Goal: Transaction & Acquisition: Purchase product/service

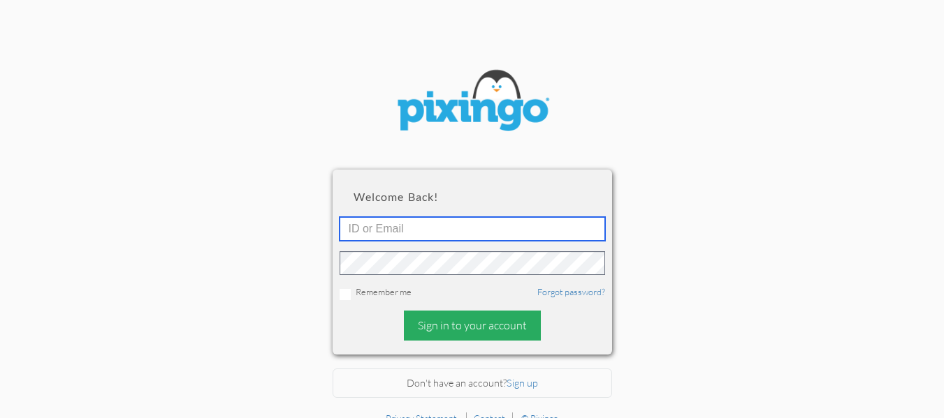
type input "cliffsmithcares@gmail.com"
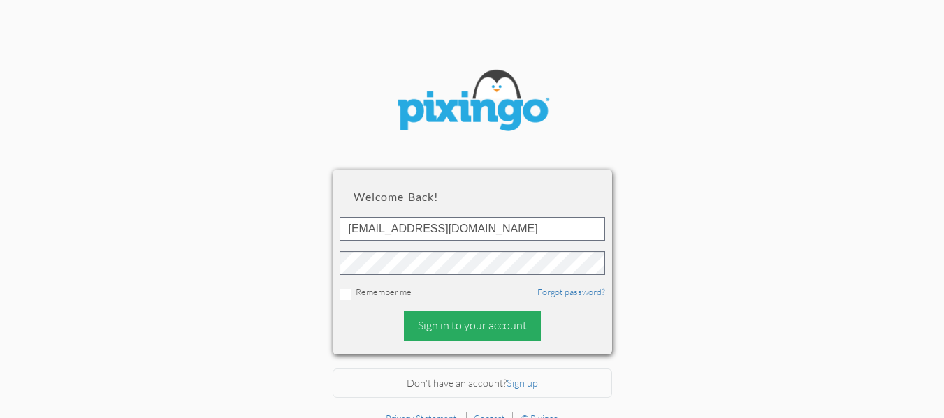
click at [469, 324] on div "Sign in to your account" at bounding box center [472, 326] width 137 height 30
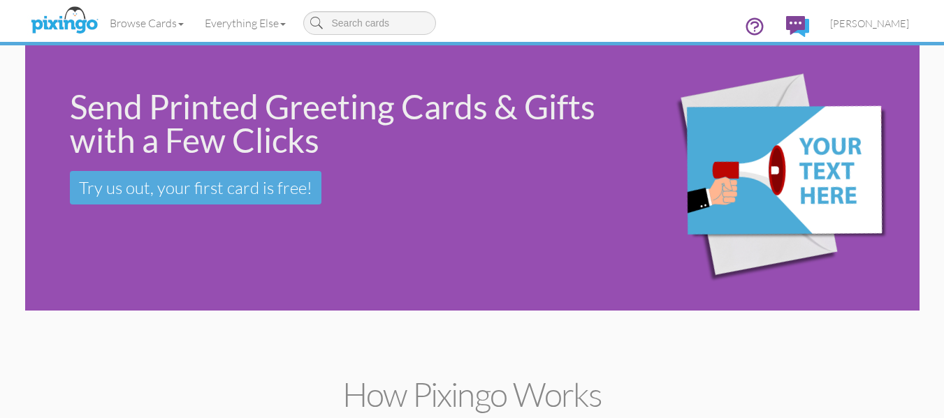
click at [175, 277] on div "Send Printed Greeting Cards & Gifts with a Few Clicks Try us out, your first ca…" at bounding box center [472, 177] width 894 height 265
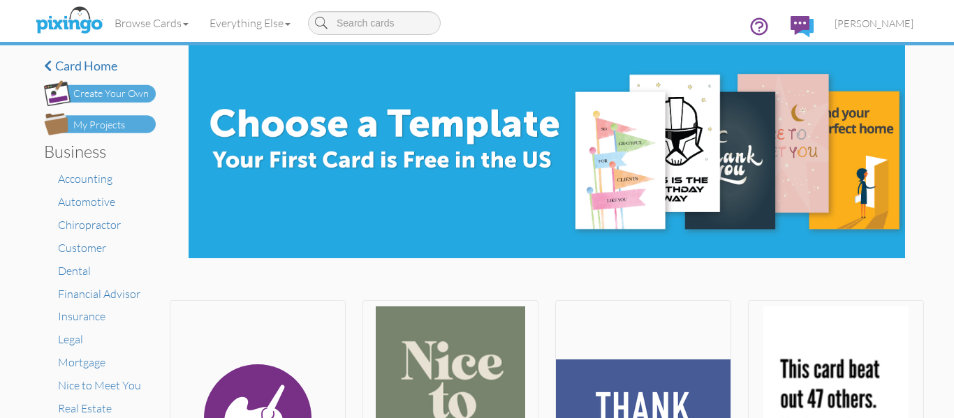
click at [113, 118] on div "My Projects" at bounding box center [99, 125] width 52 height 15
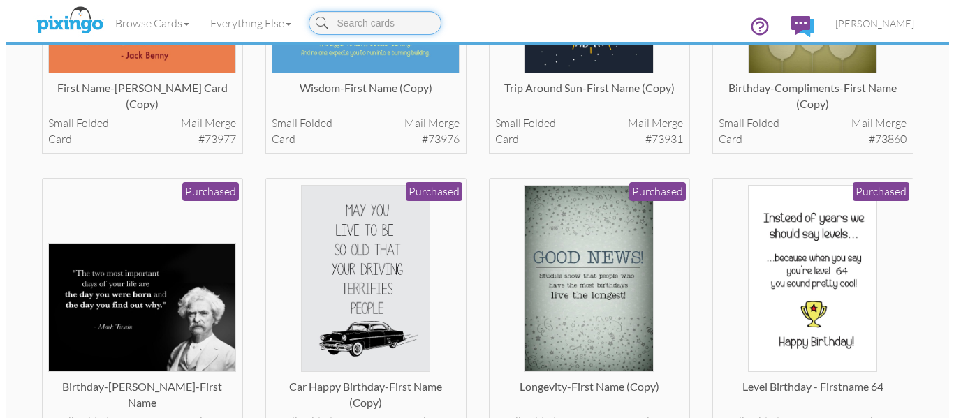
scroll to position [261, 0]
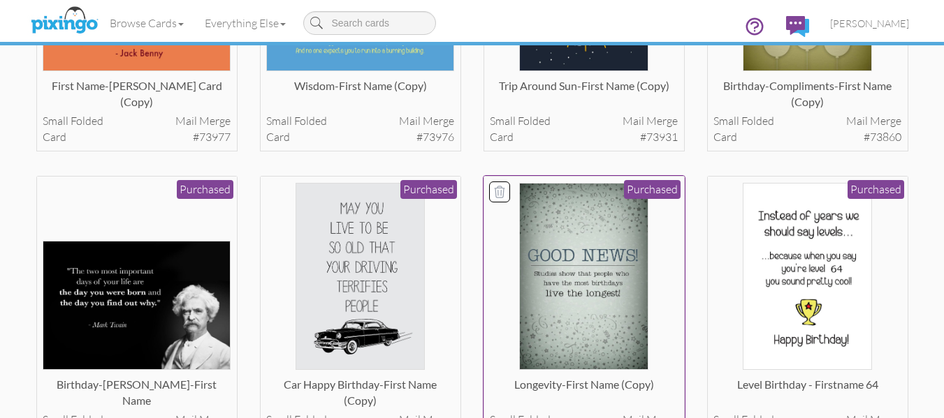
click at [557, 298] on img at bounding box center [583, 277] width 129 height 188
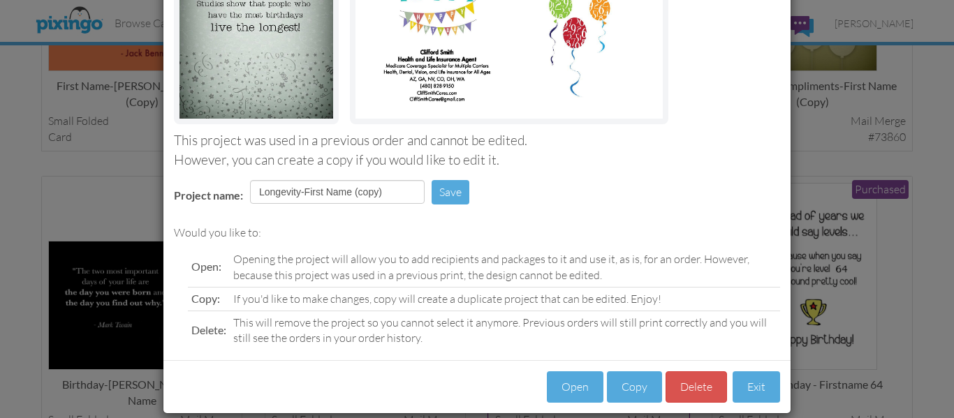
scroll to position [235, 0]
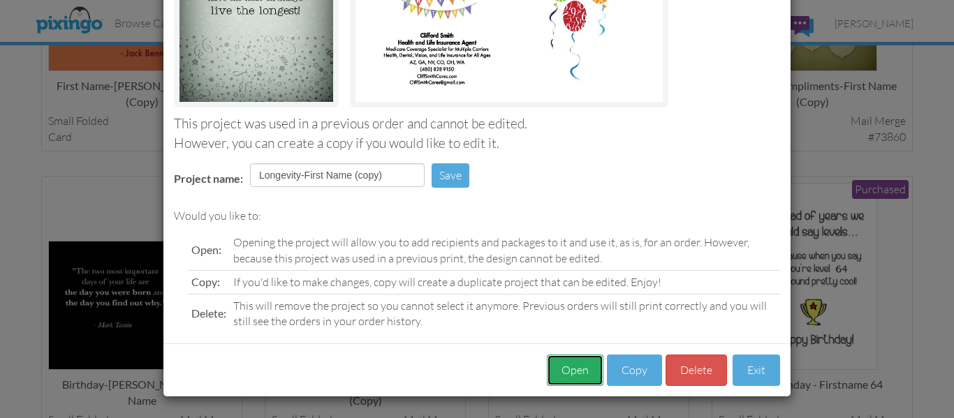
click at [557, 358] on button "Open" at bounding box center [575, 370] width 57 height 31
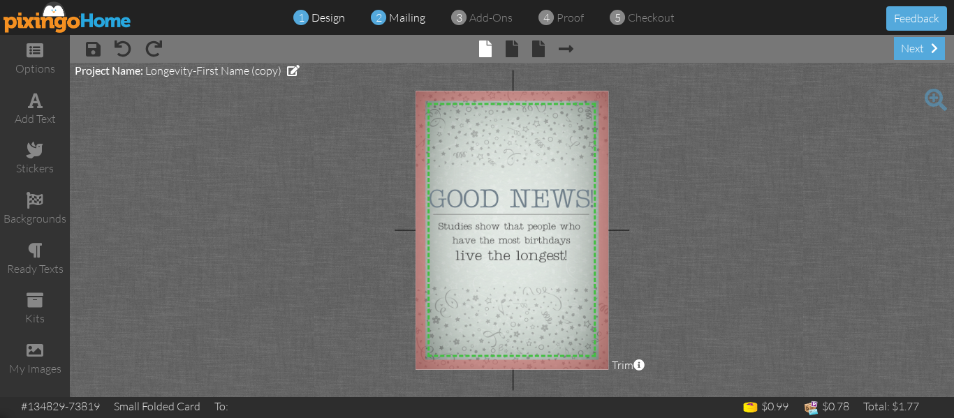
click at [400, 15] on span "mailing" at bounding box center [407, 17] width 36 height 14
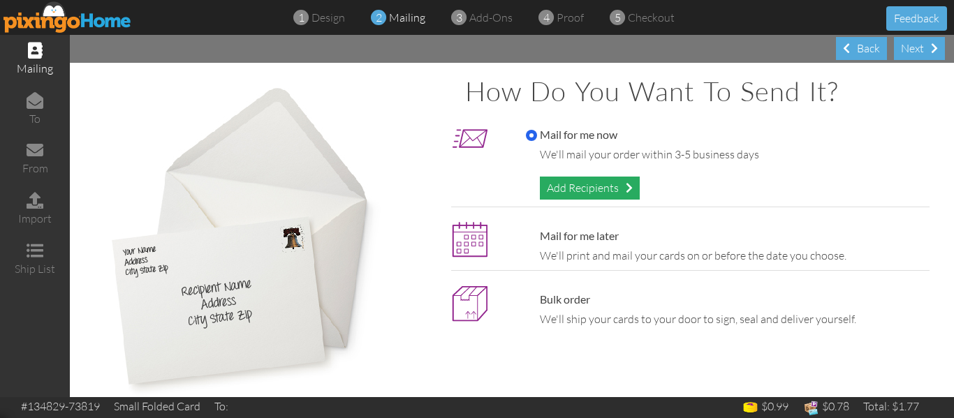
click at [576, 179] on div "Add Recipients" at bounding box center [590, 188] width 100 height 23
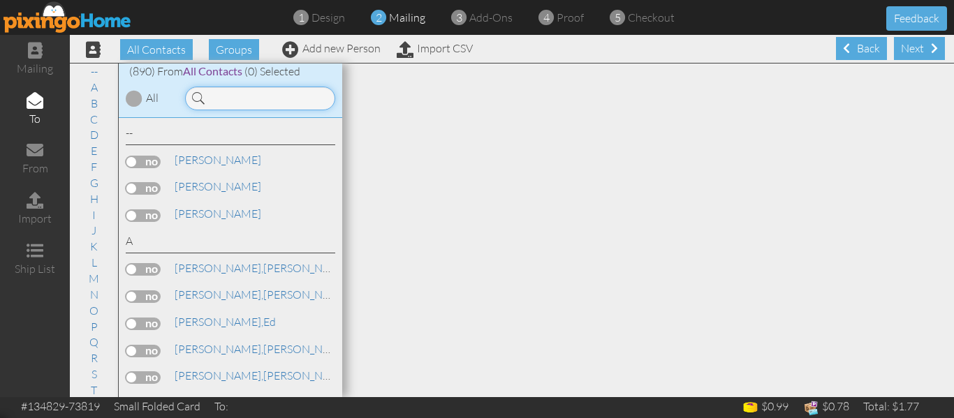
click at [238, 94] on input at bounding box center [260, 99] width 150 height 24
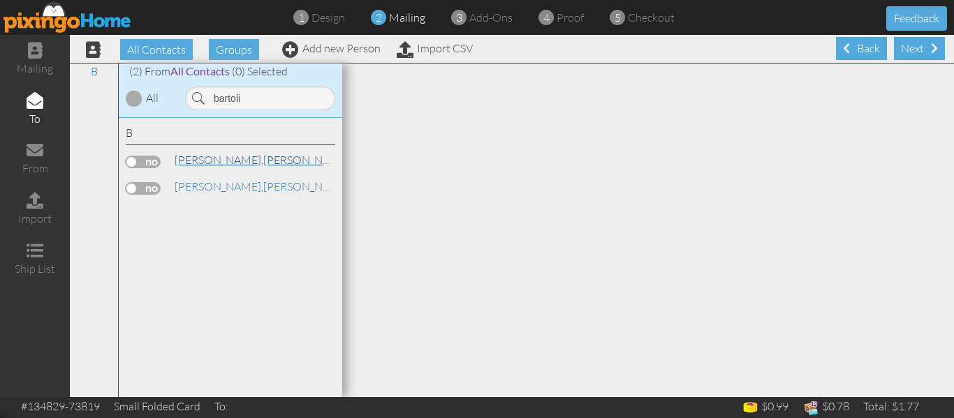
click at [196, 158] on span "[PERSON_NAME]," at bounding box center [219, 160] width 89 height 14
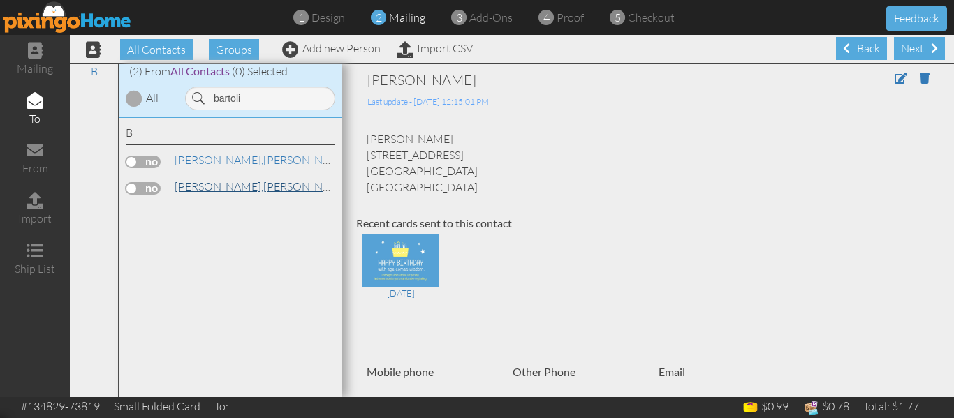
click at [192, 180] on span "[PERSON_NAME]," at bounding box center [219, 186] width 89 height 14
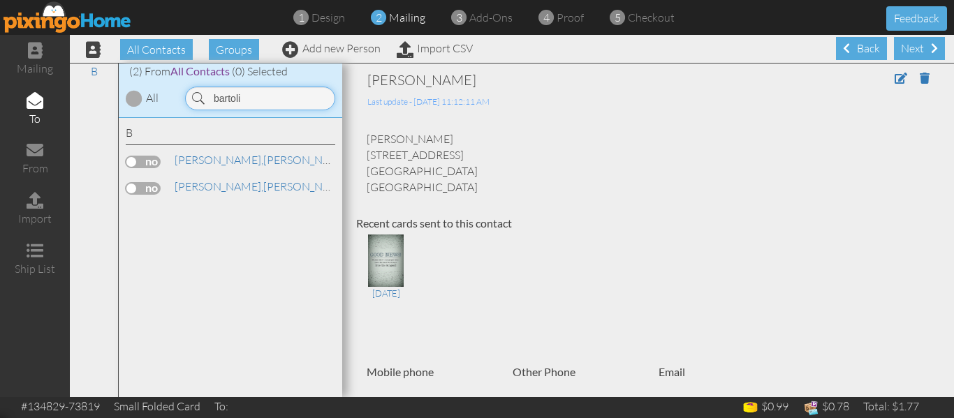
click at [247, 90] on input "bartoli" at bounding box center [260, 99] width 150 height 24
click at [245, 98] on input "bartoli" at bounding box center [260, 99] width 150 height 24
type input "b"
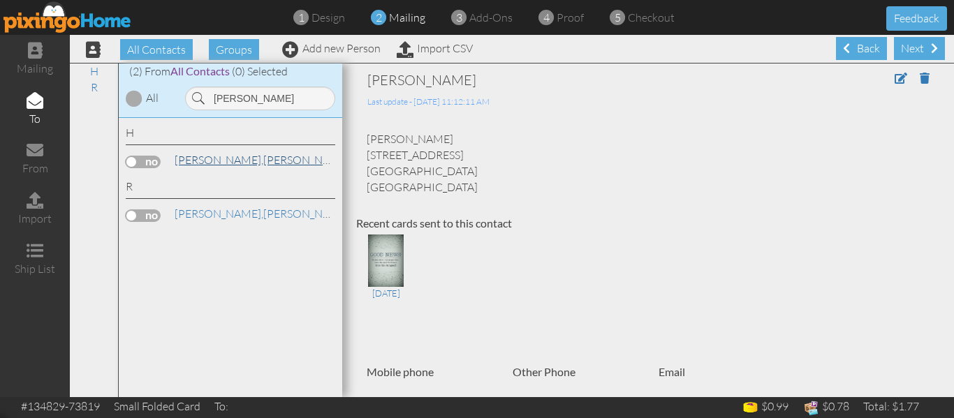
click at [233, 166] on span "[PERSON_NAME]," at bounding box center [219, 160] width 89 height 14
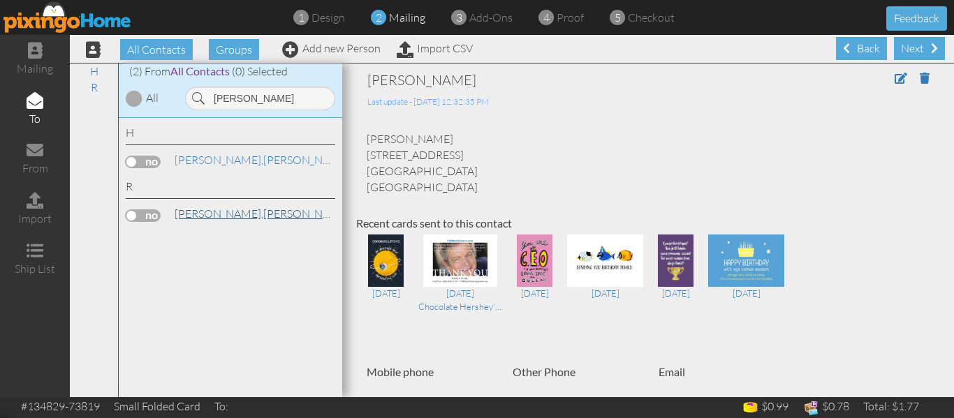
click at [182, 214] on span "[PERSON_NAME]," at bounding box center [219, 214] width 89 height 14
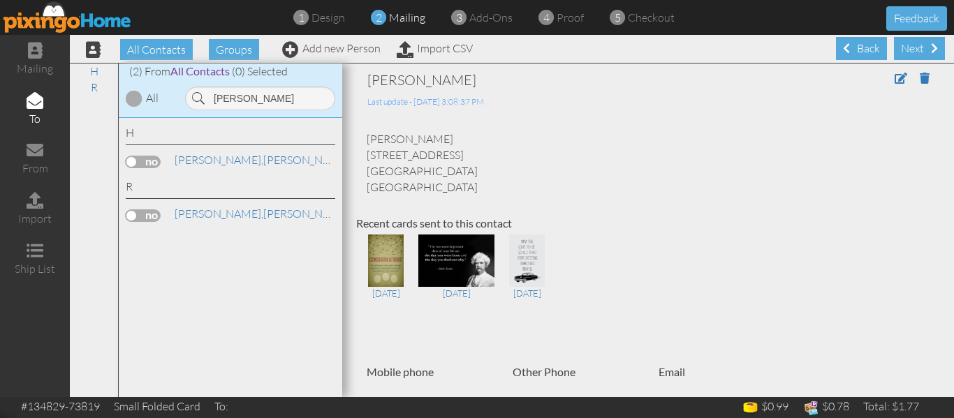
click at [133, 216] on label at bounding box center [143, 216] width 35 height 13
click at [0, 0] on input "checkbox" at bounding box center [0, 0] width 0 height 0
click at [241, 100] on input "ruchty" at bounding box center [260, 99] width 150 height 24
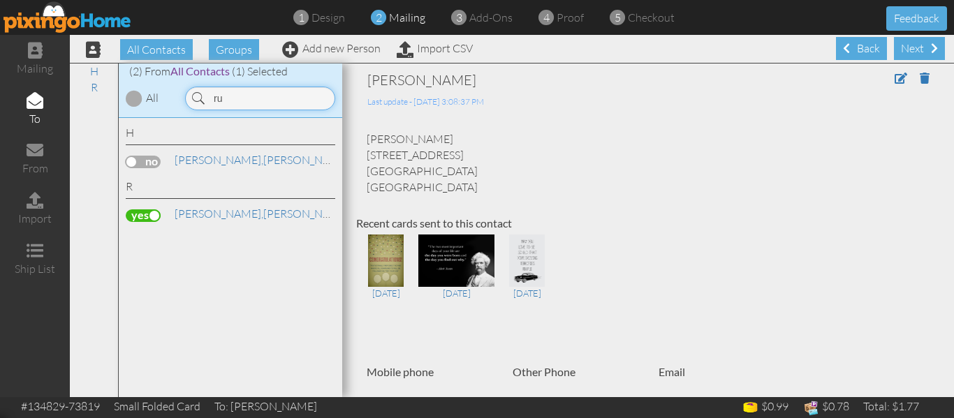
type input "r"
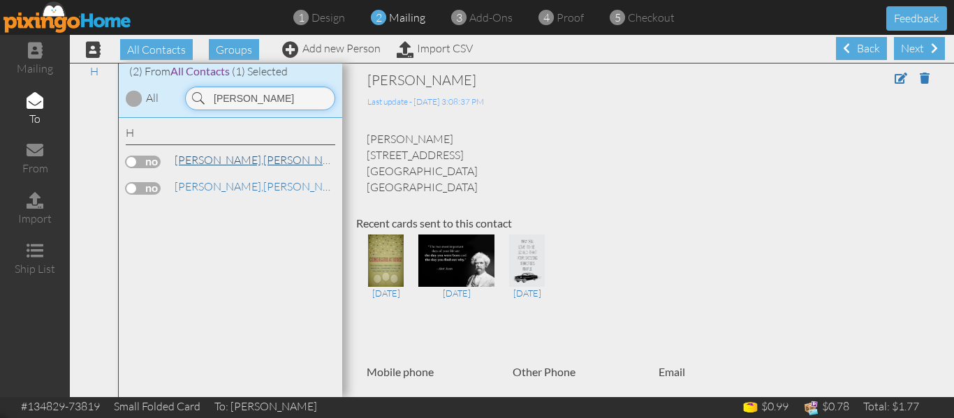
type input "hanley"
click at [215, 157] on link "Hanley, Jane" at bounding box center [262, 160] width 178 height 17
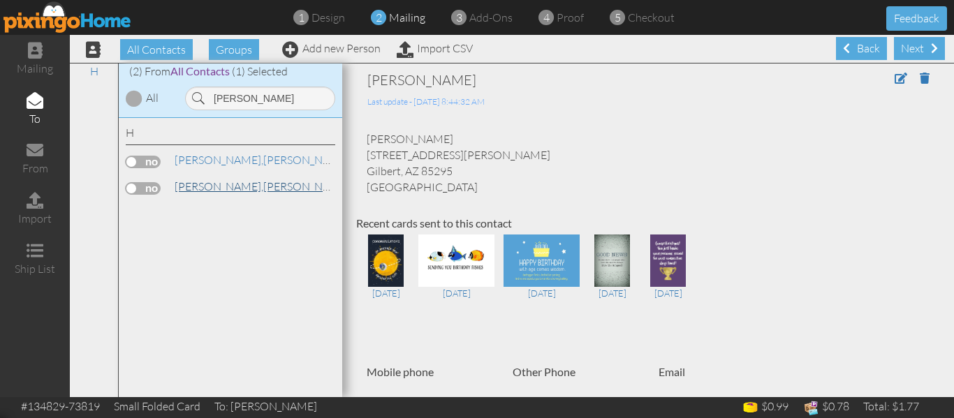
click at [208, 189] on span "[PERSON_NAME]," at bounding box center [219, 186] width 89 height 14
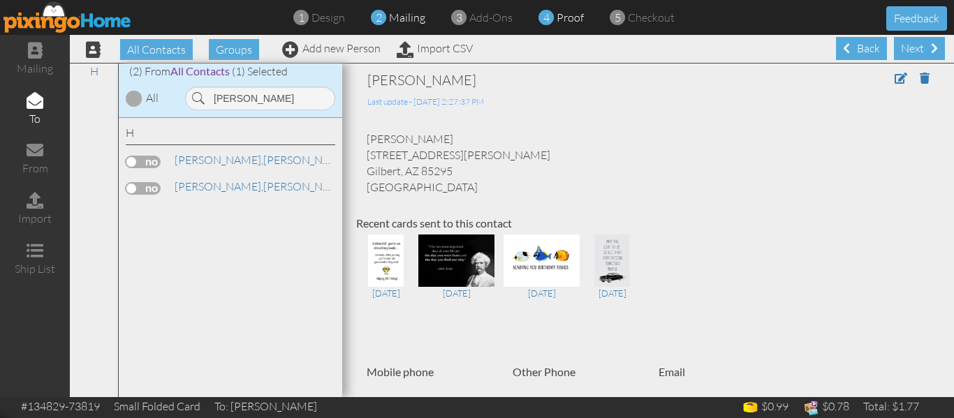
click at [573, 22] on span "proof" at bounding box center [570, 17] width 27 height 14
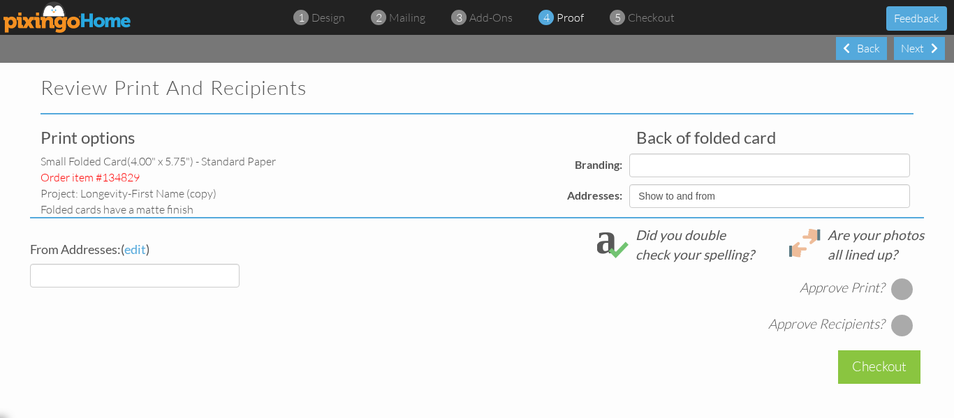
select select "object:8087"
select select "object:8085"
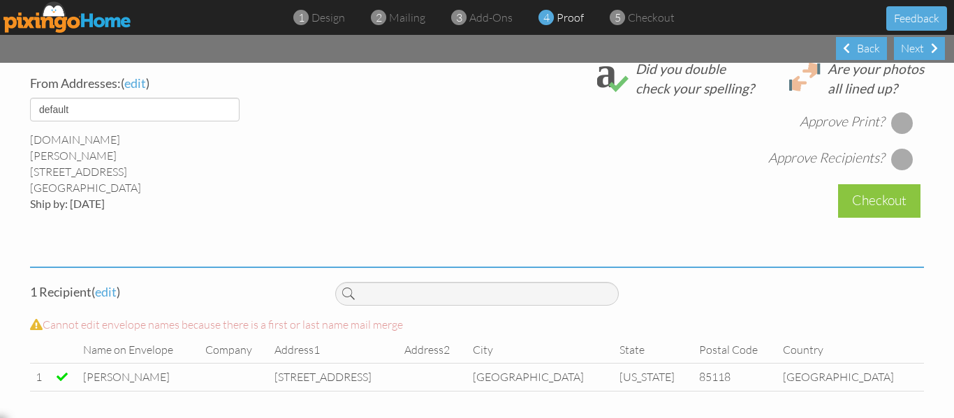
scroll to position [533, 0]
click at [893, 125] on div at bounding box center [902, 122] width 22 height 22
click at [891, 161] on div at bounding box center [902, 158] width 22 height 22
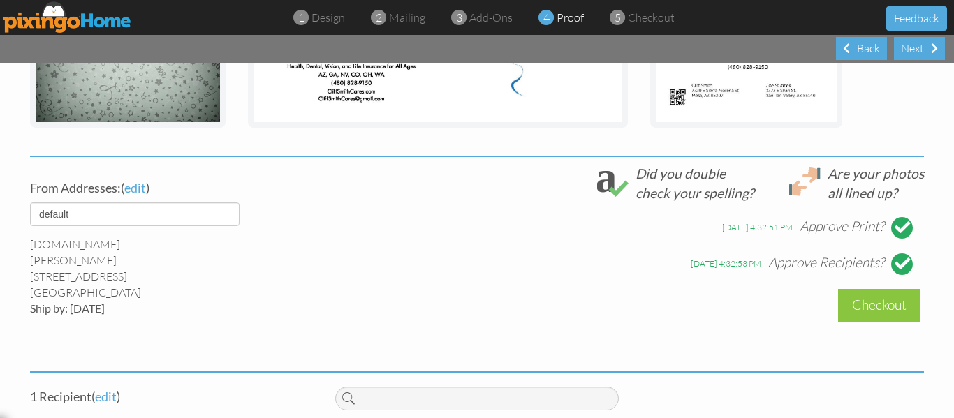
scroll to position [534, 0]
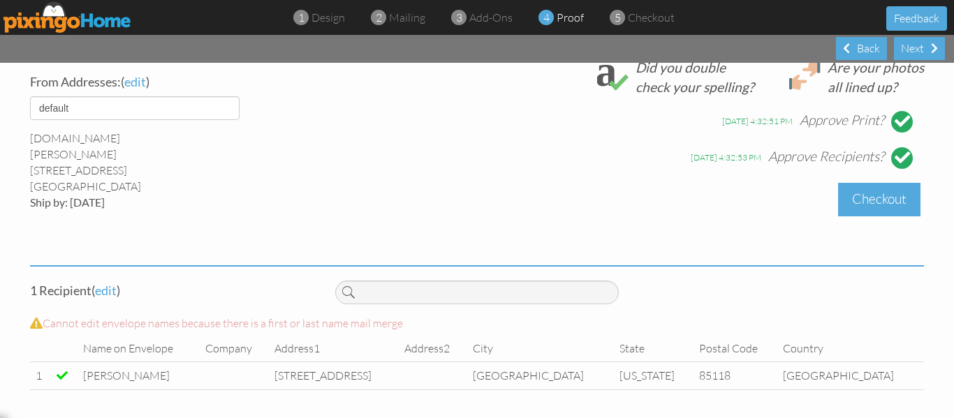
click at [876, 206] on div "Checkout" at bounding box center [879, 199] width 82 height 33
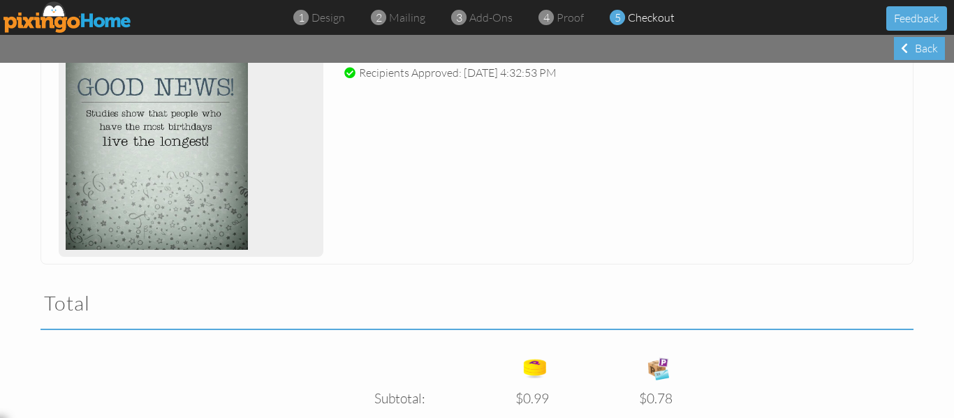
scroll to position [483, 0]
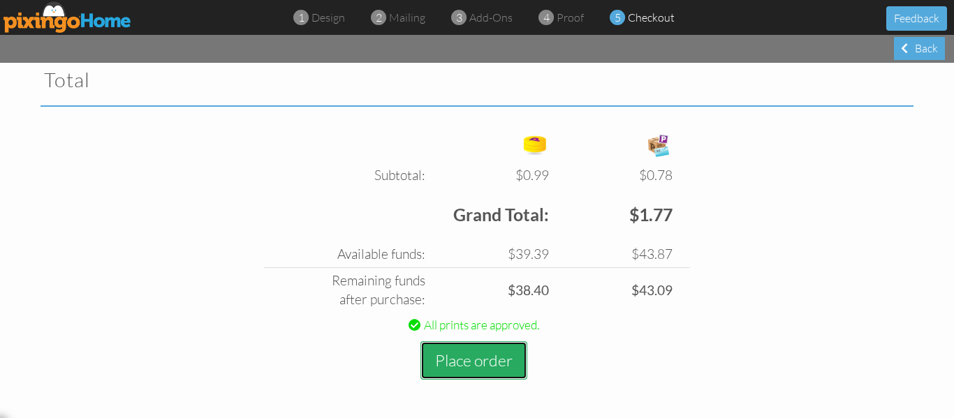
click at [477, 349] on button "Place order" at bounding box center [473, 361] width 107 height 38
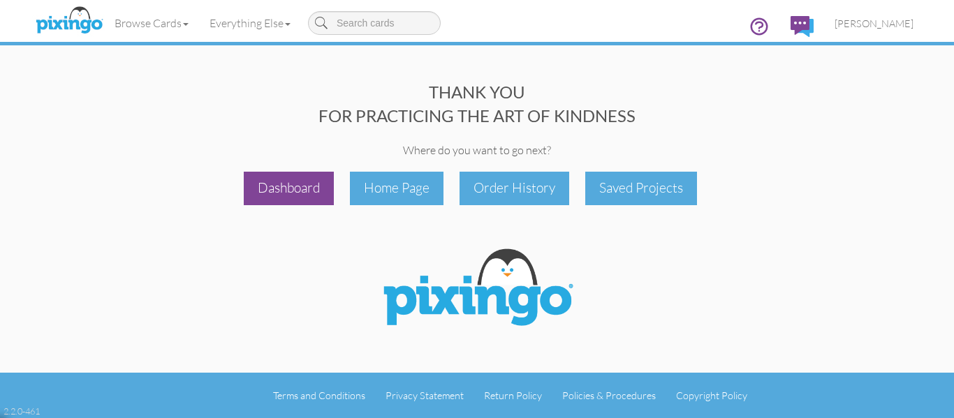
click at [282, 196] on div "Dashboard" at bounding box center [289, 188] width 90 height 33
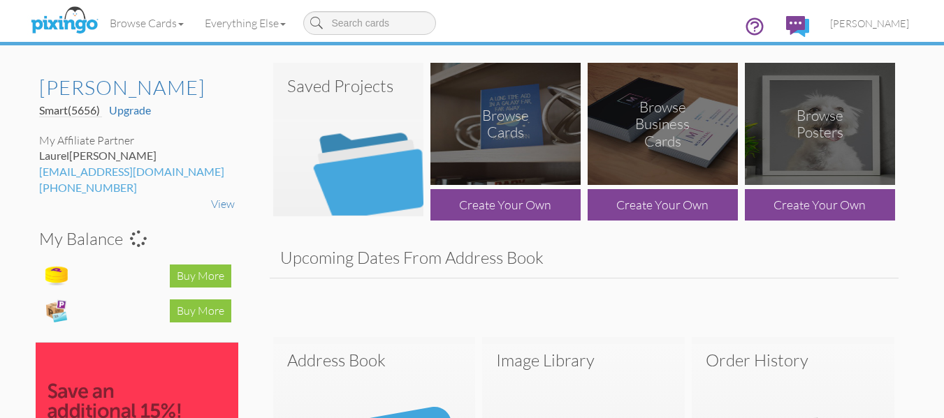
click at [362, 175] on img at bounding box center [348, 140] width 150 height 154
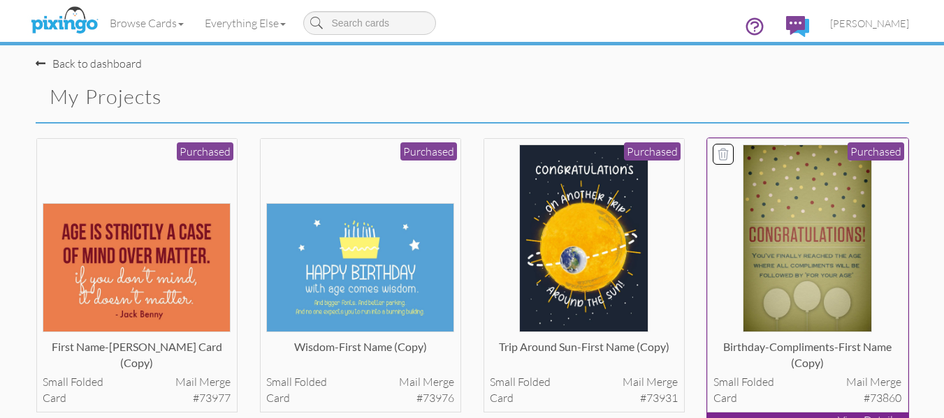
click at [806, 197] on img at bounding box center [806, 239] width 129 height 188
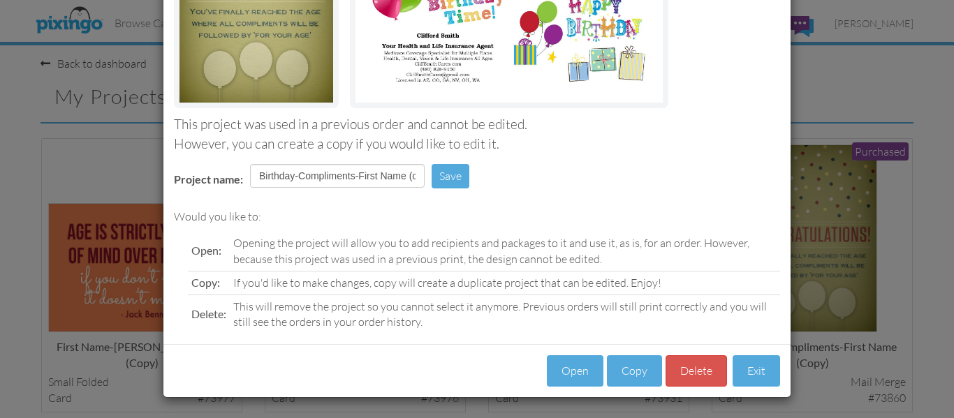
scroll to position [235, 0]
click at [615, 370] on button "Copy" at bounding box center [634, 370] width 55 height 31
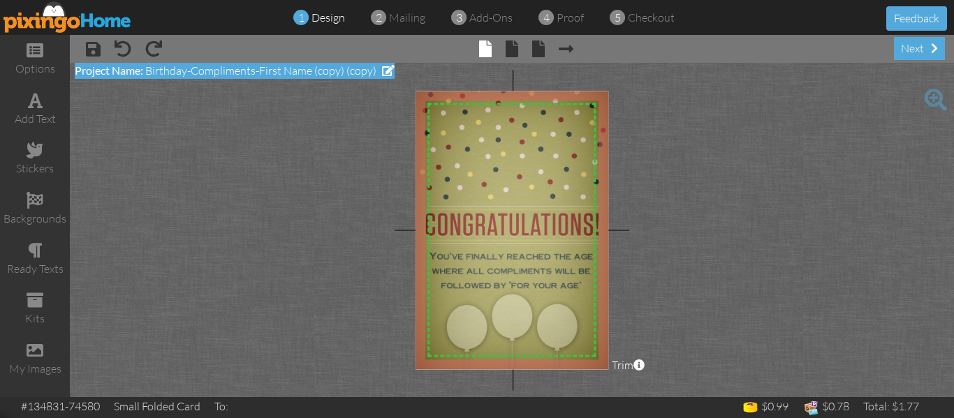
click at [296, 74] on span "Birthday-Compliments-First Name (copy) (copy)" at bounding box center [260, 71] width 231 height 14
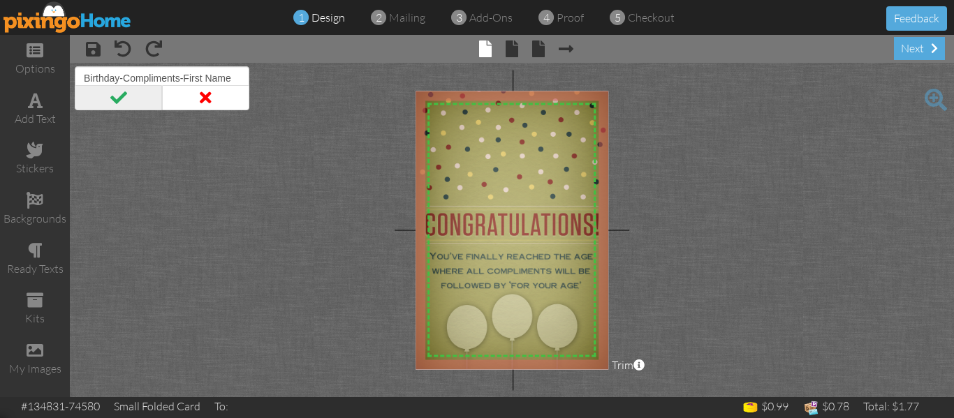
type input "Birthday-Compliments-First Name"
click at [110, 101] on span at bounding box center [118, 97] width 87 height 25
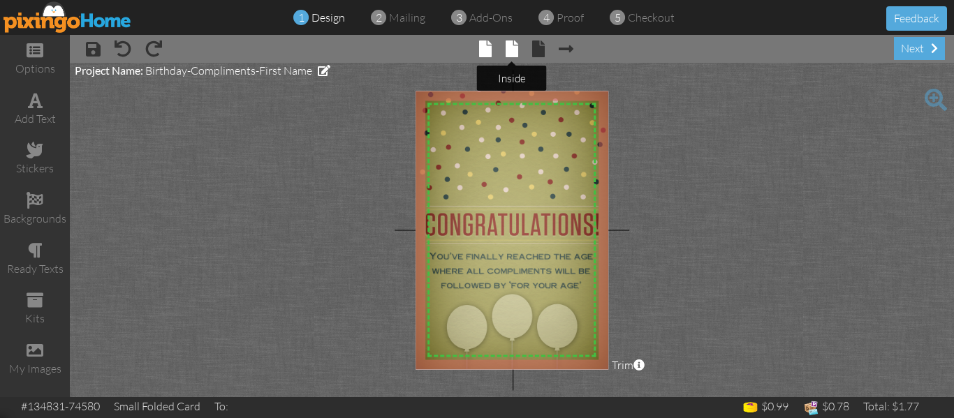
click at [508, 47] on span at bounding box center [512, 49] width 13 height 17
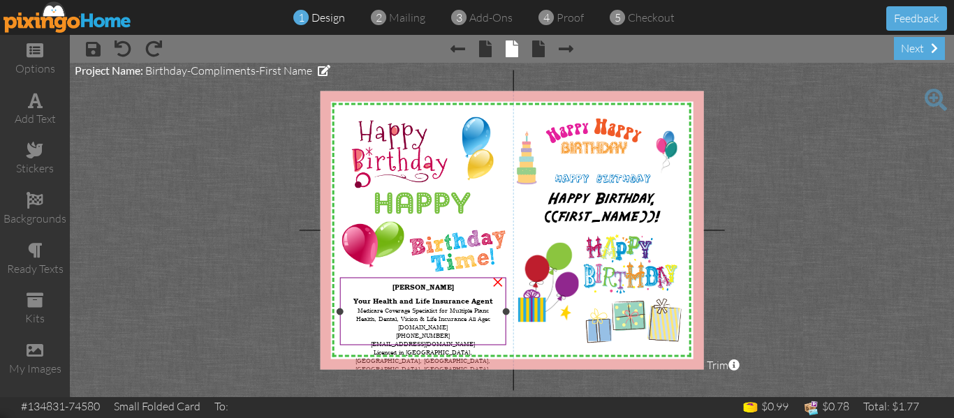
click at [472, 335] on div "Your Health and Life Insurance Agent Medicare Coverage Specialist for Multiple …" at bounding box center [423, 336] width 160 height 90
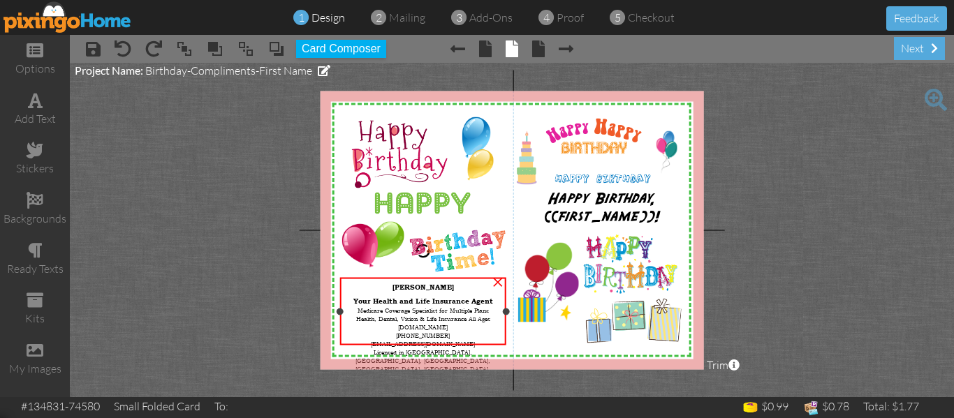
click at [472, 335] on div "Your Health and Life Insurance Agent Medicare Coverage Specialist for Multiple …" at bounding box center [423, 336] width 160 height 90
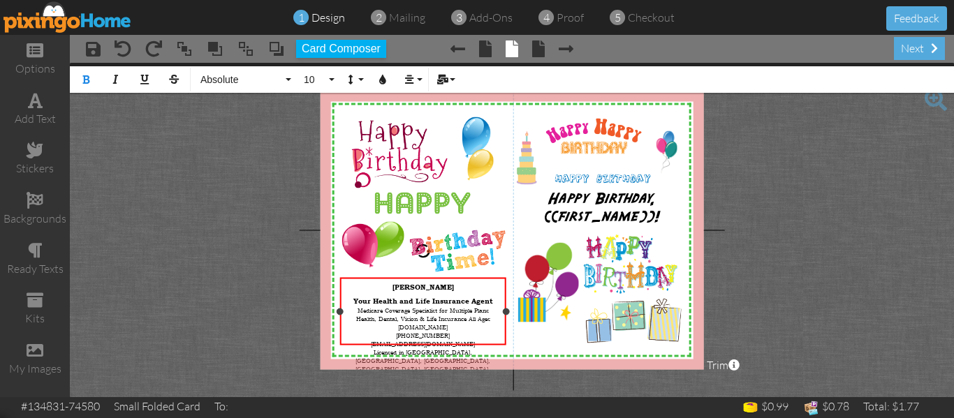
click at [441, 339] on span "Medicare Coverage Specialist for Multiple Plans Health, Dental, Vision & Life I…" at bounding box center [422, 343] width 135 height 75
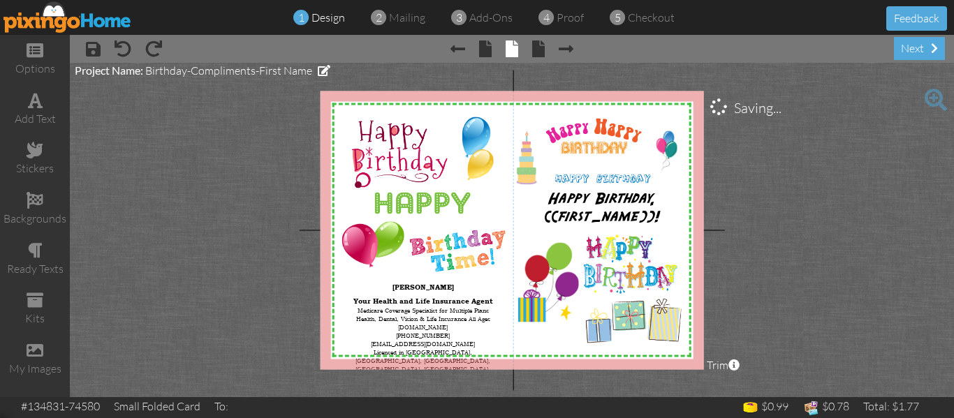
click at [225, 292] on project-studio-wrapper "X X X X X X X X X X X X X X X X X X X X X X X X X X X X X X X X X X X X X X X X…" at bounding box center [512, 230] width 884 height 335
click at [413, 19] on span "mailing" at bounding box center [407, 17] width 36 height 14
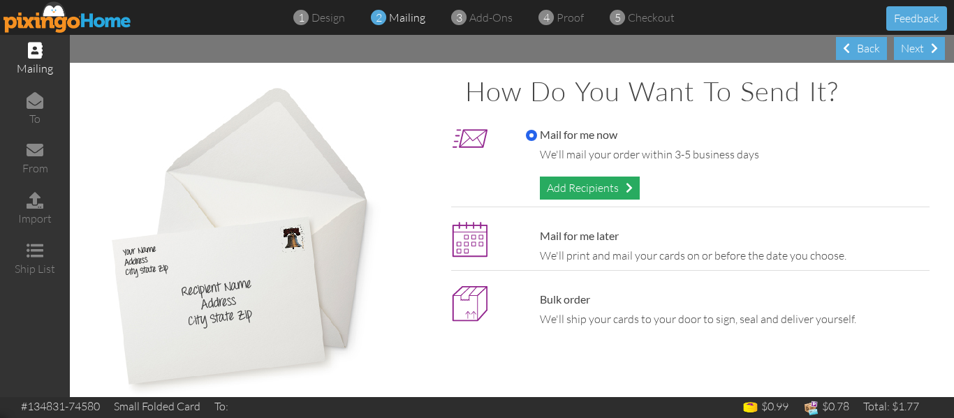
click at [578, 192] on div "Add Recipients" at bounding box center [590, 188] width 100 height 23
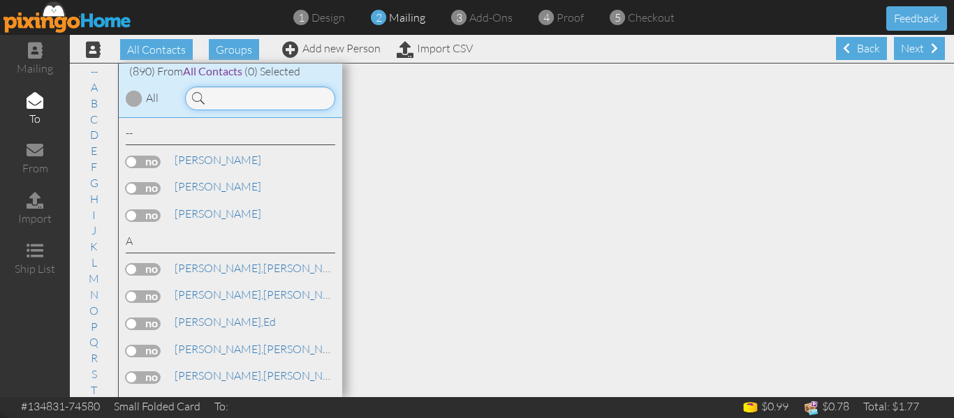
click at [235, 93] on input at bounding box center [260, 99] width 150 height 24
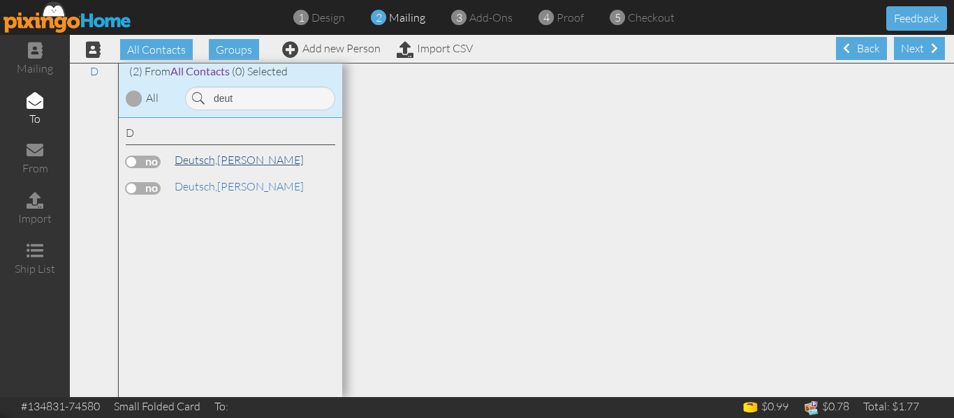
click at [202, 165] on span "Deutsch," at bounding box center [196, 160] width 43 height 14
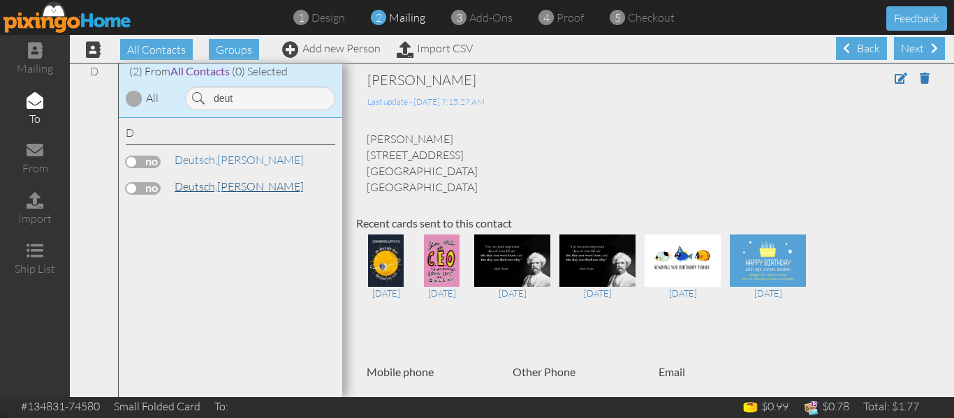
click at [214, 182] on span "Deutsch," at bounding box center [196, 186] width 43 height 14
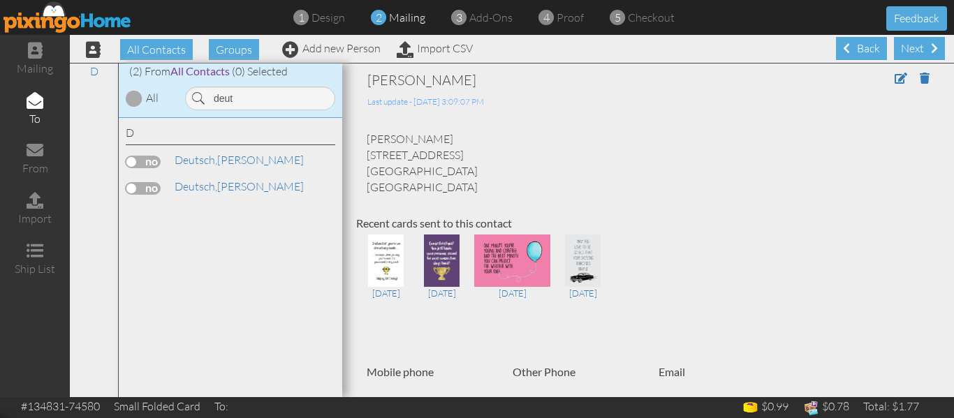
click at [134, 189] on label at bounding box center [143, 188] width 35 height 13
click at [0, 0] on input "checkbox" at bounding box center [0, 0] width 0 height 0
click at [251, 96] on input "deut" at bounding box center [260, 99] width 150 height 24
type input "d"
click at [223, 163] on link "Hanley, Jane" at bounding box center [262, 160] width 178 height 17
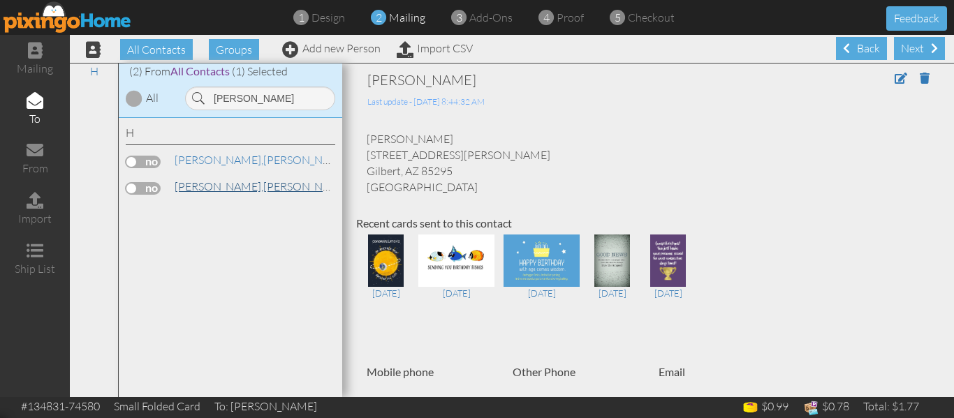
click at [211, 192] on span "[PERSON_NAME]," at bounding box center [219, 186] width 89 height 14
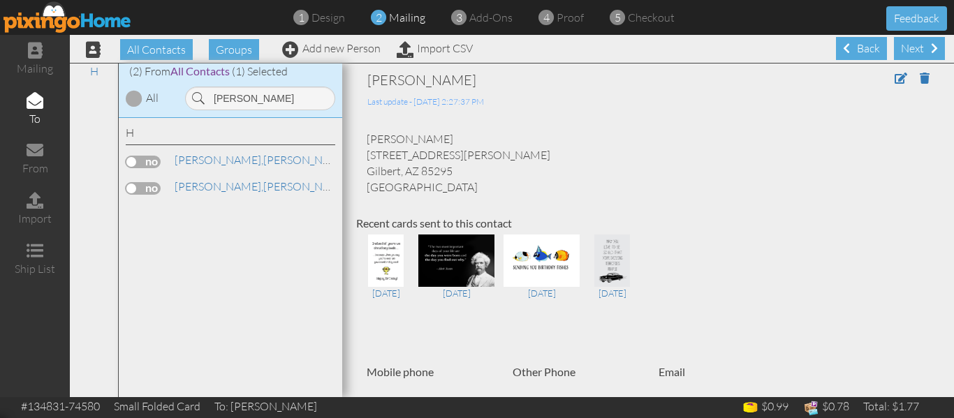
click at [126, 186] on label at bounding box center [143, 188] width 35 height 13
click at [0, 0] on input "checkbox" at bounding box center [0, 0] width 0 height 0
click at [126, 186] on label at bounding box center [143, 188] width 35 height 13
click at [0, 0] on input "checkbox" at bounding box center [0, 0] width 0 height 0
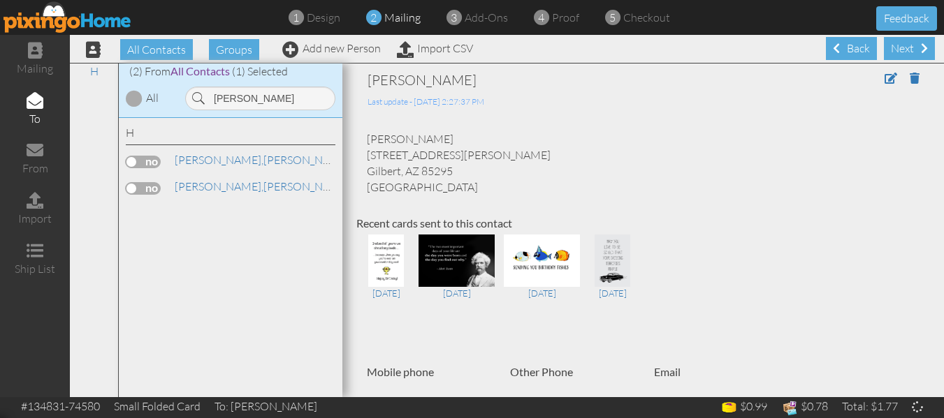
click at [126, 186] on label at bounding box center [143, 188] width 35 height 13
click at [0, 0] on input "checkbox" at bounding box center [0, 0] width 0 height 0
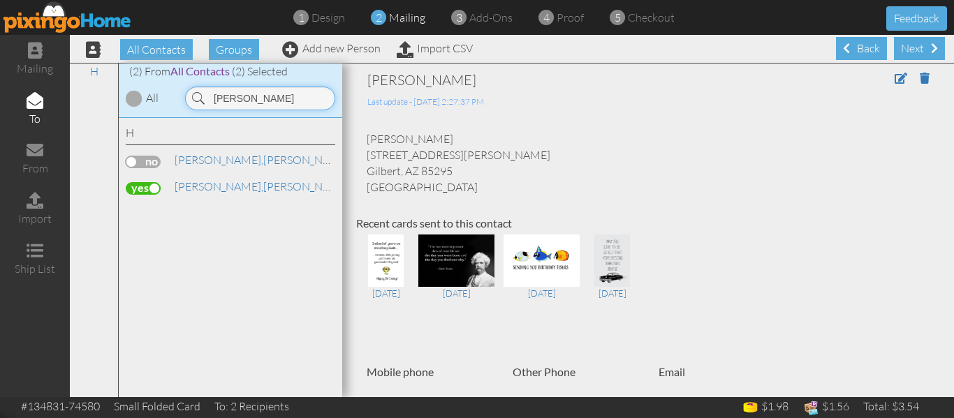
click at [265, 98] on input "hanley" at bounding box center [260, 99] width 150 height 24
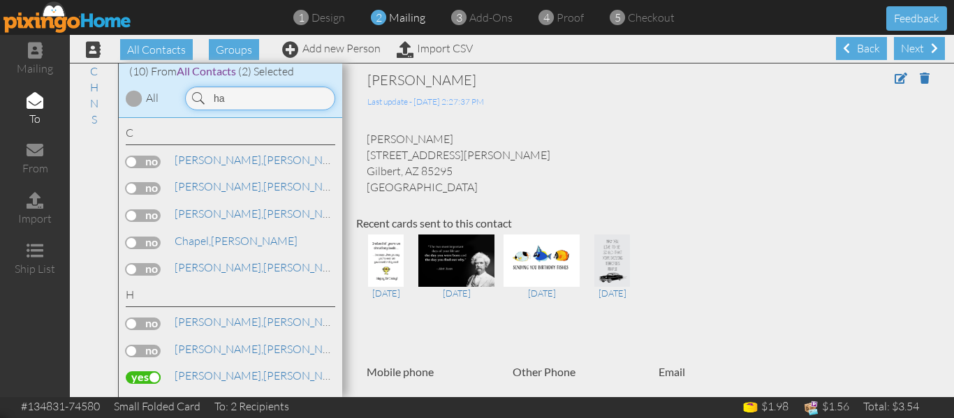
type input "h"
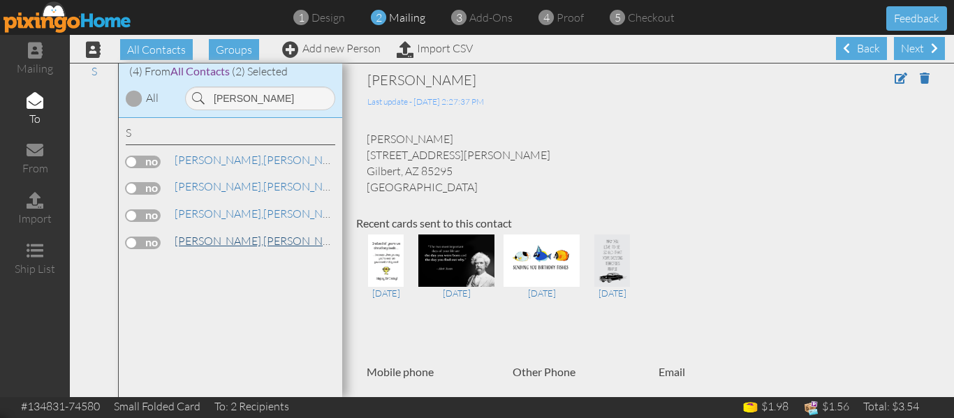
click at [205, 234] on span "[PERSON_NAME]," at bounding box center [219, 241] width 89 height 14
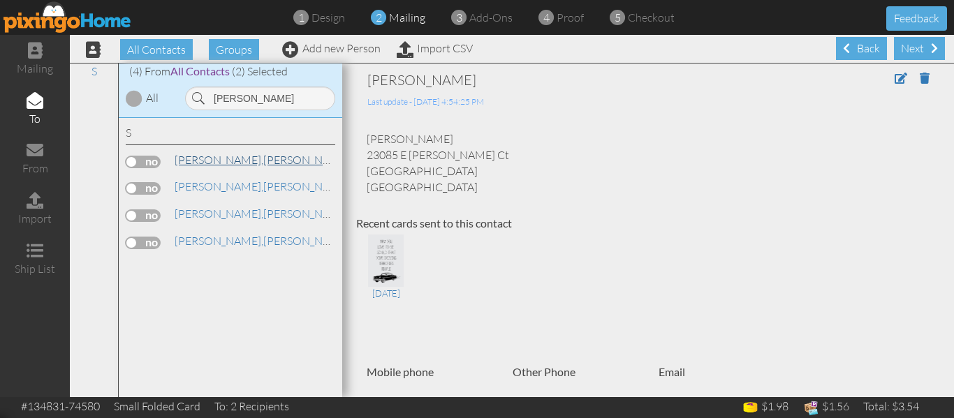
click at [228, 167] on link "Schumacher, Dawn" at bounding box center [262, 160] width 178 height 17
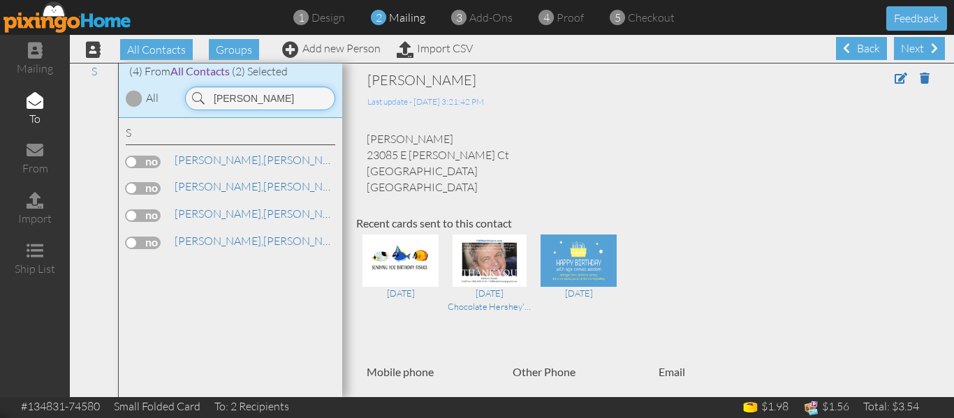
click at [249, 101] on input "schum" at bounding box center [260, 99] width 150 height 24
type input "s"
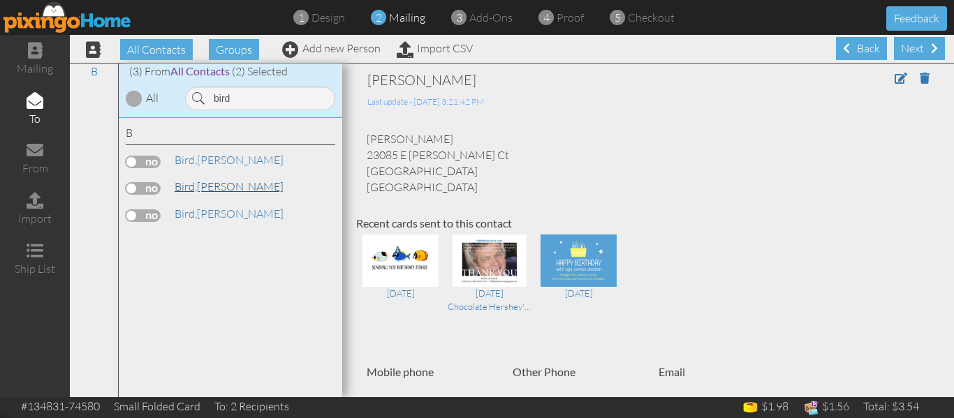
click at [212, 182] on link "[PERSON_NAME]" at bounding box center [229, 186] width 112 height 17
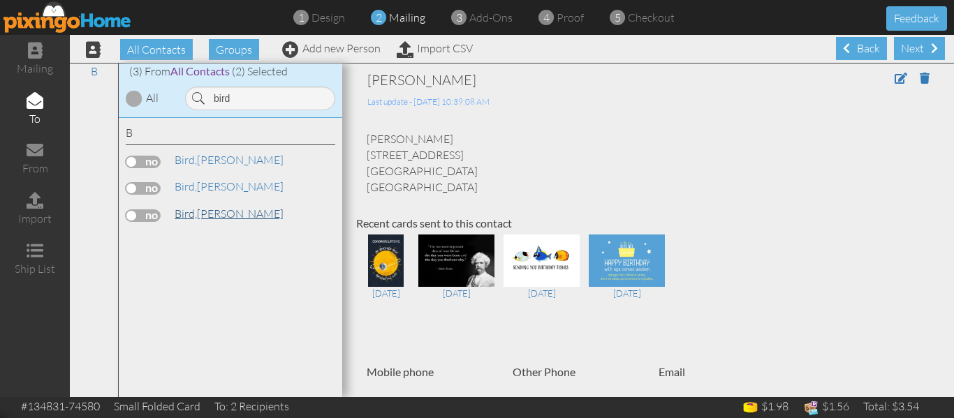
click at [205, 209] on link "[PERSON_NAME]" at bounding box center [229, 213] width 112 height 17
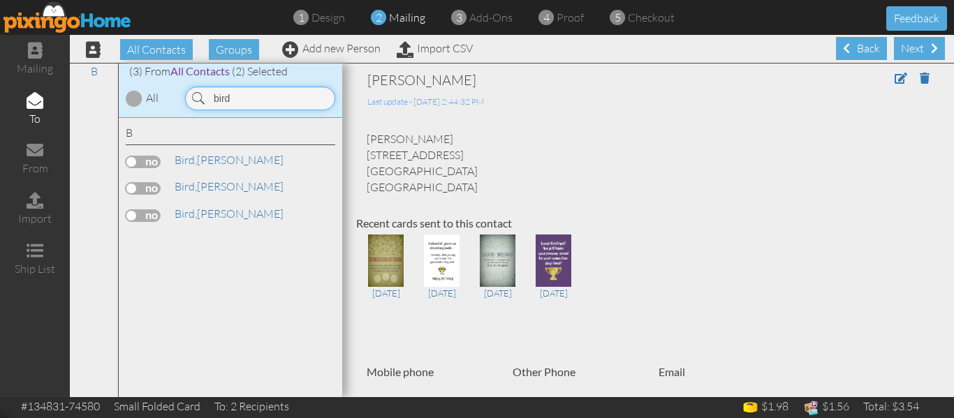
click at [257, 95] on input "bird" at bounding box center [260, 99] width 150 height 24
type input "b"
type input "saltou"
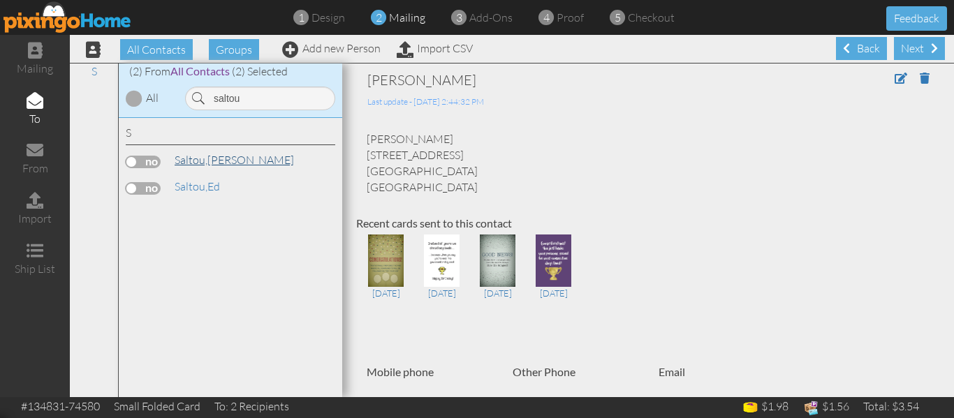
click at [209, 165] on link "[PERSON_NAME]" at bounding box center [234, 160] width 122 height 17
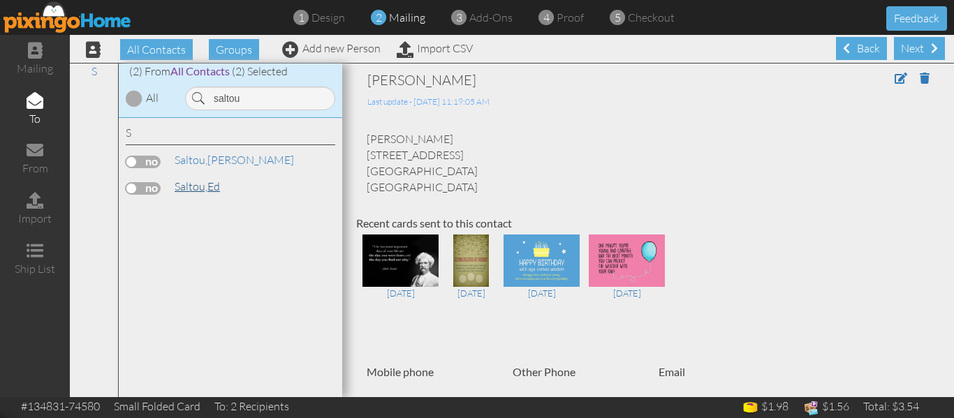
click at [199, 182] on span "Saltou," at bounding box center [191, 186] width 33 height 14
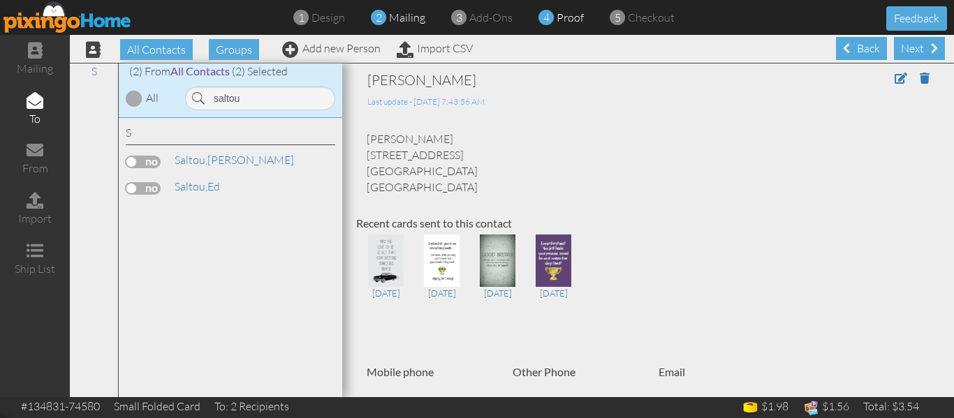
click at [566, 15] on span "proof" at bounding box center [570, 17] width 27 height 14
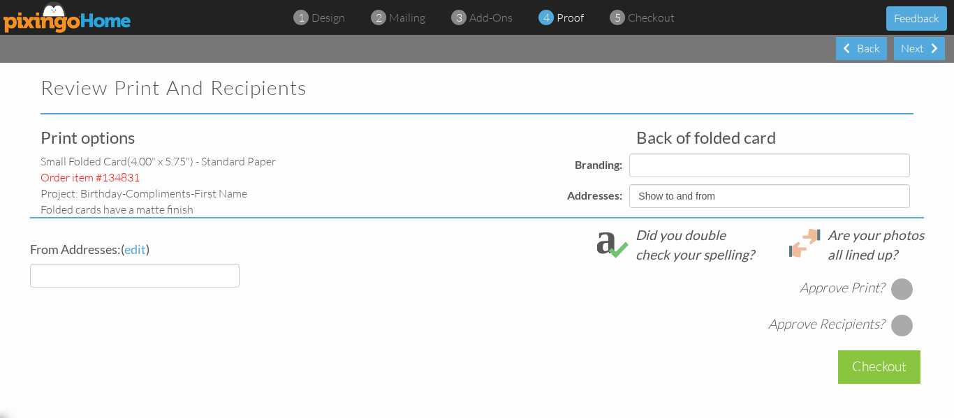
select select "object:18692"
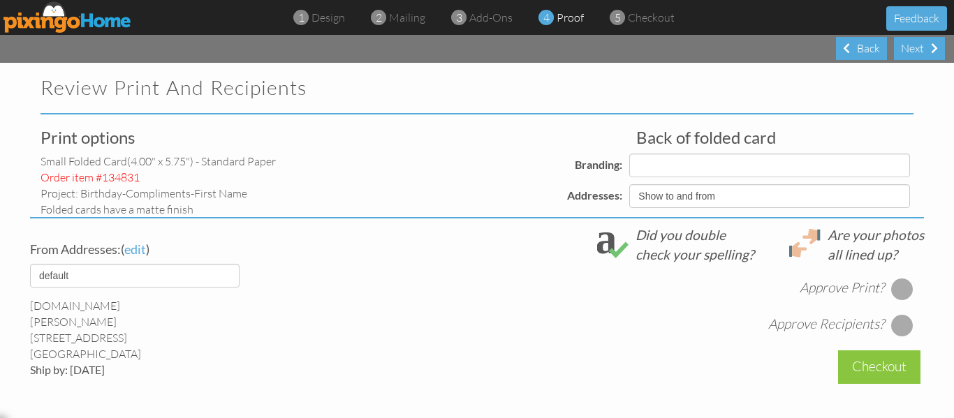
select select "object:18694"
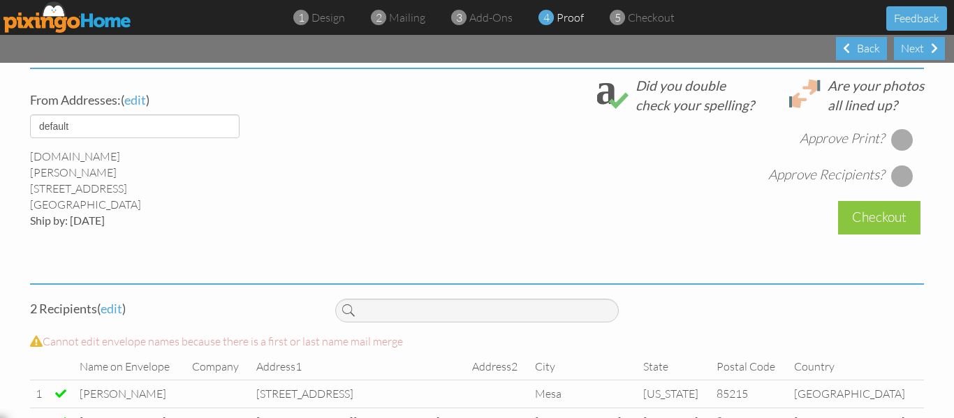
scroll to position [529, 0]
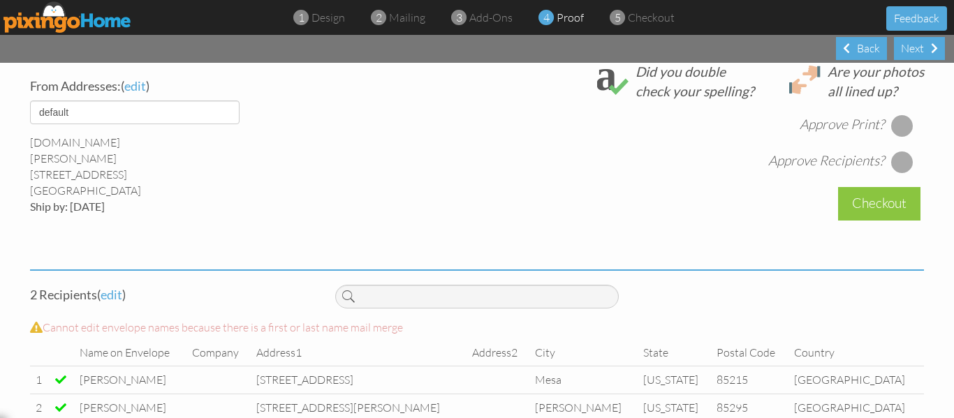
click at [900, 122] on div at bounding box center [902, 126] width 22 height 22
click at [895, 158] on div at bounding box center [902, 162] width 22 height 22
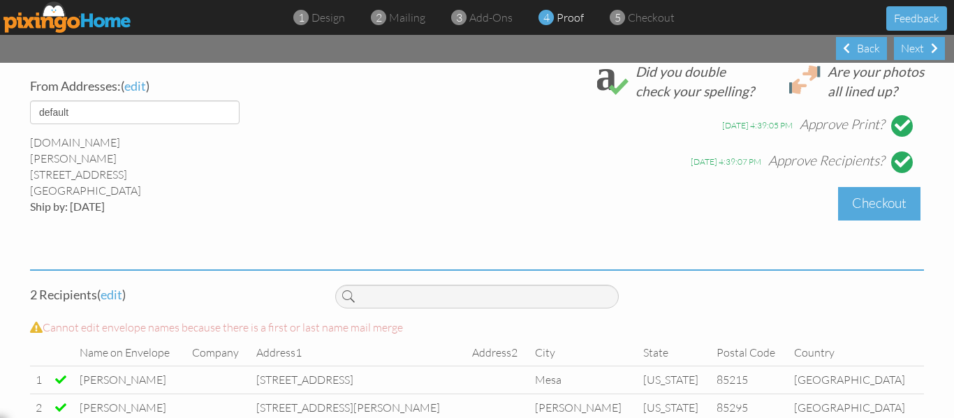
click at [886, 209] on div "Checkout" at bounding box center [879, 203] width 82 height 33
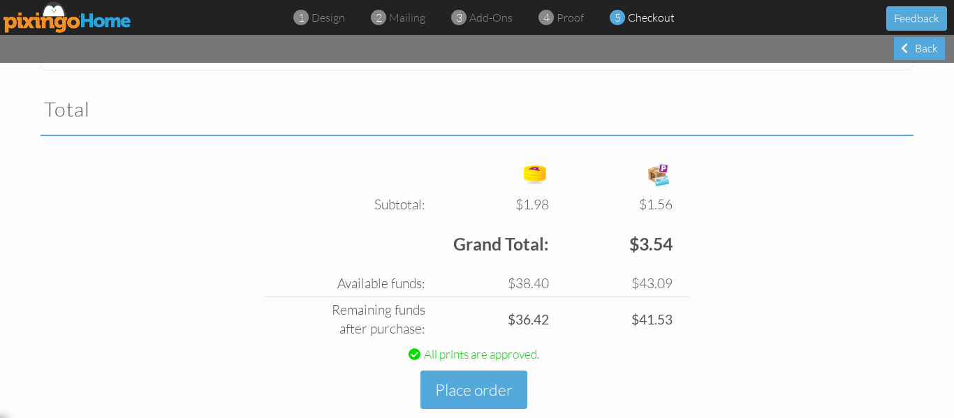
scroll to position [483, 0]
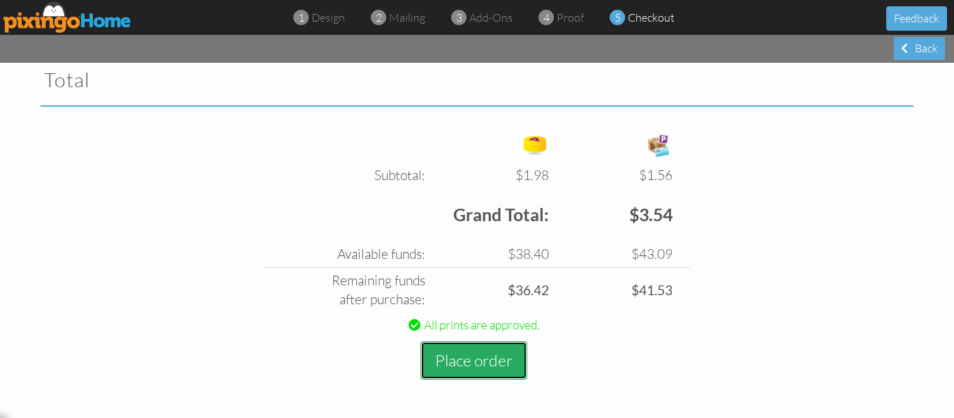
click at [455, 357] on button "Place order" at bounding box center [473, 361] width 107 height 38
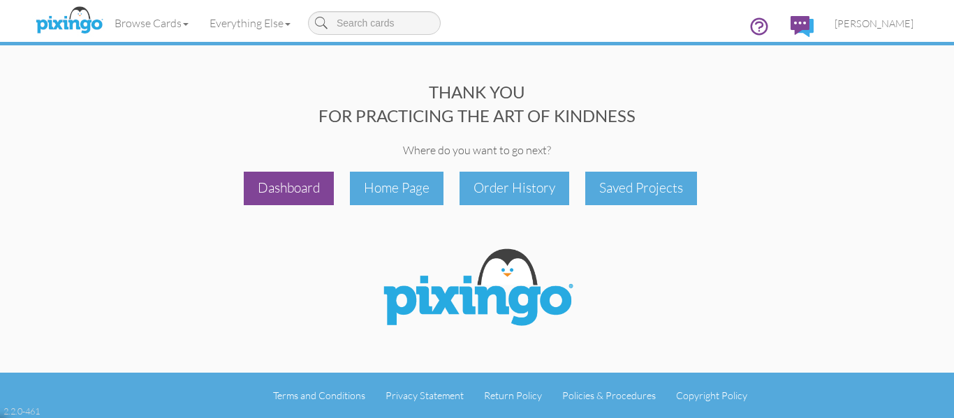
click at [300, 193] on div "Dashboard" at bounding box center [289, 188] width 90 height 33
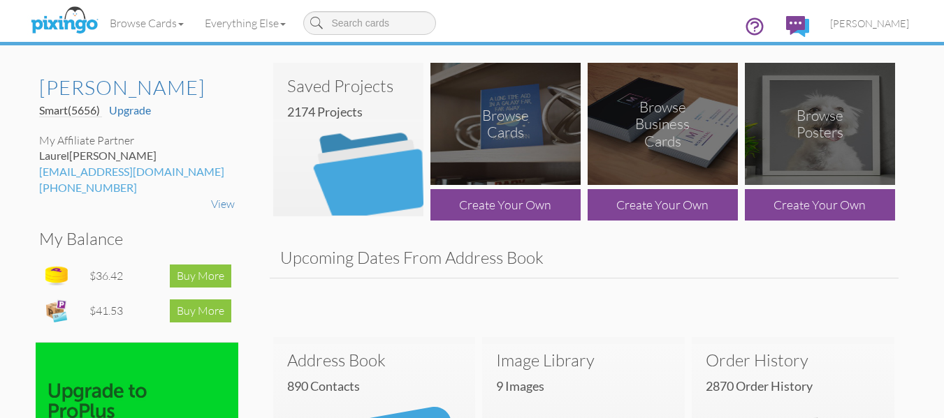
click at [364, 89] on h3 "Saved Projects" at bounding box center [348, 86] width 122 height 18
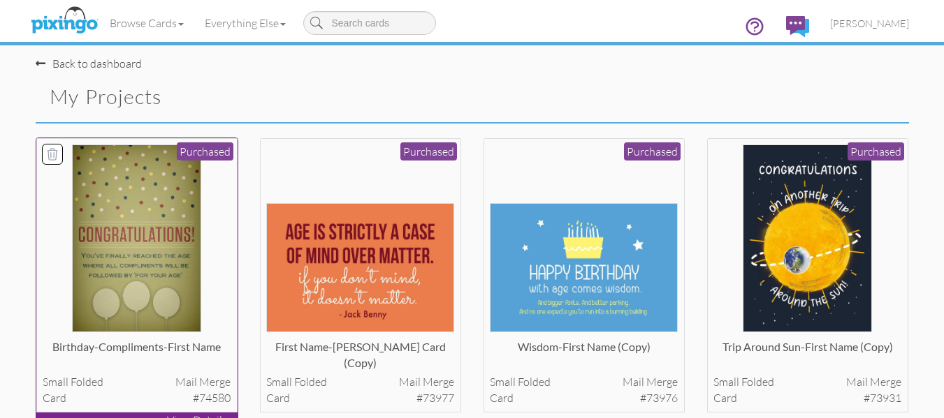
click at [103, 228] on img at bounding box center [136, 239] width 129 height 188
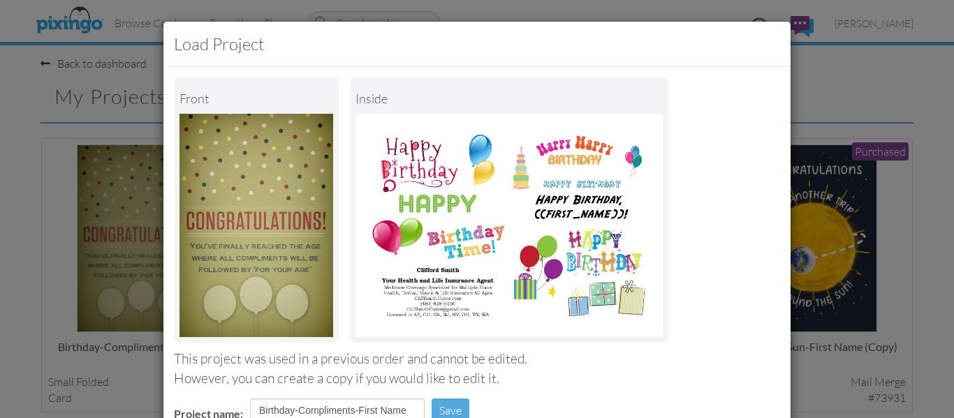
click at [688, 168] on div "Front inside" at bounding box center [477, 210] width 606 height 265
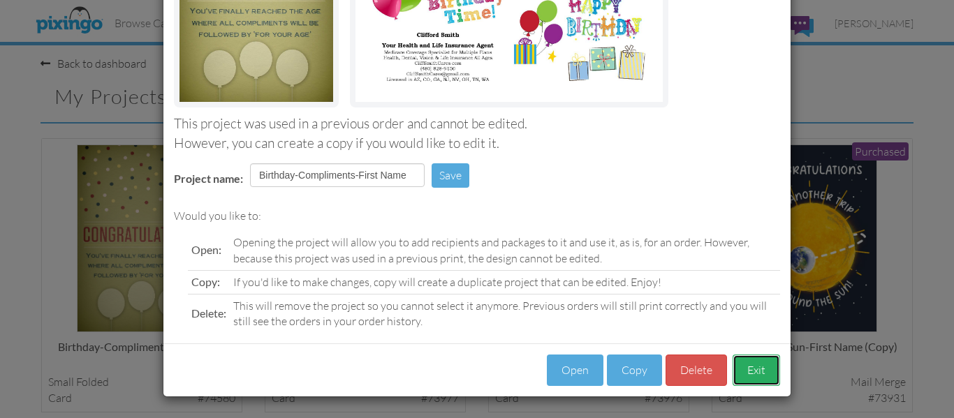
click at [745, 367] on button "Exit" at bounding box center [756, 370] width 47 height 31
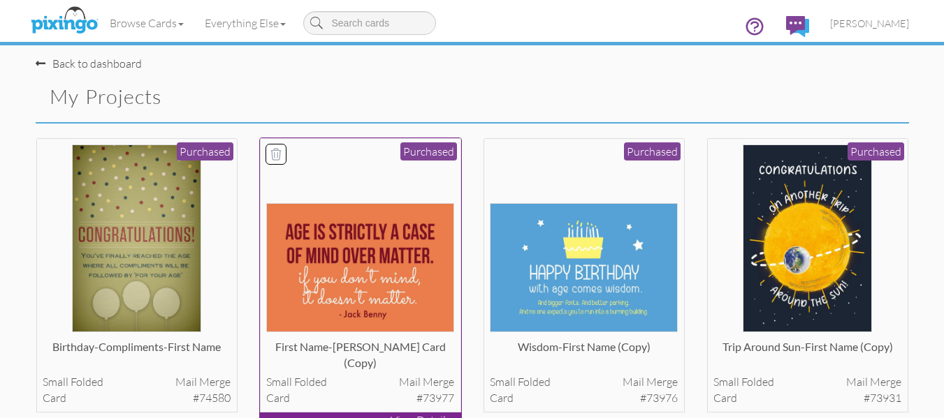
click at [357, 298] on img at bounding box center [360, 267] width 188 height 129
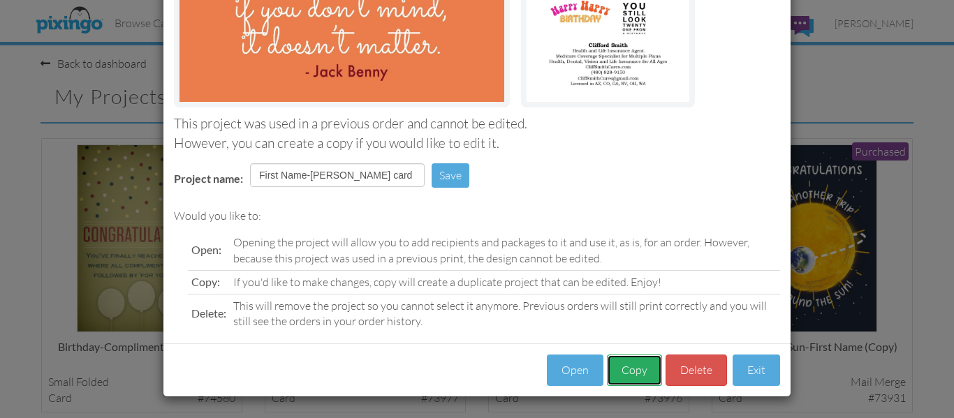
click at [619, 368] on button "Copy" at bounding box center [634, 370] width 55 height 31
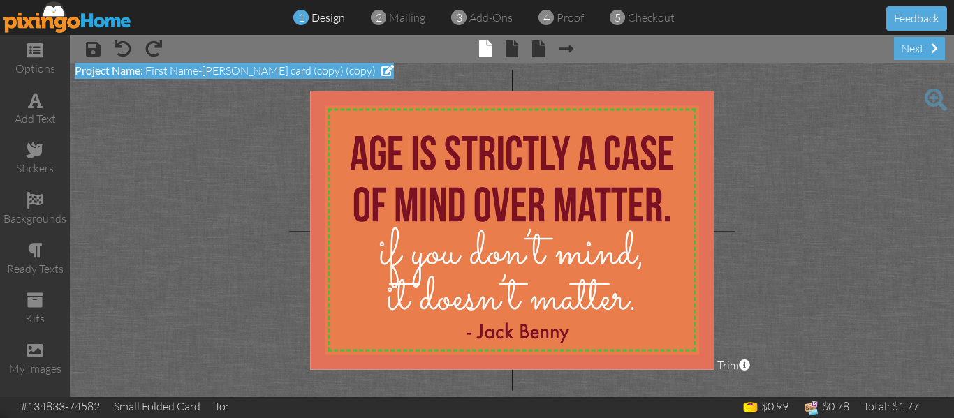
click at [302, 64] on span "First Name-Jack Benny card (copy) (copy)" at bounding box center [260, 71] width 230 height 14
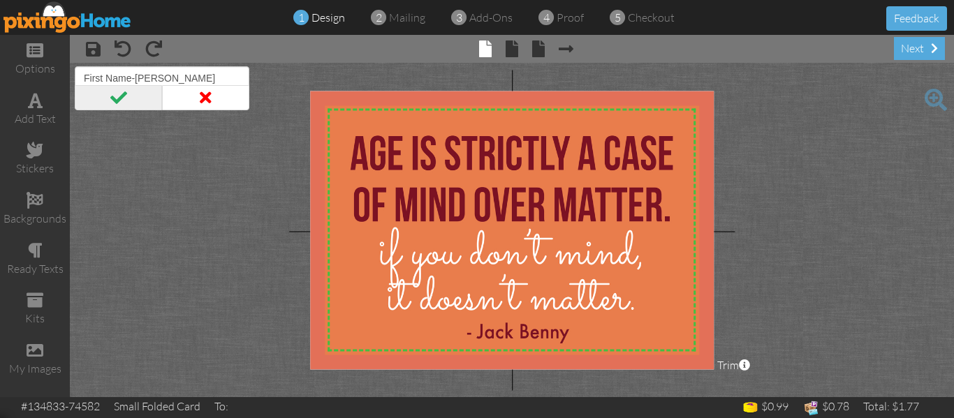
type input "First Name-[PERSON_NAME]"
click at [123, 96] on span at bounding box center [118, 97] width 87 height 25
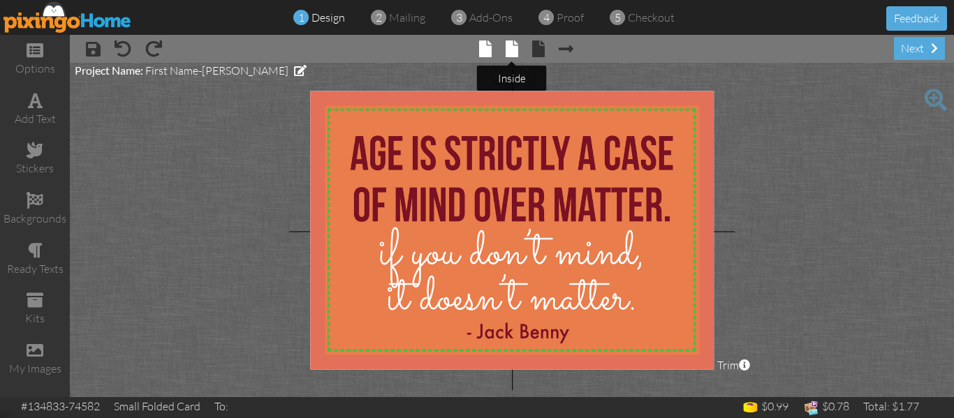
click at [511, 48] on span at bounding box center [512, 49] width 13 height 17
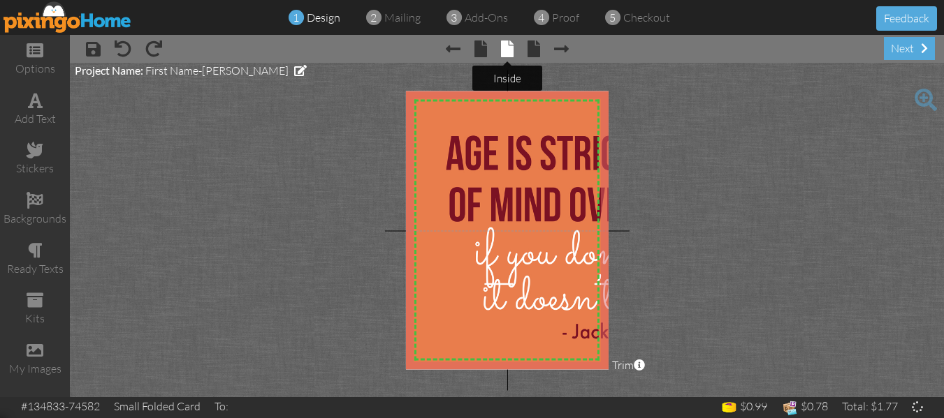
click at [511, 48] on span at bounding box center [507, 49] width 13 height 17
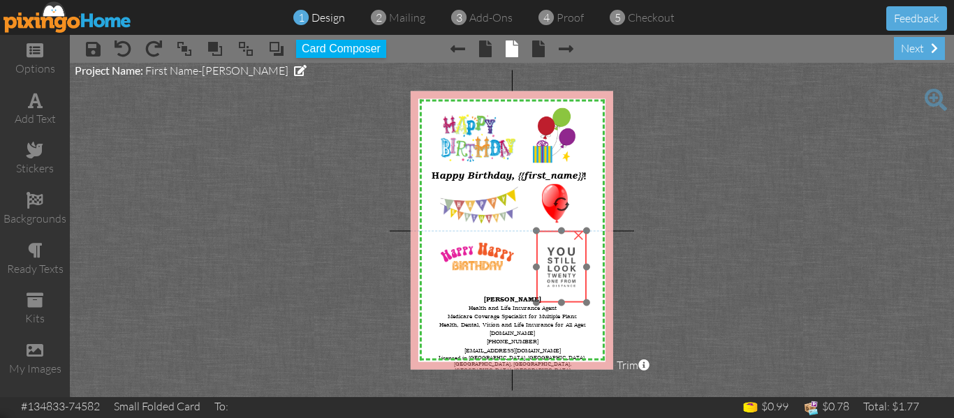
drag, startPoint x: 539, startPoint y: 270, endPoint x: 556, endPoint y: 272, distance: 16.9
click at [556, 272] on img at bounding box center [561, 266] width 51 height 71
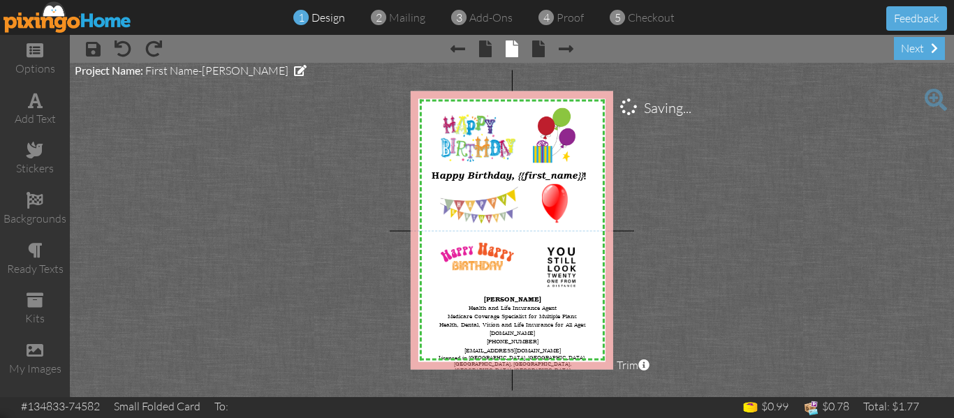
click at [676, 258] on project-studio-wrapper "X X X X X X X X X X X X X X X X X X X X X X X X X X X X X X X X X X X X X X X X…" at bounding box center [512, 230] width 884 height 335
click at [499, 318] on span "Medicare Coverage Specialist for Multiple Plans Health, Dental, Vision and Life…" at bounding box center [512, 320] width 147 height 17
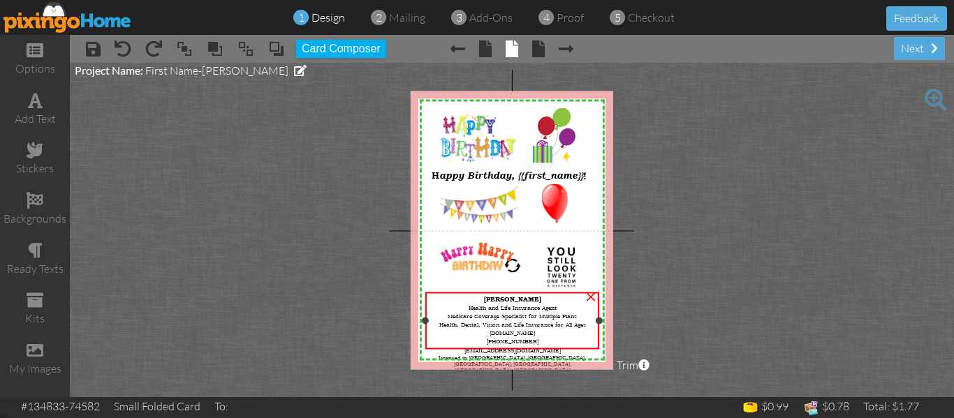
click at [499, 318] on span "Medicare Coverage Specialist for Multiple Plans Health, Dental, Vision and Life…" at bounding box center [512, 320] width 147 height 17
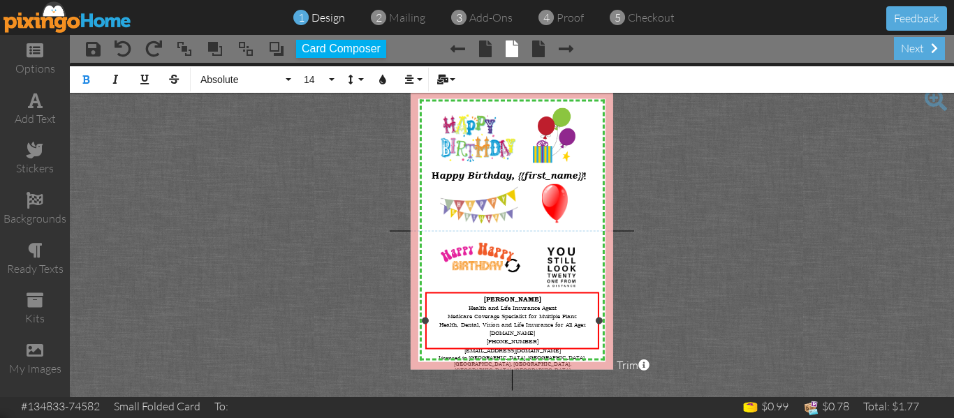
click at [499, 318] on span "Medicare Coverage Specialist for Multiple Plans Health, Dental, Vision and Life…" at bounding box center [512, 320] width 147 height 17
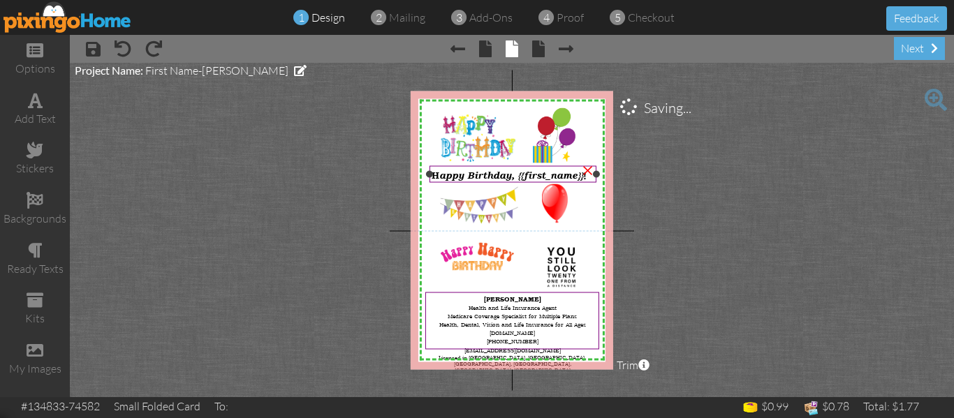
click at [462, 173] on span "appy Birthday, {{first_name}}" at bounding box center [511, 174] width 144 height 11
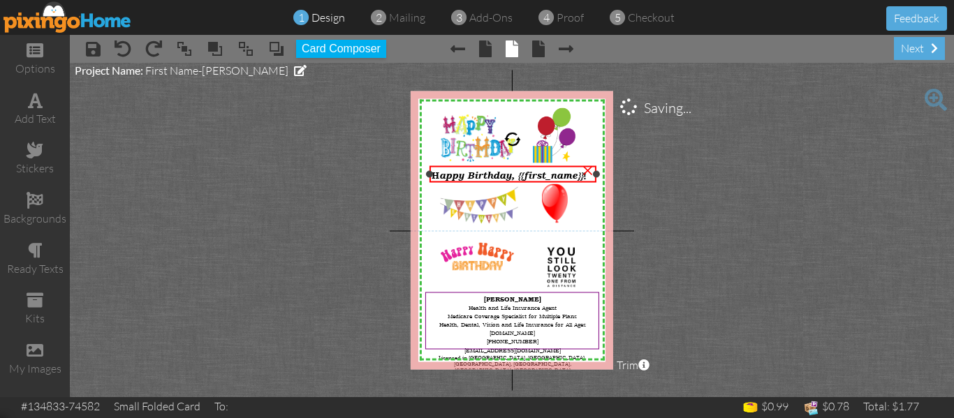
click at [462, 173] on span "appy Birthday, {{first_name}}" at bounding box center [511, 174] width 144 height 11
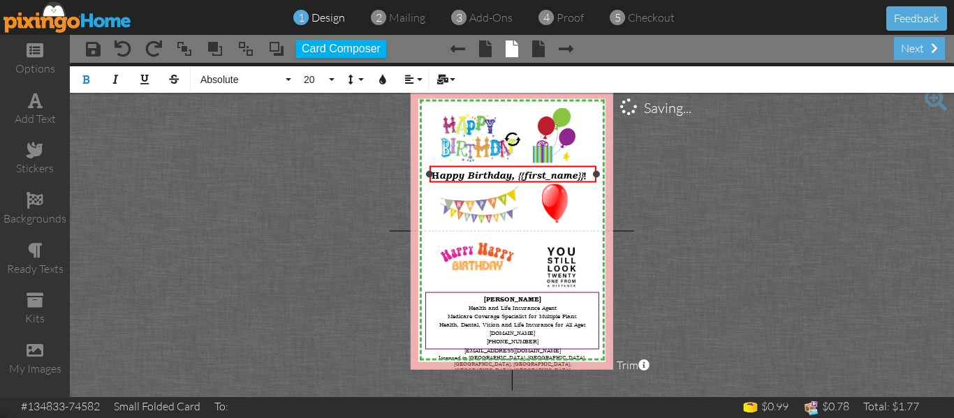
click at [538, 176] on span "appy Birthday, {{first_name}}" at bounding box center [511, 174] width 144 height 11
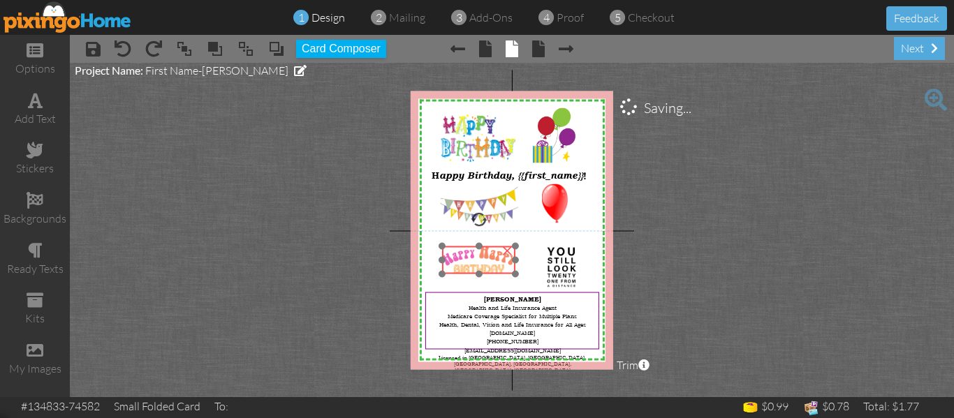
click at [485, 254] on img at bounding box center [478, 260] width 73 height 27
click at [486, 256] on img at bounding box center [479, 262] width 73 height 27
click at [482, 224] on div at bounding box center [479, 222] width 17 height 17
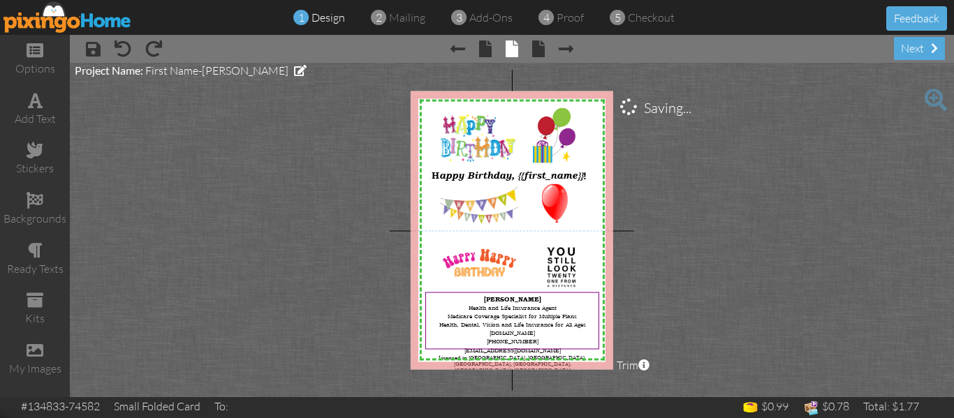
click at [661, 223] on project-studio-wrapper "X X X X X X X X X X X X X X X X X X X X X X X X X X X X X X X X X X X X X X X X…" at bounding box center [512, 230] width 884 height 335
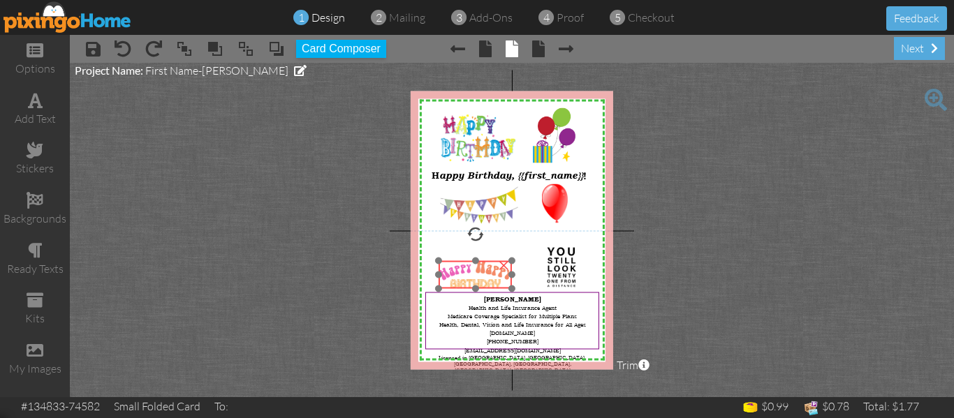
drag, startPoint x: 465, startPoint y: 261, endPoint x: 461, endPoint y: 273, distance: 12.6
click at [461, 273] on img at bounding box center [475, 274] width 73 height 27
drag, startPoint x: 480, startPoint y: 275, endPoint x: 481, endPoint y: 265, distance: 10.5
click at [481, 265] on img at bounding box center [475, 264] width 73 height 27
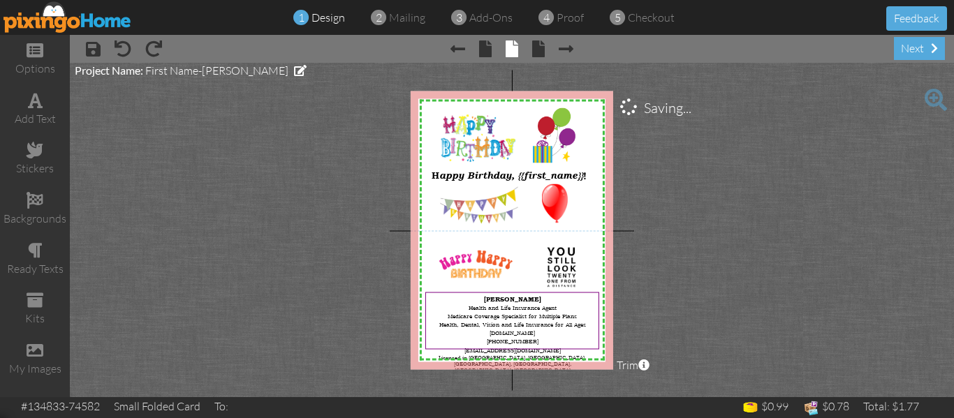
click at [687, 240] on project-studio-wrapper "X X X X X X X X X X X X X X X X X X X X X X X X X X X X X X X X X X X X X X X X…" at bounding box center [512, 230] width 884 height 335
click at [523, 336] on span "CliffSmithCares.com (480) 828-9150 CliffSmithCares@gmail.com" at bounding box center [512, 342] width 96 height 26
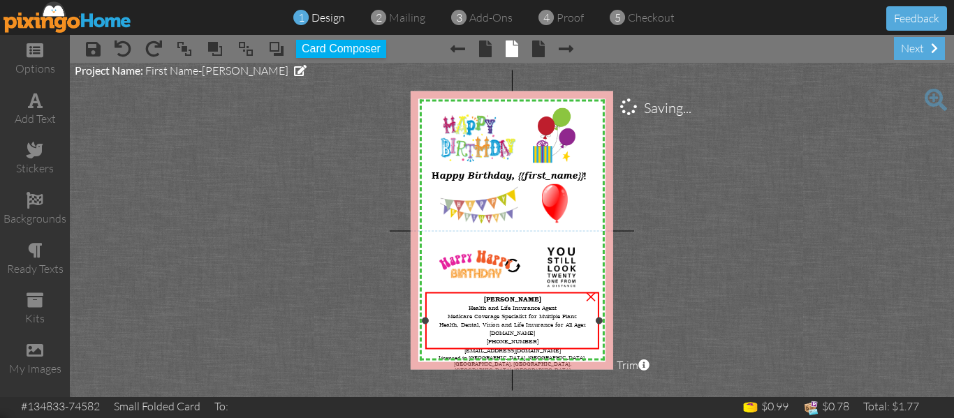
click at [523, 336] on span "CliffSmithCares.com (480) 828-9150 CliffSmithCares@gmail.com" at bounding box center [512, 342] width 96 height 26
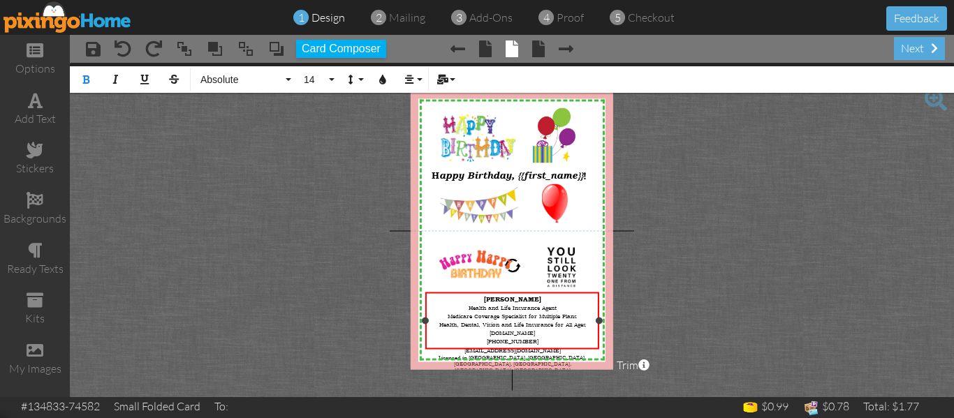
click at [527, 355] on span "Licensed in [GEOGRAPHIC_DATA], [GEOGRAPHIC_DATA], [GEOGRAPHIC_DATA], [GEOGRAPHI…" at bounding box center [512, 364] width 147 height 19
click at [524, 355] on span "Licensed in AZ, CO, GA, NJ NV, OH, TN, WA" at bounding box center [512, 367] width 147 height 25
click at [524, 355] on span "Licensed in [GEOGRAPHIC_DATA], [GEOGRAPHIC_DATA], [GEOGRAPHIC_DATA], [GEOGRAPHI…" at bounding box center [512, 367] width 147 height 25
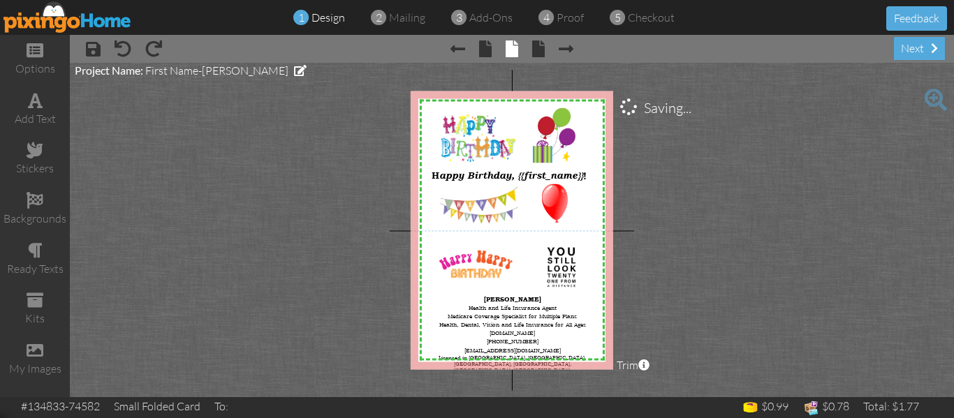
click at [674, 331] on project-studio-wrapper "X X X X X X X X X X X X X X X X X X X X X X X X X X X X X X X X X X X X X X X X…" at bounding box center [512, 230] width 884 height 335
click at [404, 18] on span "mailing" at bounding box center [407, 17] width 36 height 14
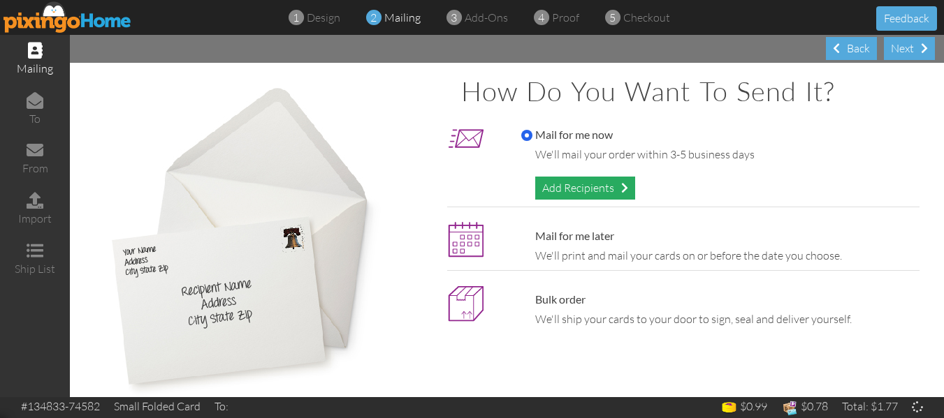
click at [559, 189] on div "Add Recipients" at bounding box center [585, 188] width 100 height 23
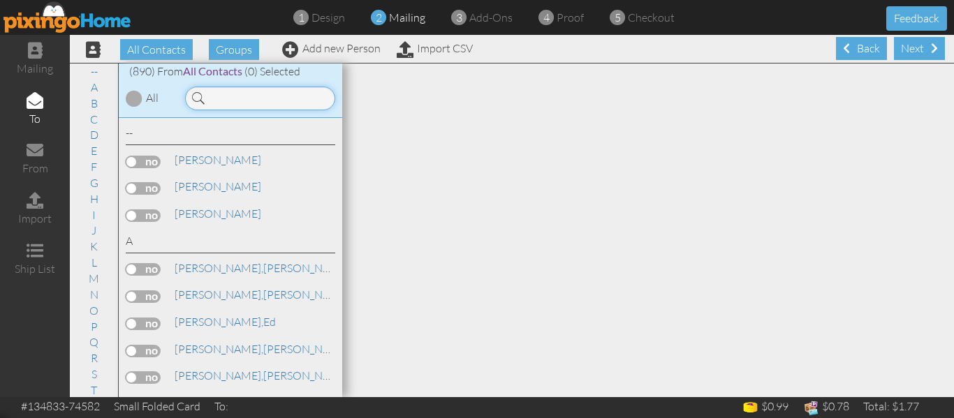
click at [252, 103] on input at bounding box center [260, 99] width 150 height 24
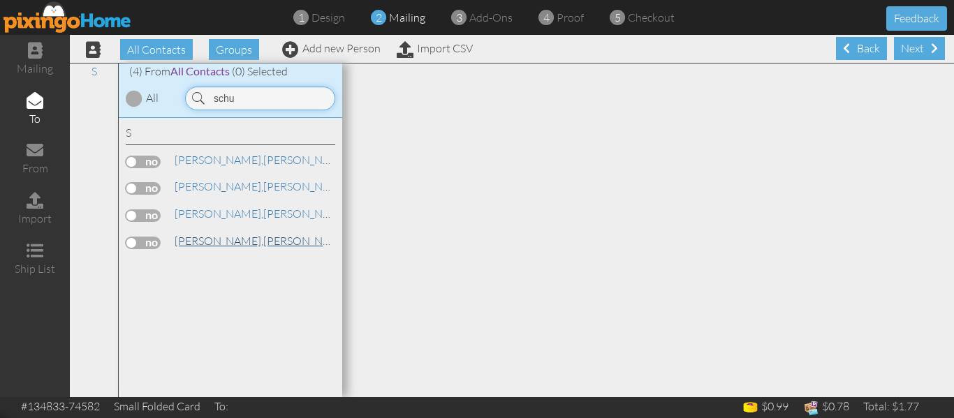
type input "schu"
click at [209, 237] on span "[PERSON_NAME]," at bounding box center [219, 241] width 89 height 14
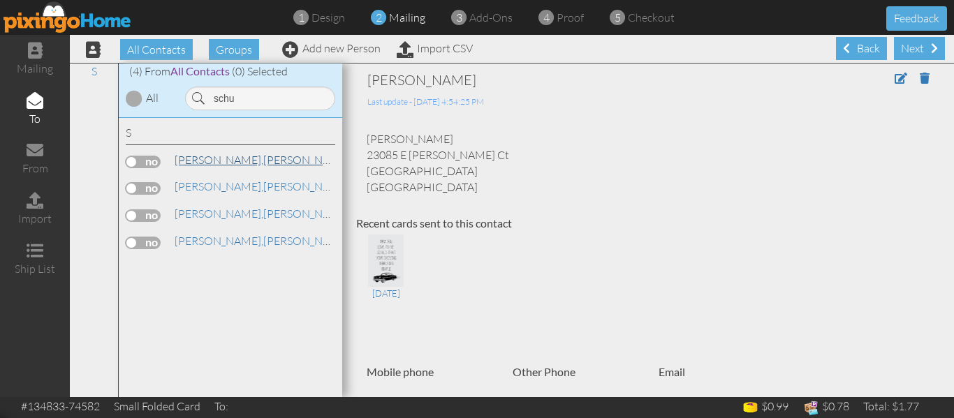
click at [228, 165] on span "[PERSON_NAME]," at bounding box center [219, 160] width 89 height 14
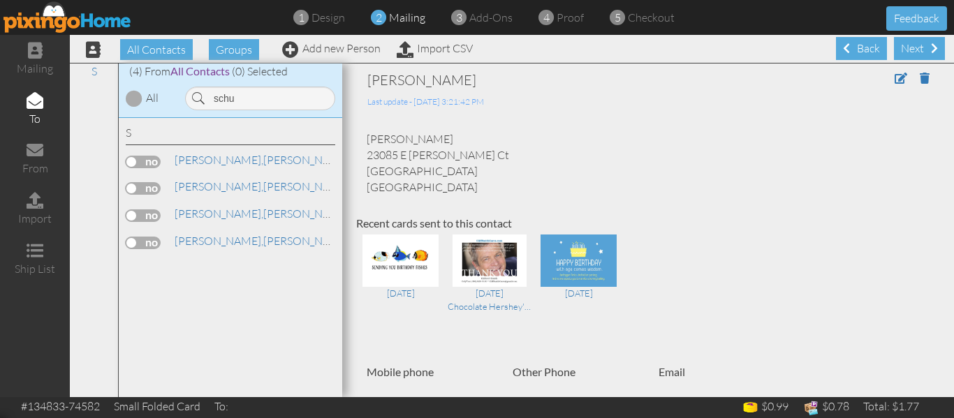
click at [132, 162] on label at bounding box center [143, 162] width 35 height 13
click at [0, 0] on input "checkbox" at bounding box center [0, 0] width 0 height 0
click at [255, 101] on input "schu" at bounding box center [260, 99] width 150 height 24
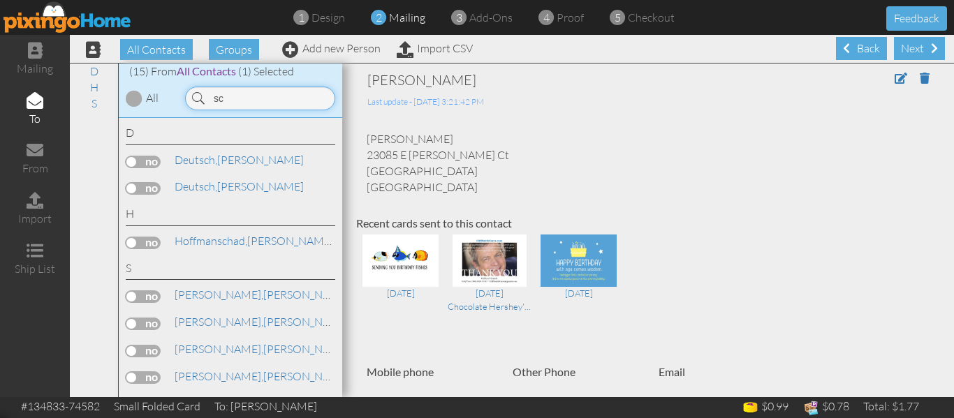
type input "s"
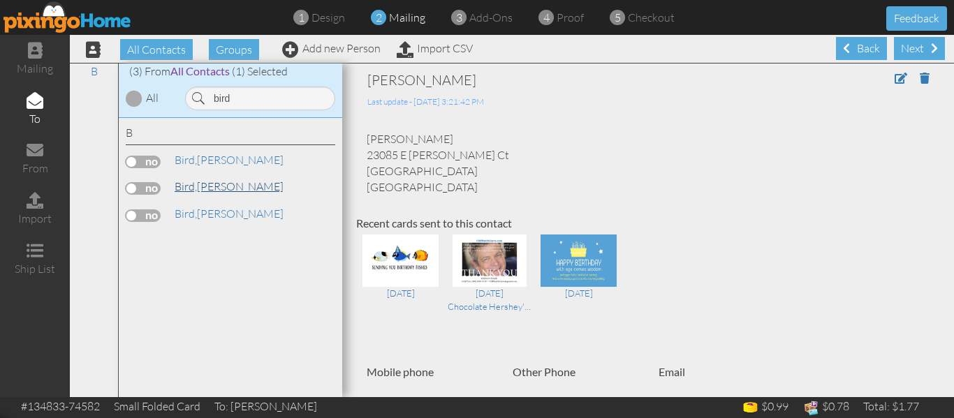
click at [214, 191] on link "[PERSON_NAME]" at bounding box center [229, 186] width 112 height 17
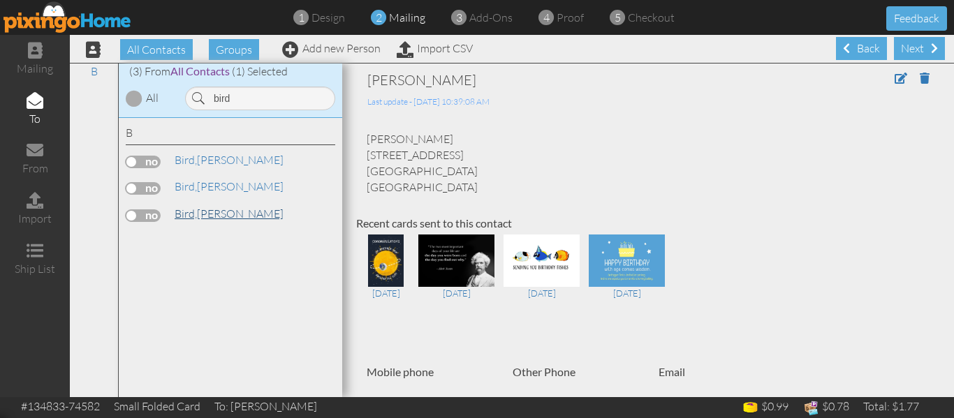
click at [212, 208] on link "[PERSON_NAME]" at bounding box center [229, 213] width 112 height 17
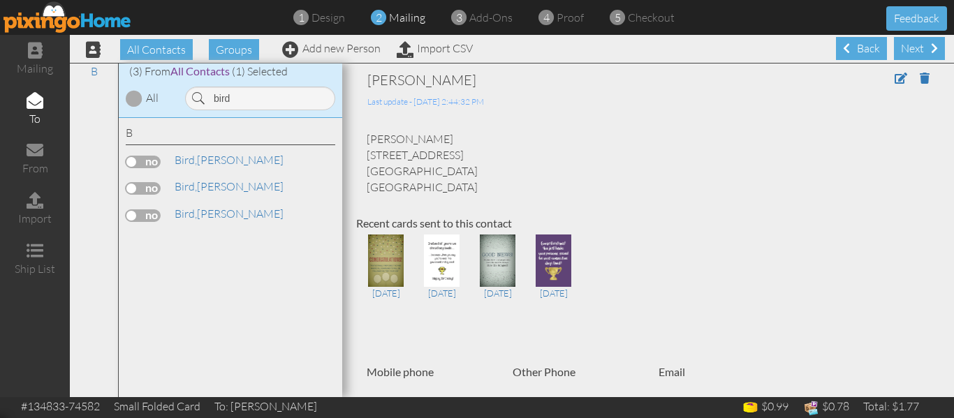
click at [132, 217] on label at bounding box center [143, 216] width 35 height 13
click at [0, 0] on input "checkbox" at bounding box center [0, 0] width 0 height 0
click at [256, 91] on input "bird" at bounding box center [260, 99] width 150 height 24
type input "b"
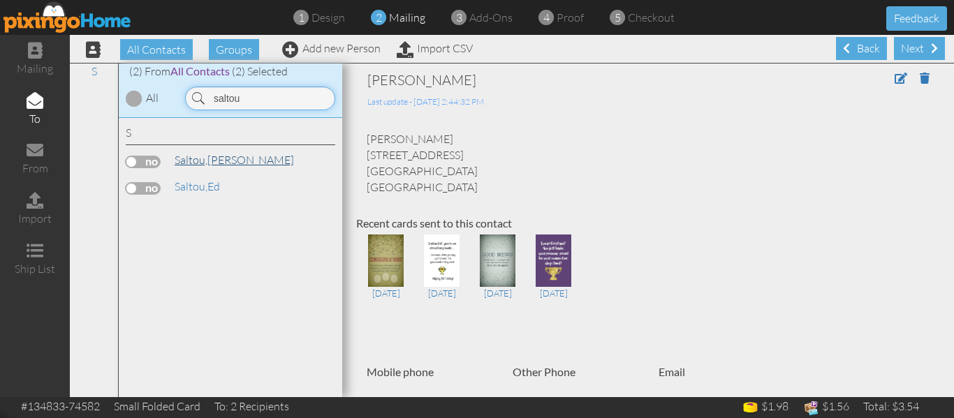
type input "saltou"
click at [213, 160] on link "[PERSON_NAME]" at bounding box center [234, 160] width 122 height 17
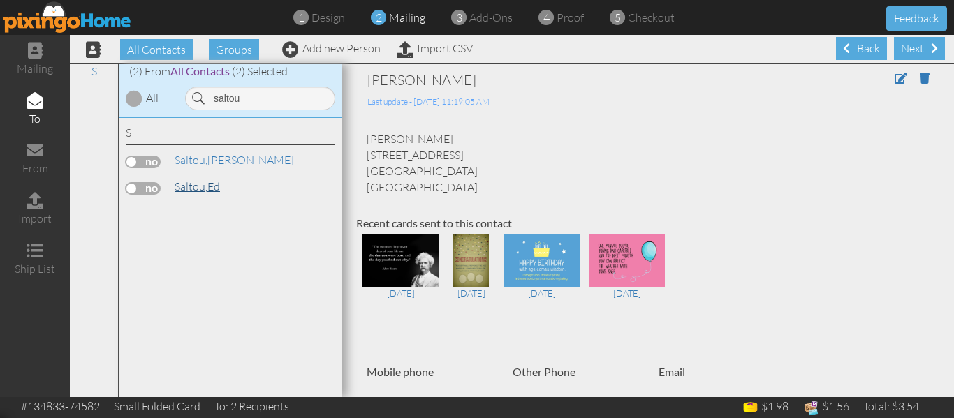
click at [203, 189] on span "Saltou," at bounding box center [191, 186] width 33 height 14
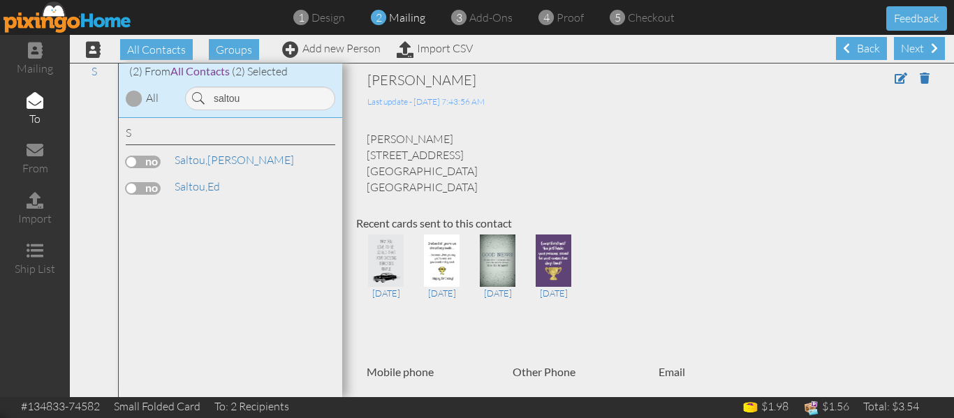
click at [131, 191] on label at bounding box center [143, 188] width 35 height 13
click at [0, 0] on input "checkbox" at bounding box center [0, 0] width 0 height 0
click at [574, 21] on span "proof" at bounding box center [570, 17] width 27 height 14
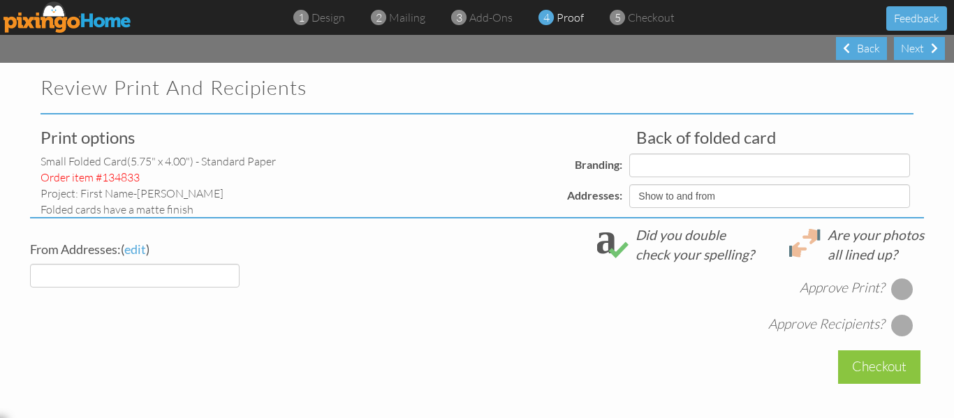
select select "object:26525"
select select "object:26522"
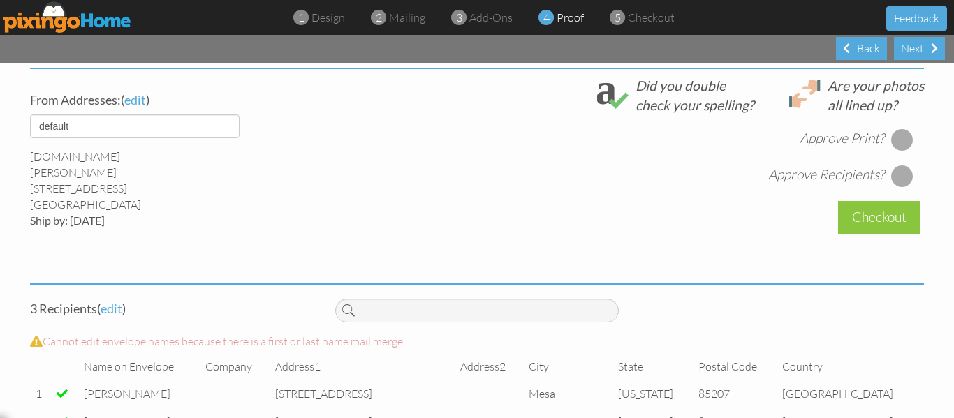
scroll to position [516, 0]
click at [894, 149] on div at bounding box center [902, 139] width 22 height 22
click at [895, 180] on div at bounding box center [902, 175] width 22 height 22
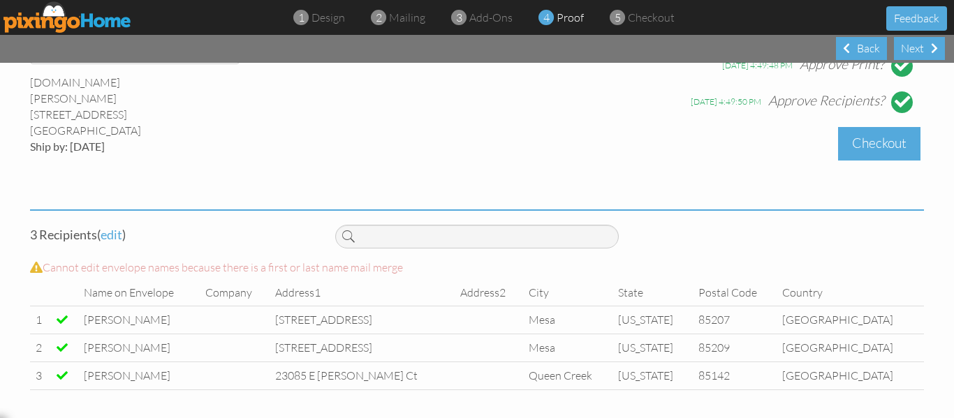
click at [871, 147] on div "Checkout" at bounding box center [879, 143] width 82 height 33
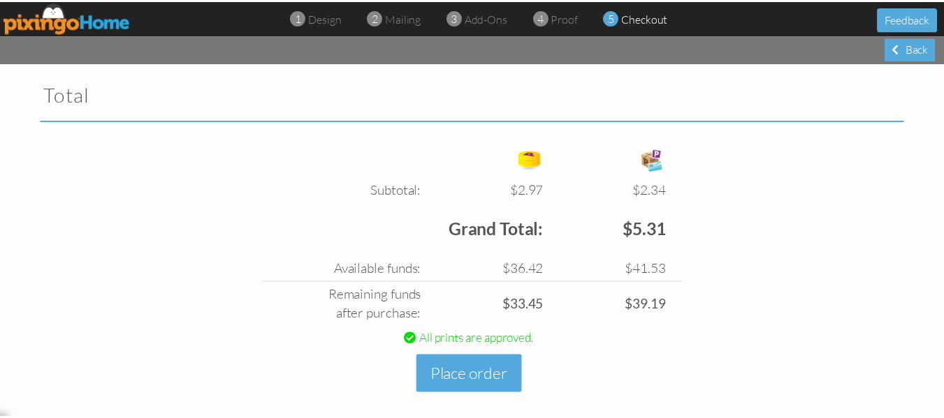
scroll to position [469, 0]
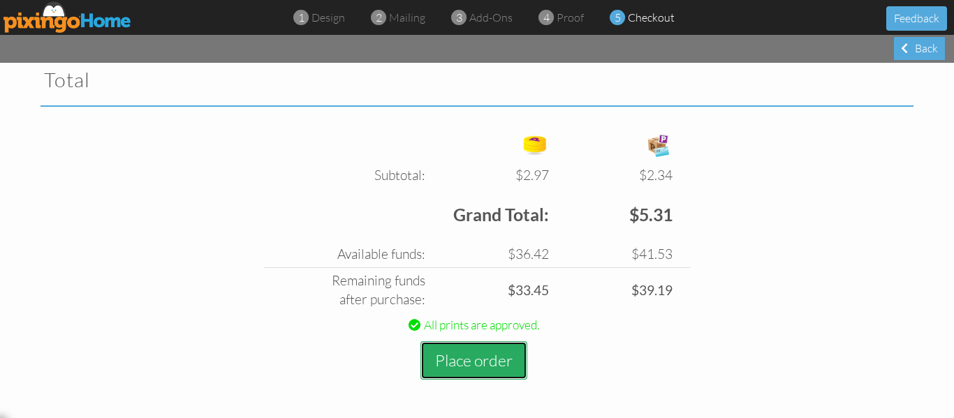
click at [468, 366] on button "Place order" at bounding box center [473, 361] width 107 height 38
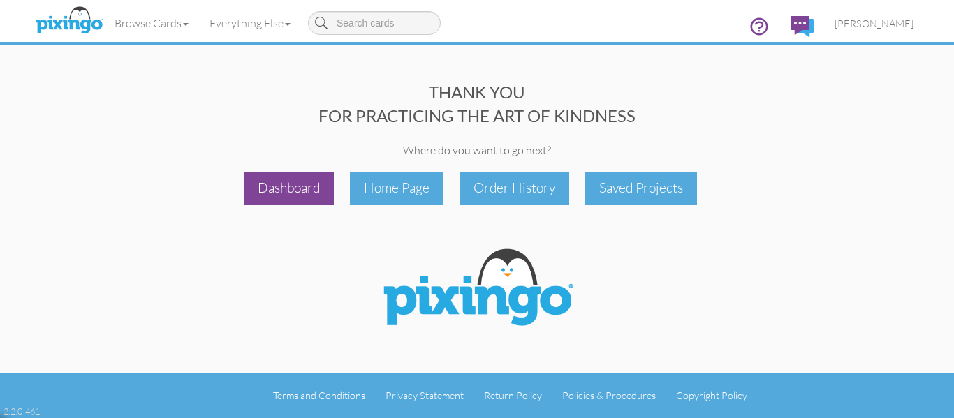
click at [279, 193] on div "Dashboard" at bounding box center [289, 188] width 90 height 33
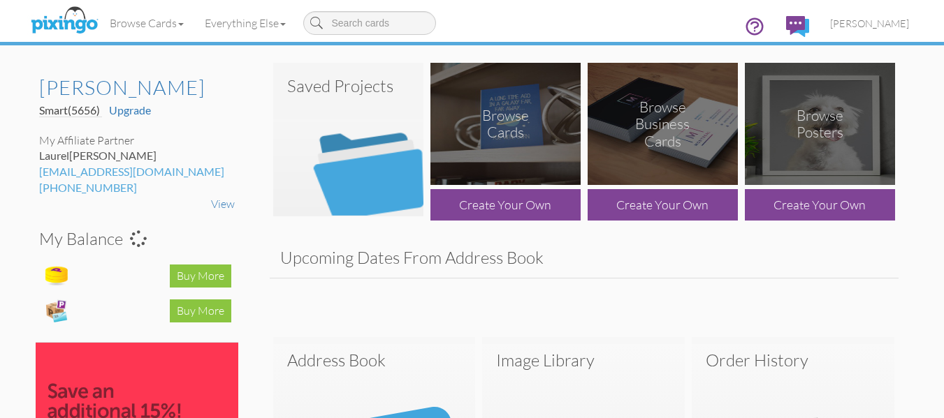
click at [327, 173] on img at bounding box center [348, 140] width 150 height 154
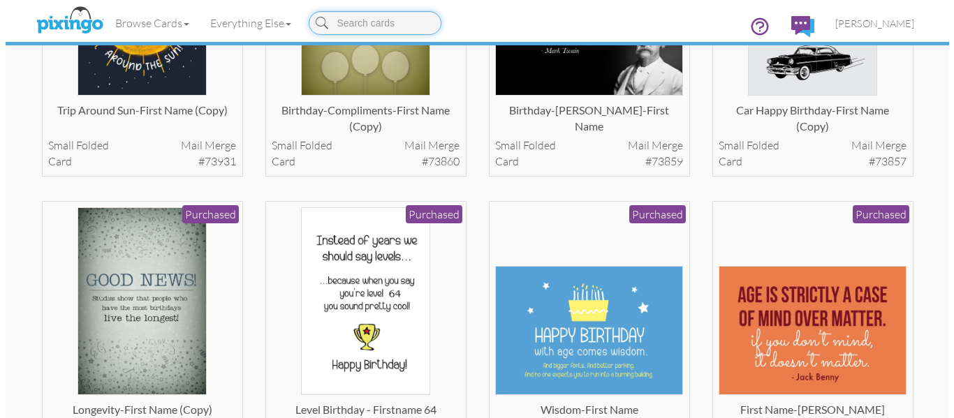
scroll to position [536, 0]
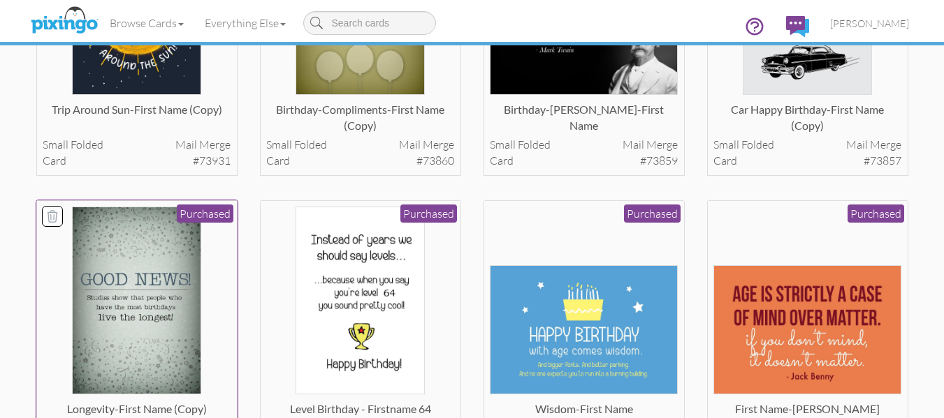
click at [135, 265] on img at bounding box center [136, 301] width 129 height 188
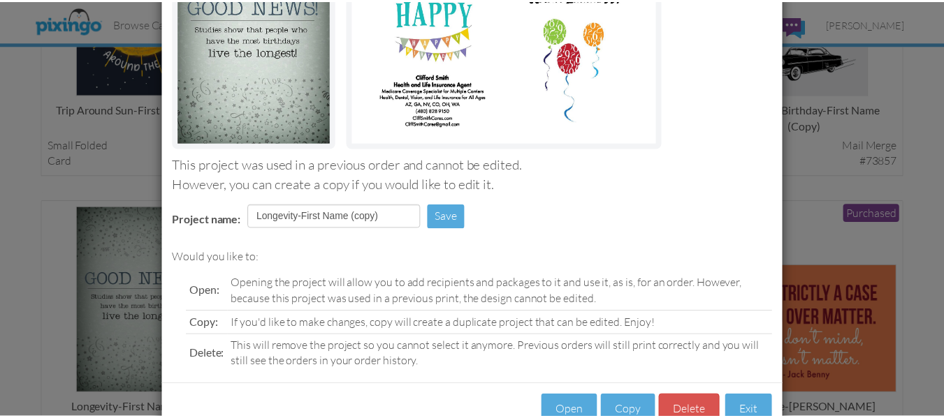
scroll to position [235, 0]
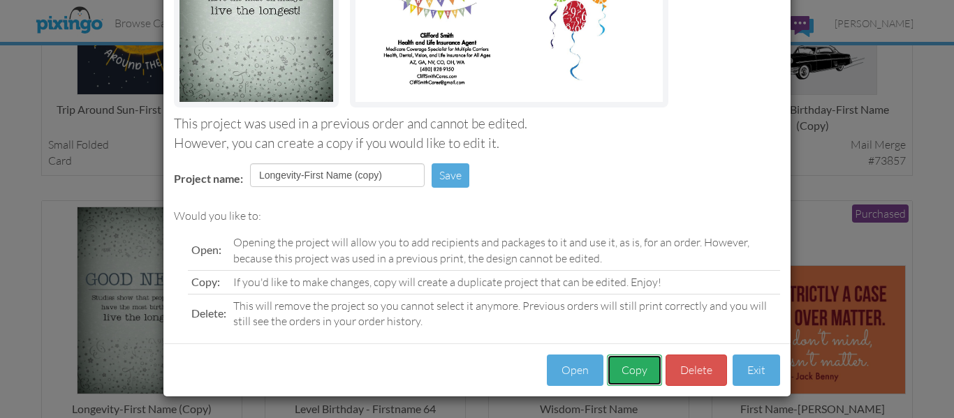
click at [633, 372] on button "Copy" at bounding box center [634, 370] width 55 height 31
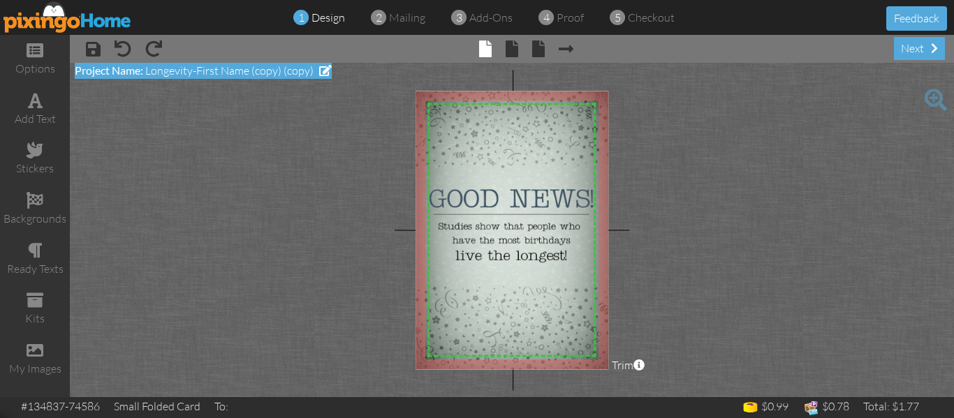
click at [300, 67] on span "Longevity-First Name (copy) (copy)" at bounding box center [229, 71] width 168 height 14
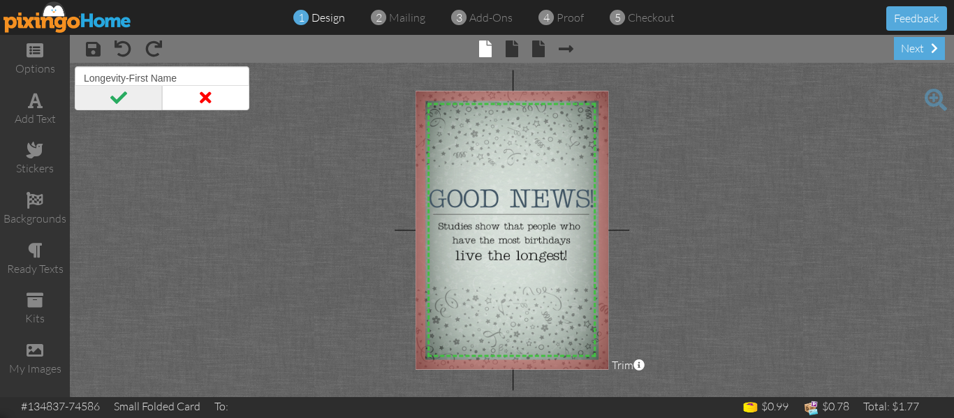
type input "Longevity-First Name"
click at [122, 104] on span at bounding box center [118, 97] width 87 height 25
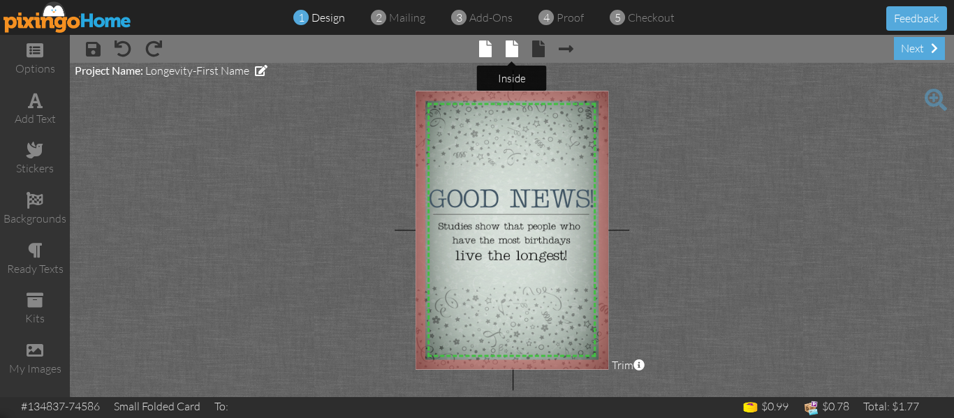
click at [512, 51] on span at bounding box center [512, 49] width 13 height 17
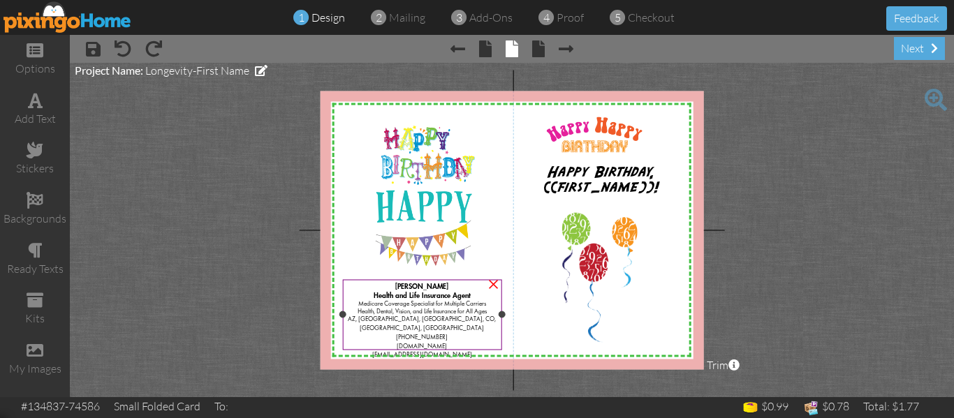
click at [485, 301] on span "Medicare Coverage Specialist for Multiple Carriers" at bounding box center [422, 304] width 128 height 6
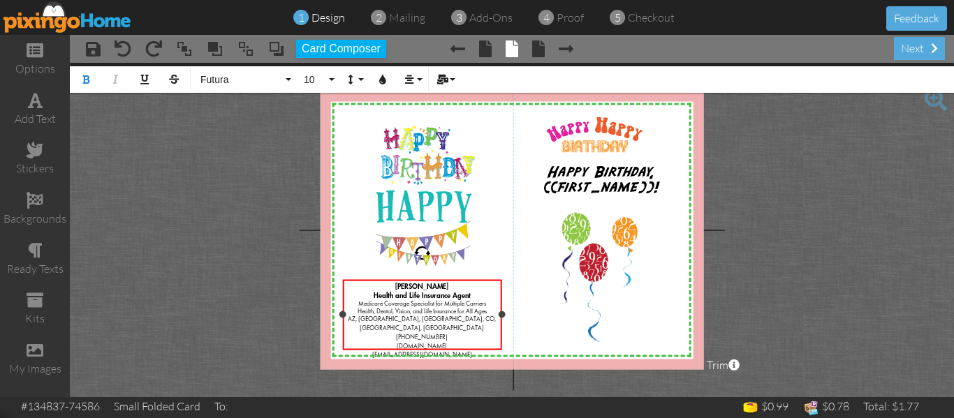
click at [485, 301] on span "Medicare Coverage Specialist for Multiple Carriers" at bounding box center [422, 304] width 128 height 6
click at [486, 305] on span "Medicare Coverage Specialist for Multiple Carriers" at bounding box center [422, 304] width 128 height 6
click at [397, 318] on span "AZ, [GEOGRAPHIC_DATA], [GEOGRAPHIC_DATA], CO, [GEOGRAPHIC_DATA], [GEOGRAPHIC_DA…" at bounding box center [422, 323] width 148 height 15
click at [410, 19] on span "mailing" at bounding box center [407, 17] width 36 height 14
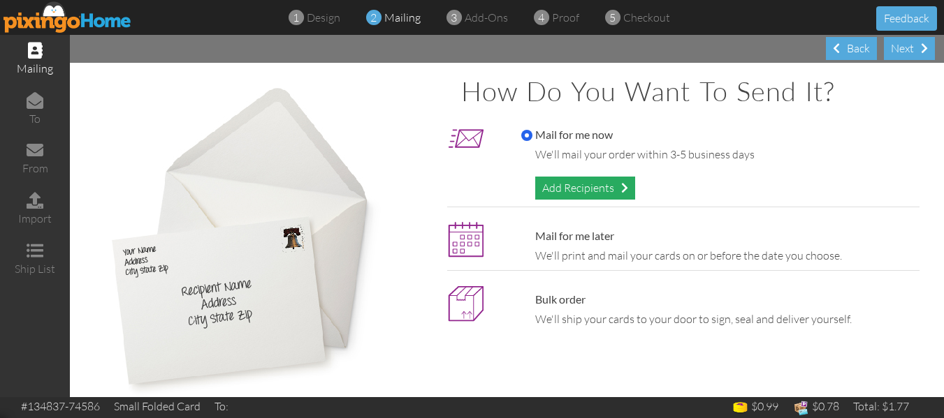
click at [557, 183] on div "Add Recipients" at bounding box center [585, 188] width 100 height 23
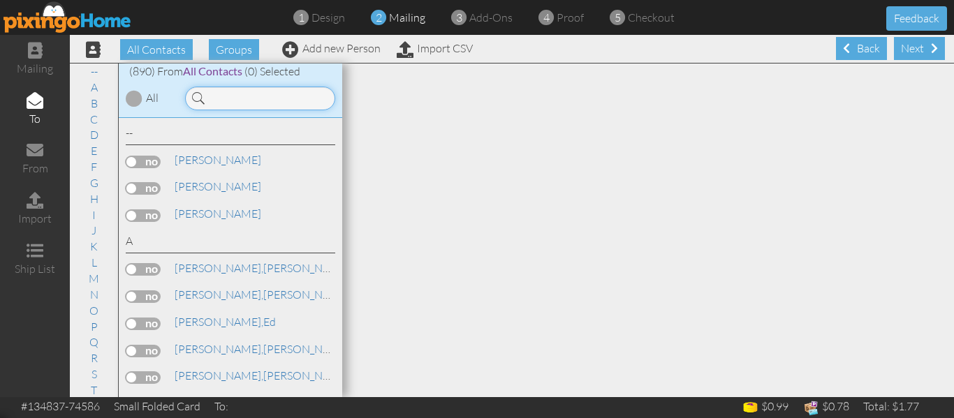
click at [230, 95] on input at bounding box center [260, 99] width 150 height 24
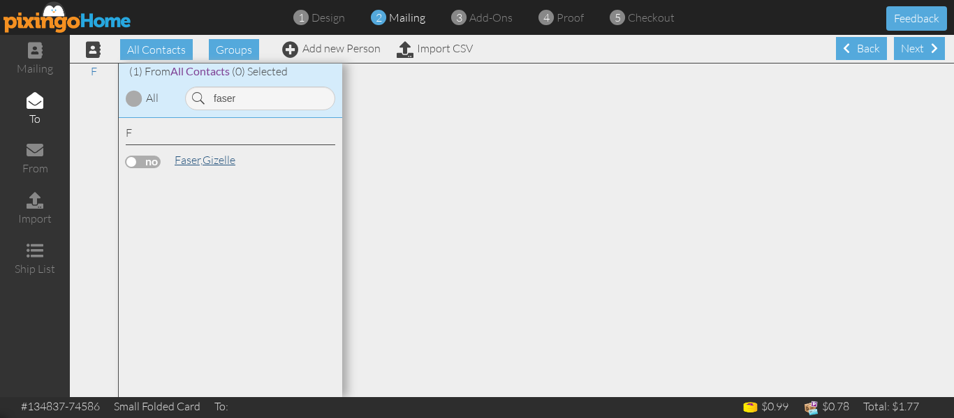
click at [203, 160] on span "Faser," at bounding box center [189, 160] width 28 height 14
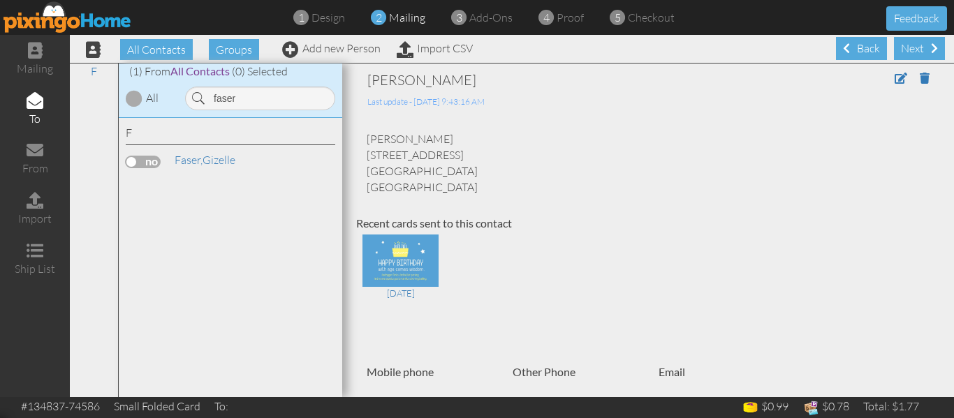
click at [137, 159] on label at bounding box center [143, 162] width 35 height 13
click at [0, 0] on input "checkbox" at bounding box center [0, 0] width 0 height 0
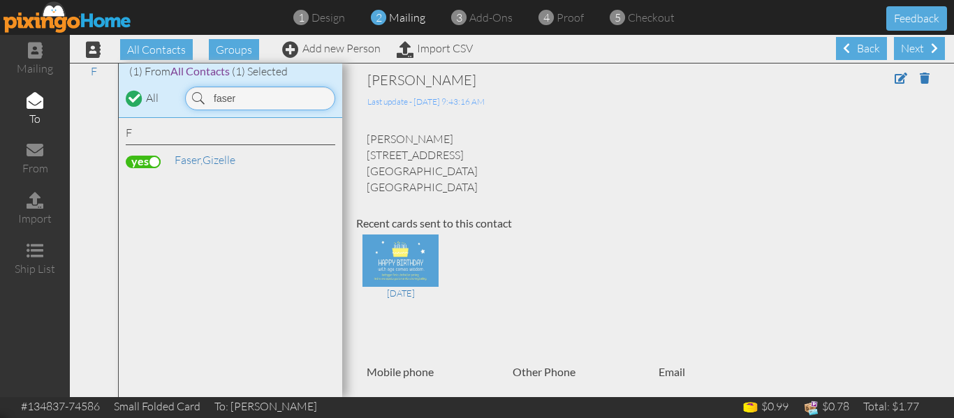
click at [256, 100] on input "faser" at bounding box center [260, 99] width 150 height 24
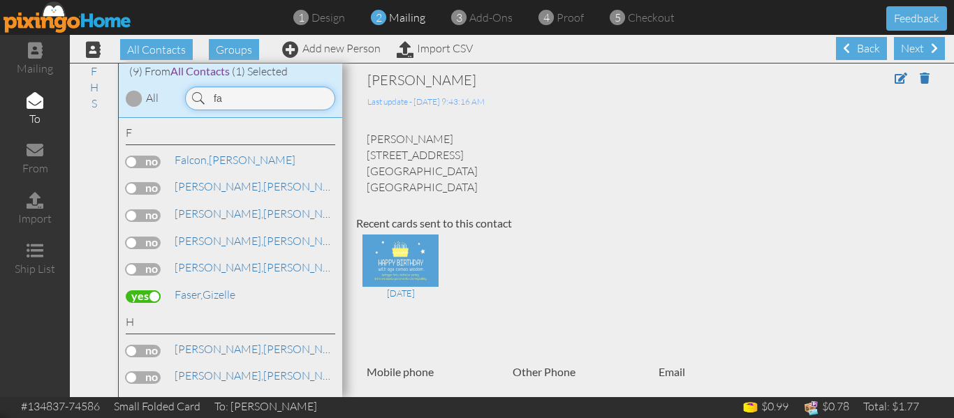
type input "f"
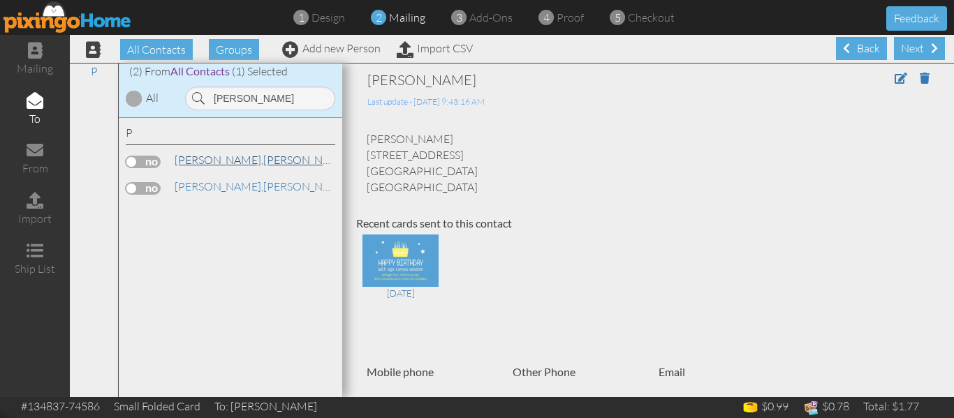
click at [228, 159] on link "[PERSON_NAME]" at bounding box center [262, 160] width 178 height 17
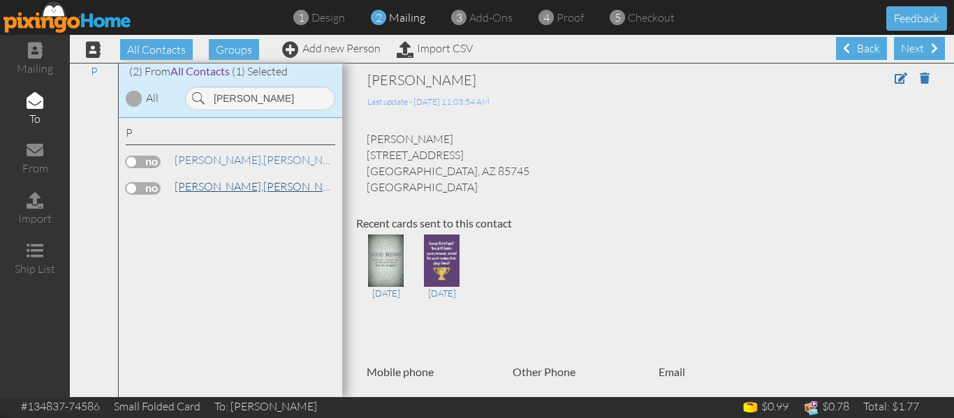
click at [213, 187] on link "[PERSON_NAME]" at bounding box center [262, 186] width 178 height 17
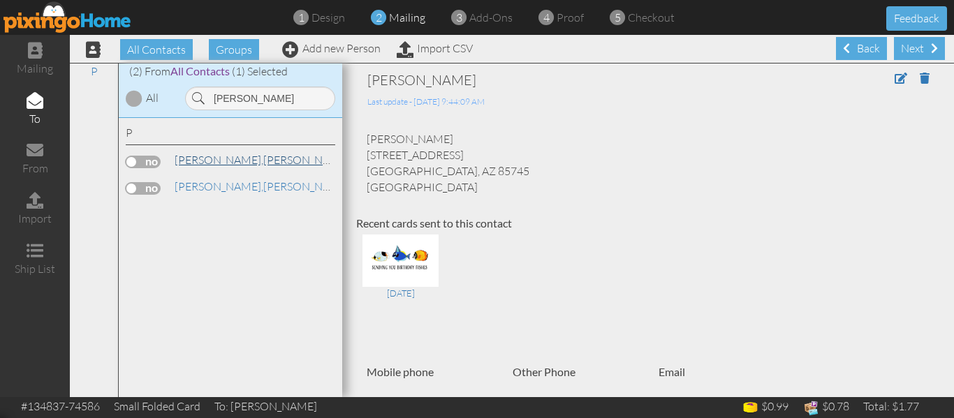
click at [219, 163] on link "[PERSON_NAME]" at bounding box center [262, 160] width 178 height 17
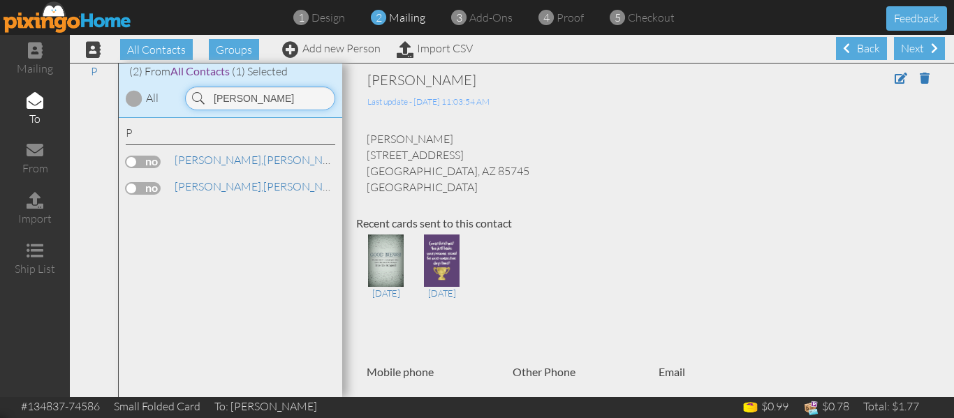
click at [255, 90] on input "[PERSON_NAME]" at bounding box center [260, 99] width 150 height 24
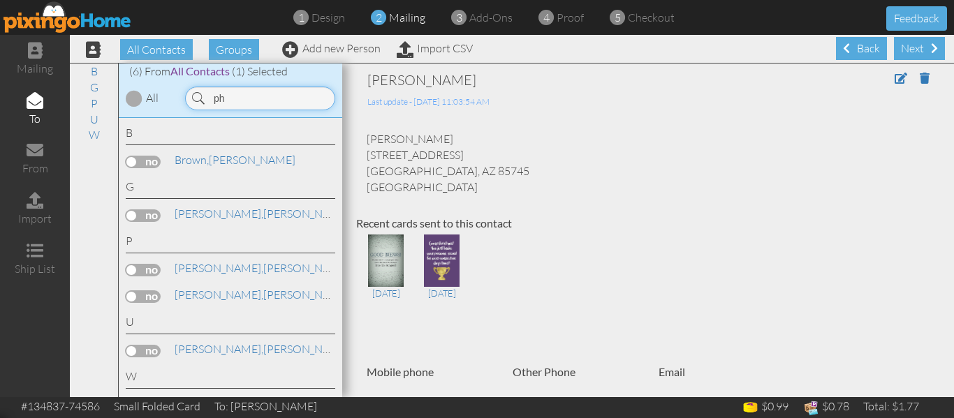
type input "p"
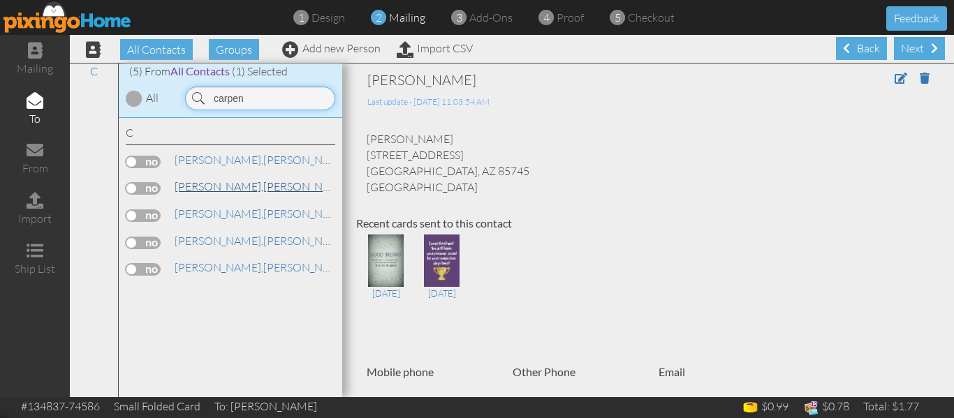
type input "carpen"
click at [223, 189] on span "[PERSON_NAME]," at bounding box center [219, 186] width 89 height 14
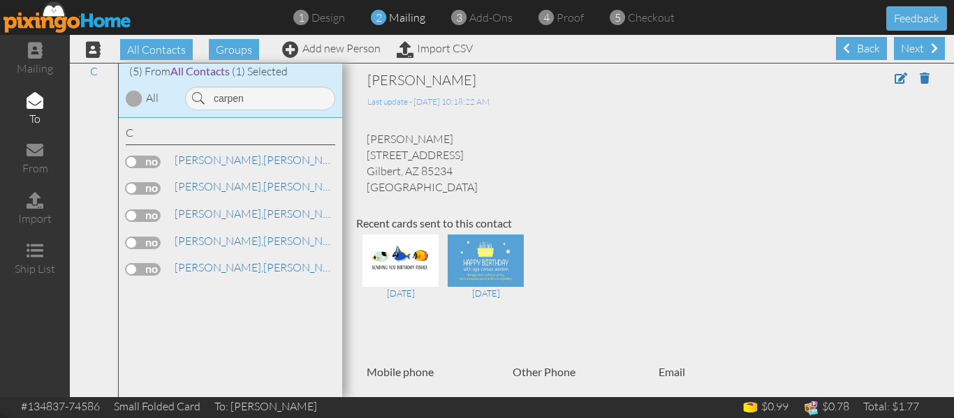
click at [134, 186] on label at bounding box center [143, 188] width 35 height 13
click at [0, 0] on input "checkbox" at bounding box center [0, 0] width 0 height 0
click at [559, 25] on div "4 proof" at bounding box center [565, 18] width 38 height 16
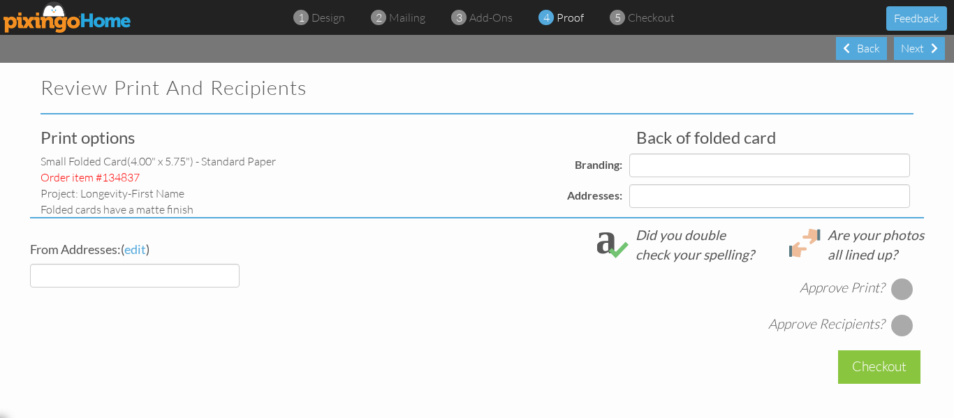
select select "object:33201"
select select "object:33204"
select select "object:33206"
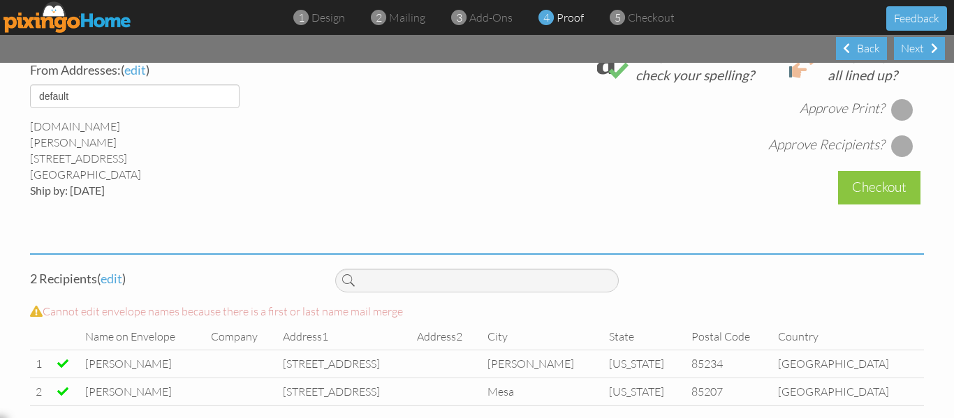
scroll to position [561, 0]
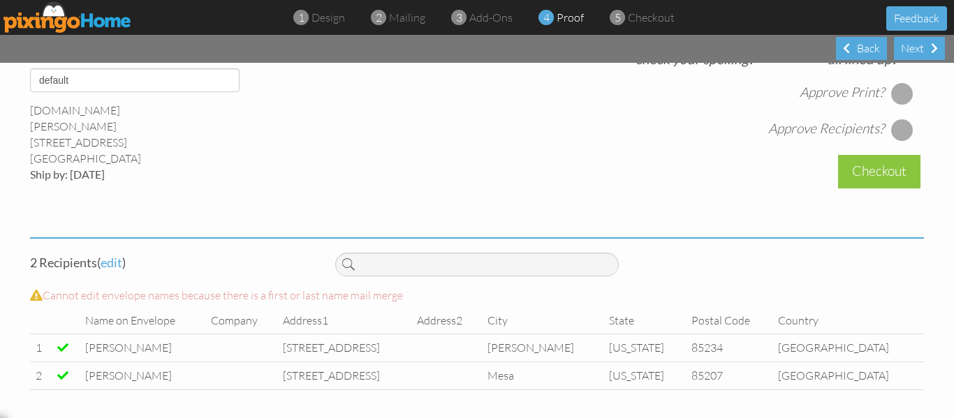
click at [896, 87] on div at bounding box center [902, 93] width 22 height 22
click at [896, 135] on div at bounding box center [902, 130] width 22 height 22
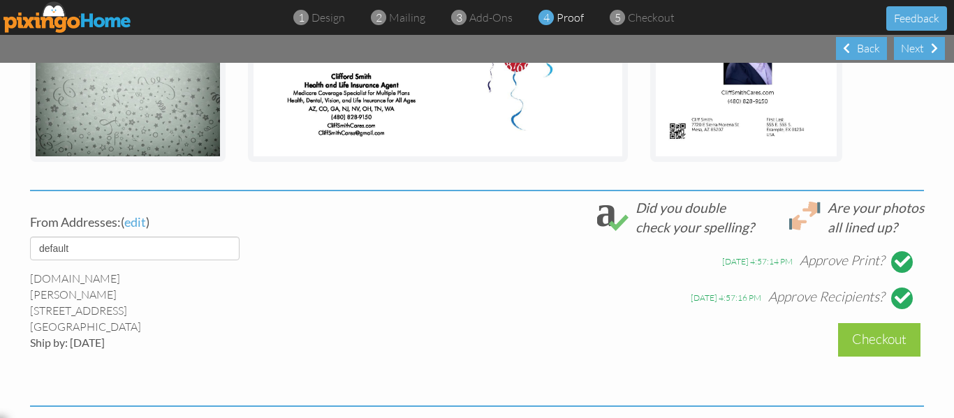
scroll to position [503, 0]
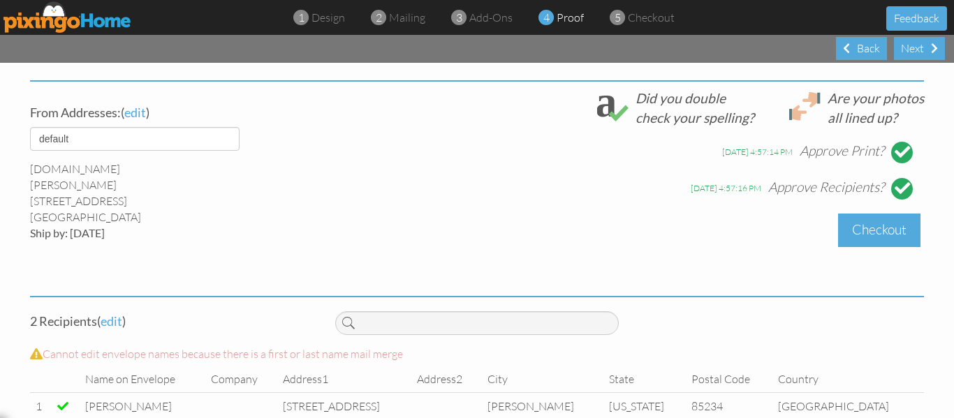
click at [856, 223] on div "Checkout" at bounding box center [879, 230] width 82 height 33
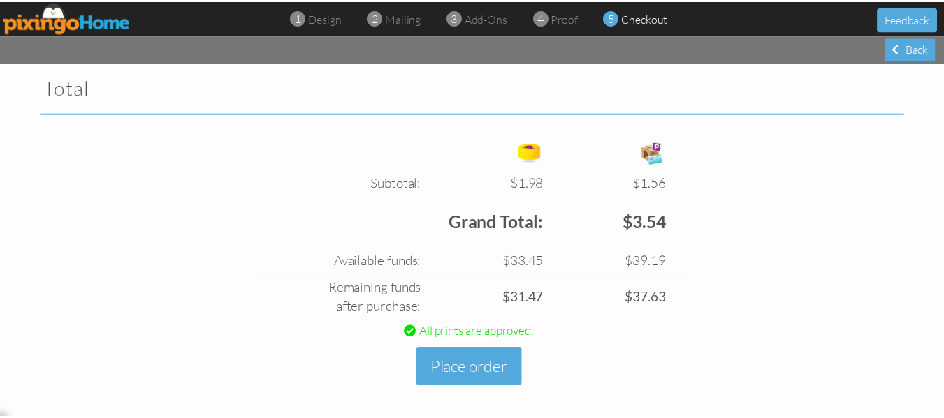
scroll to position [483, 0]
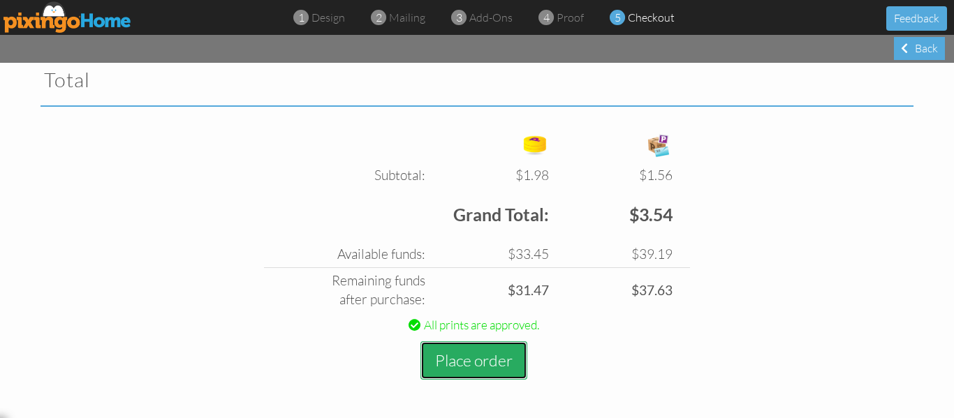
click at [477, 348] on button "Place order" at bounding box center [473, 361] width 107 height 38
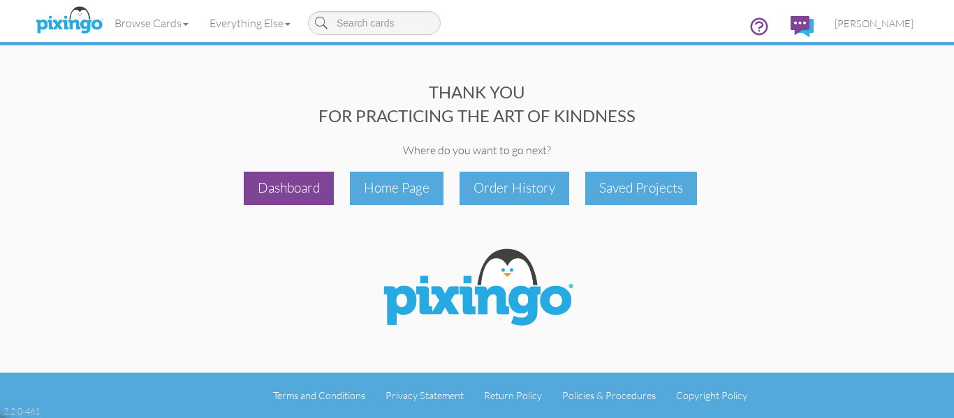
click at [272, 191] on div "Dashboard" at bounding box center [289, 188] width 90 height 33
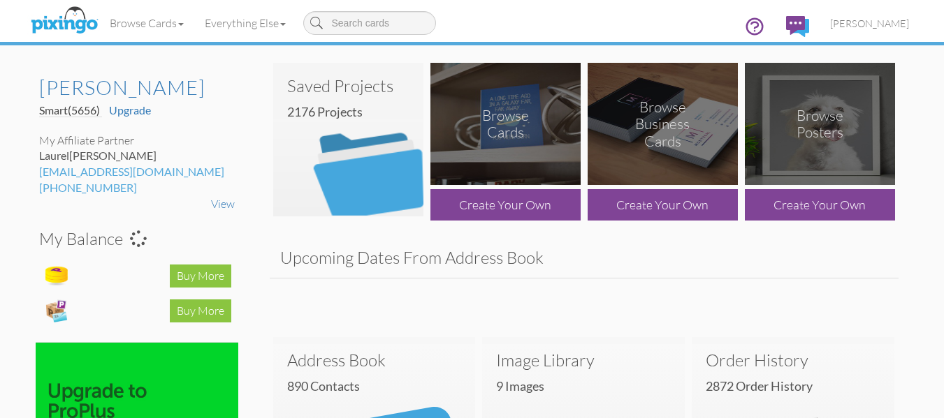
click at [308, 177] on img at bounding box center [348, 140] width 150 height 154
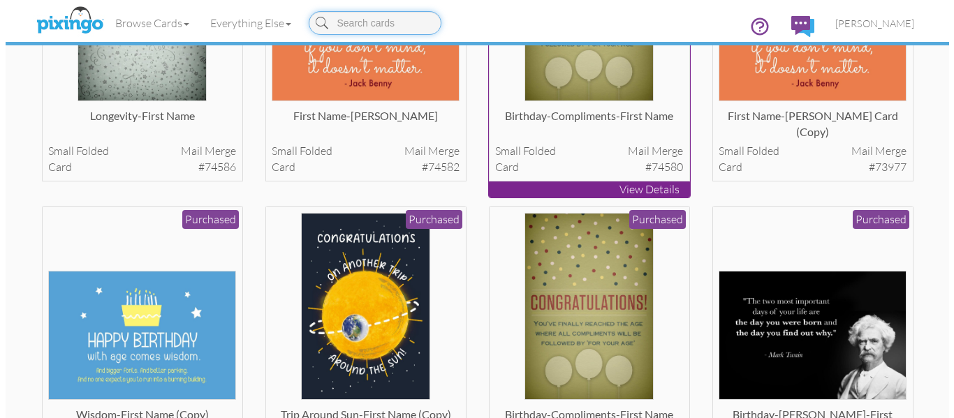
scroll to position [232, 0]
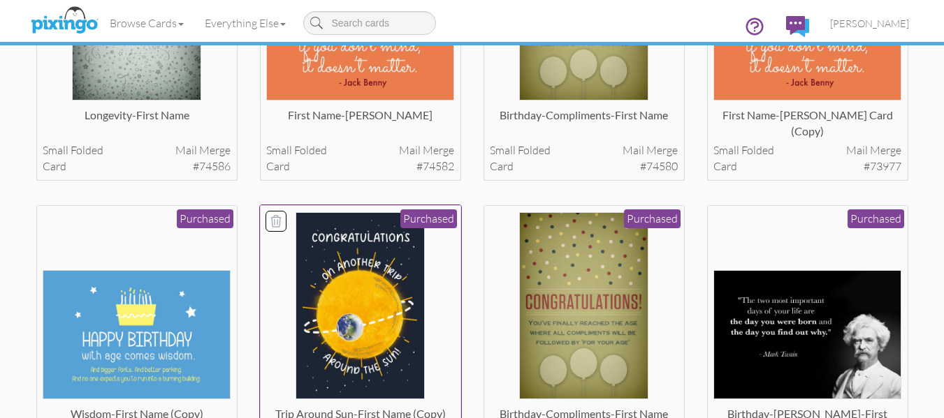
click at [399, 256] on img at bounding box center [359, 306] width 129 height 188
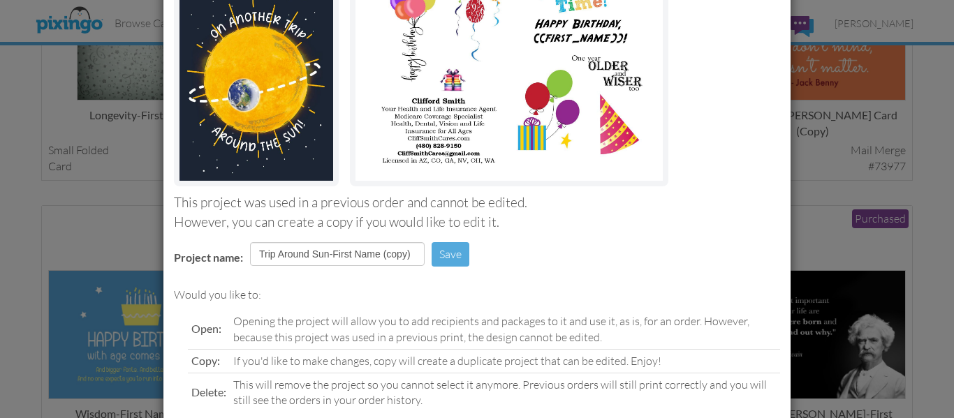
scroll to position [235, 0]
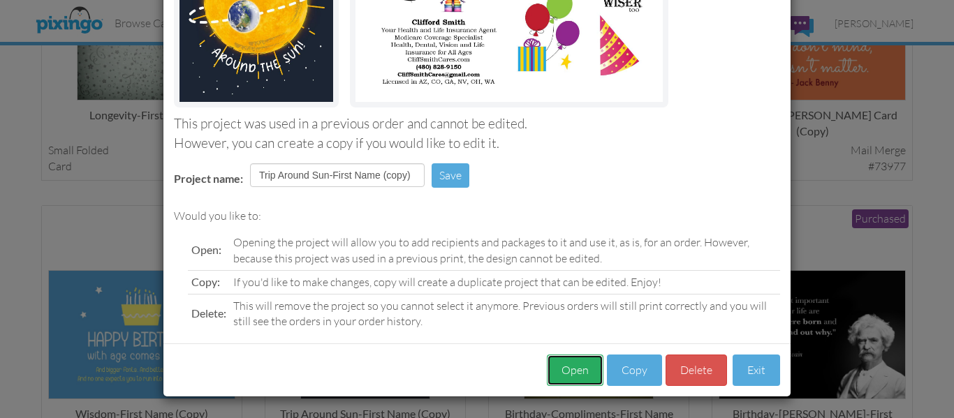
click at [567, 372] on button "Open" at bounding box center [575, 370] width 57 height 31
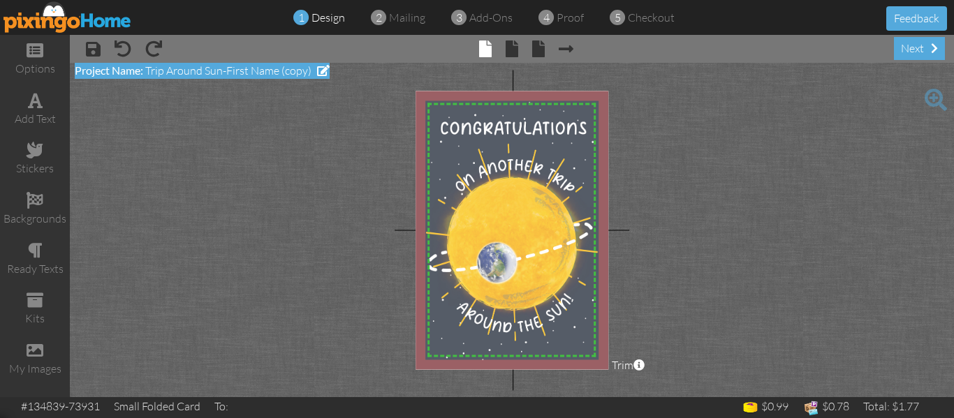
click at [294, 70] on span "Trip Around Sun-First Name (copy)" at bounding box center [228, 71] width 166 height 14
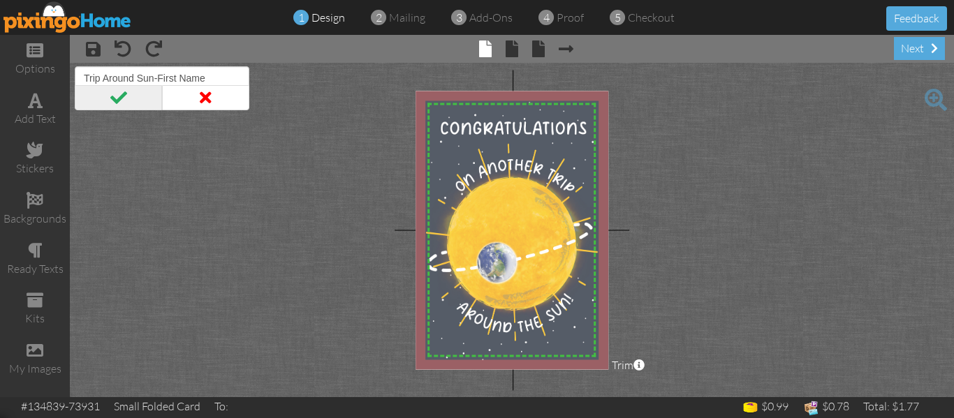
type input "Trip Around Sun-First Name"
click at [118, 91] on span at bounding box center [118, 97] width 87 height 25
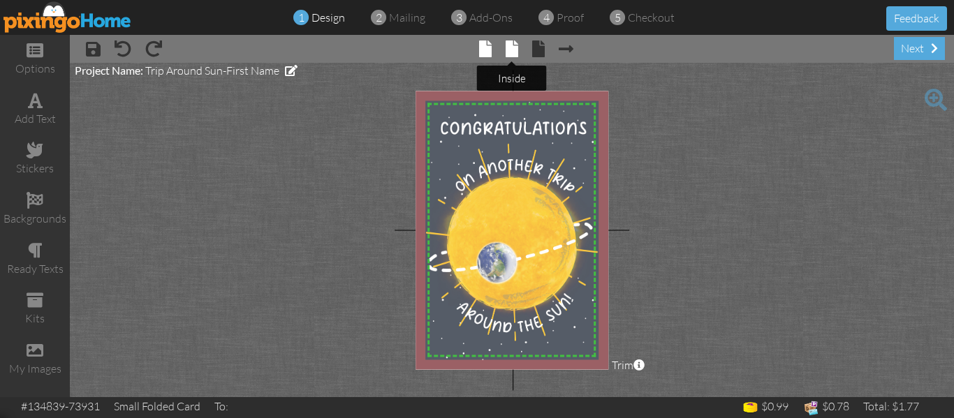
click at [513, 57] on tooltip "× inside" at bounding box center [512, 50] width 13 height 19
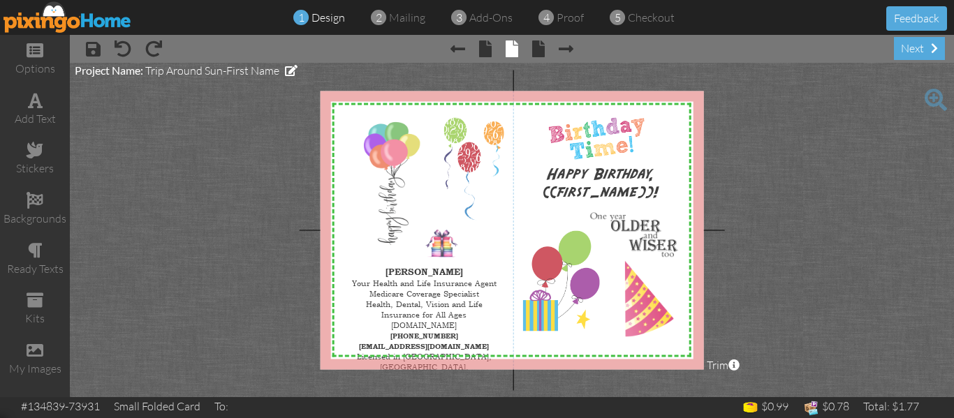
click at [426, 314] on div at bounding box center [512, 230] width 383 height 279
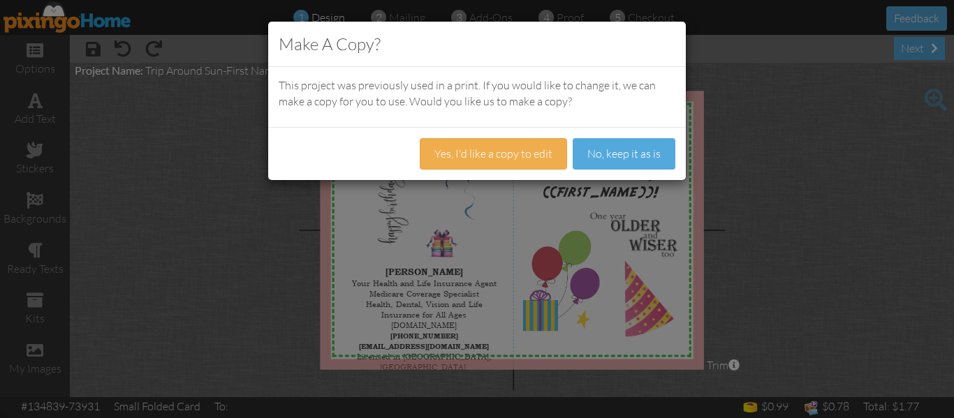
click at [426, 314] on body "Make A Copy? This project was previously used in a print. If you would like to …" at bounding box center [477, 209] width 954 height 418
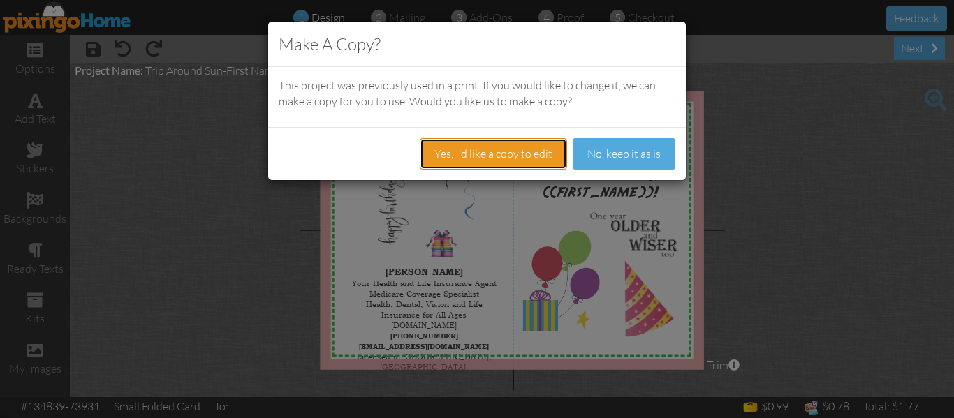
click at [496, 158] on button "Yes, I'd like a copy to edit" at bounding box center [493, 153] width 147 height 31
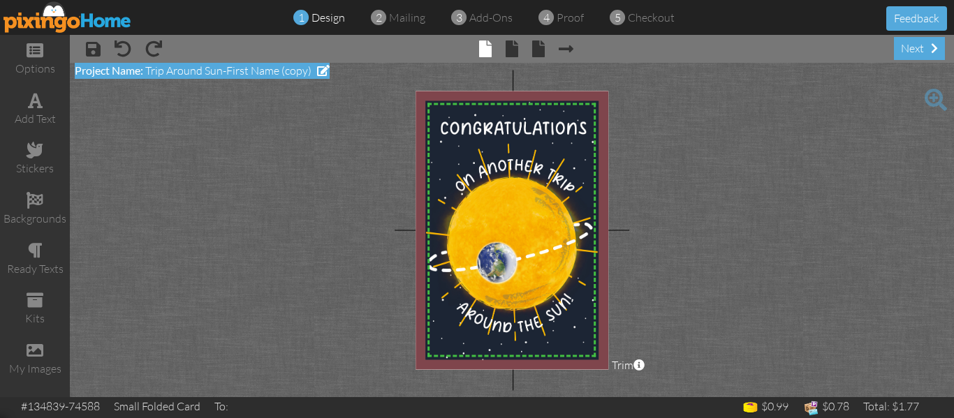
click at [288, 69] on span "Trip Around Sun-First Name (copy)" at bounding box center [228, 71] width 166 height 14
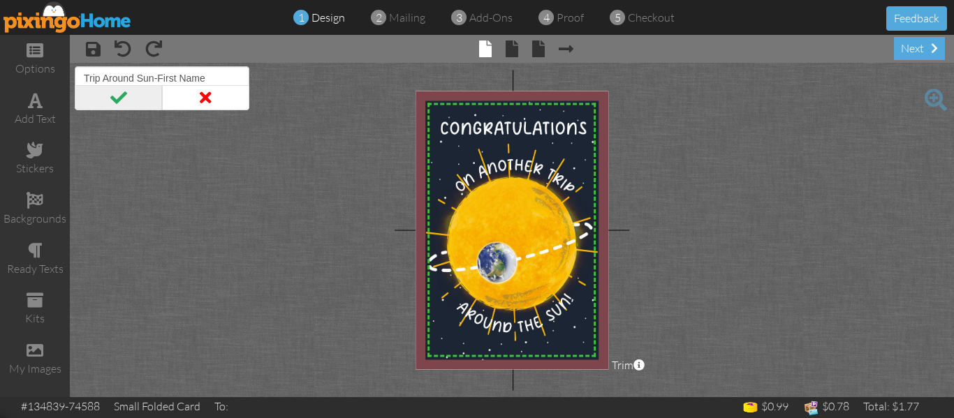
type input "Trip Around Sun-First Name"
click at [129, 101] on span at bounding box center [118, 97] width 87 height 25
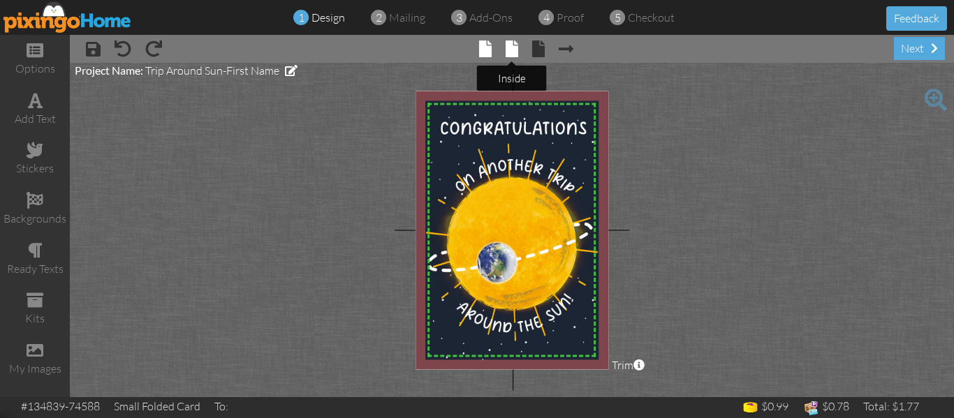
click at [507, 47] on span at bounding box center [512, 49] width 13 height 17
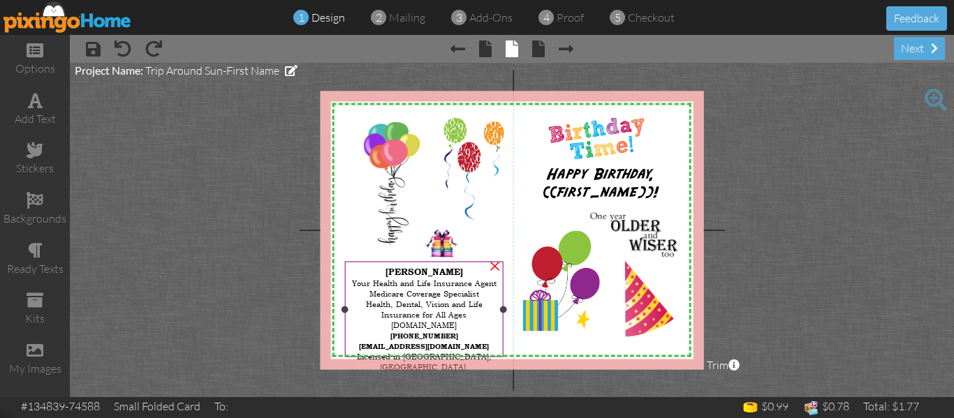
click at [444, 312] on span "Your Health and Life Insurance Agent Medicare Coverage Specialist Health, Denta…" at bounding box center [424, 345] width 145 height 136
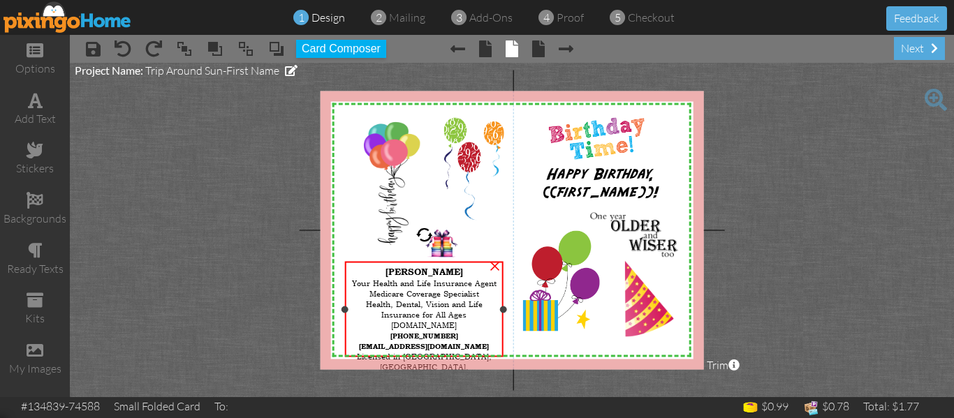
click at [444, 312] on span "Your Health and Life Insurance Agent Medicare Coverage Specialist Health, Denta…" at bounding box center [424, 345] width 145 height 136
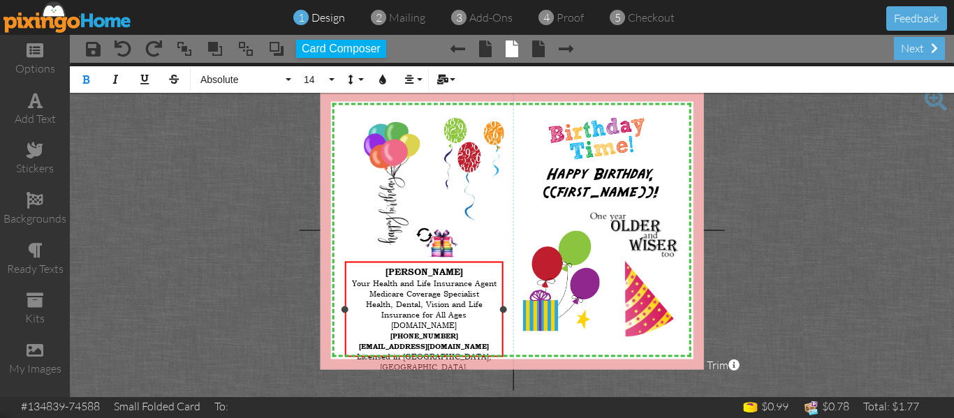
click at [447, 347] on span "Your Health and Life Insurance Agent Medicare Coverage Specialist Health, Denta…" at bounding box center [424, 345] width 145 height 136
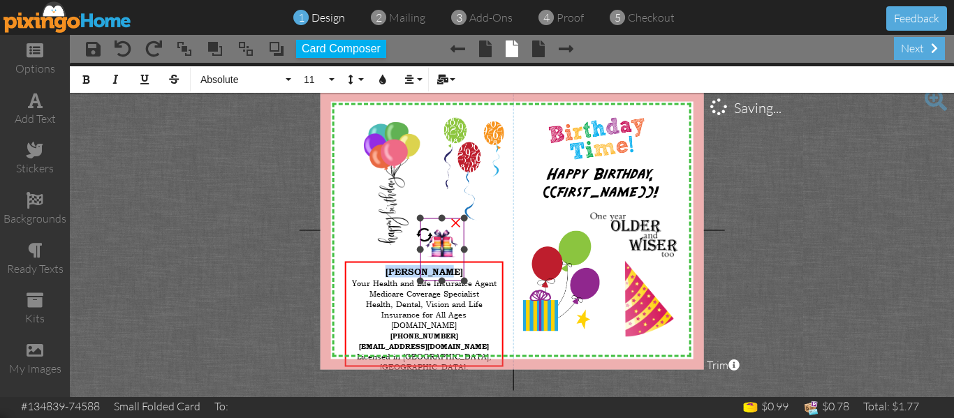
drag, startPoint x: 387, startPoint y: 268, endPoint x: 444, endPoint y: 274, distance: 57.6
click at [444, 274] on div "X X X X X X X X X X X X X X X X X X X X X X X X X X X X X X X X X X X X X X X X…" at bounding box center [512, 230] width 383 height 279
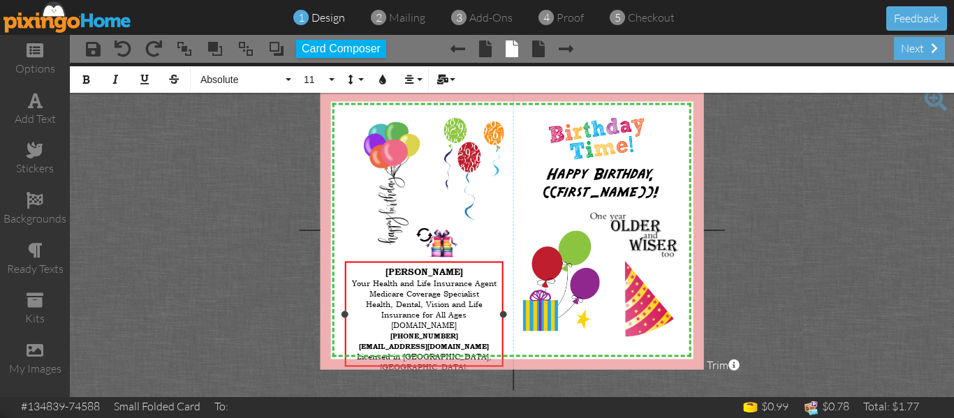
click at [431, 298] on span "Your Health and Life Insurance Agent Medicare Coverage Specialist Health, Denta…" at bounding box center [424, 350] width 145 height 147
click at [392, 270] on span "[PERSON_NAME]" at bounding box center [425, 270] width 78 height 11
click at [383, 284] on span "Your Health and Life Insurance Agent Medicare Coverage Specialist Health, Denta…" at bounding box center [424, 350] width 145 height 147
click at [372, 280] on span "Your Health and Life Insurance Agent Medicare Coverage Specialist Health, Denta…" at bounding box center [424, 350] width 145 height 147
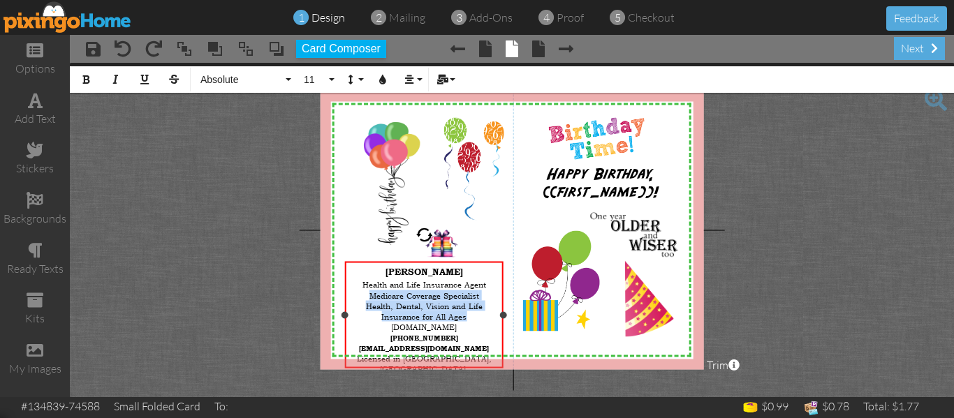
drag, startPoint x: 360, startPoint y: 287, endPoint x: 466, endPoint y: 314, distance: 108.9
click at [466, 314] on div "​ Health and Life Insurance Agent Medicare Coverage Specialist Health, Dental, …" at bounding box center [424, 351] width 152 height 149
click at [331, 73] on button "11" at bounding box center [317, 79] width 41 height 27
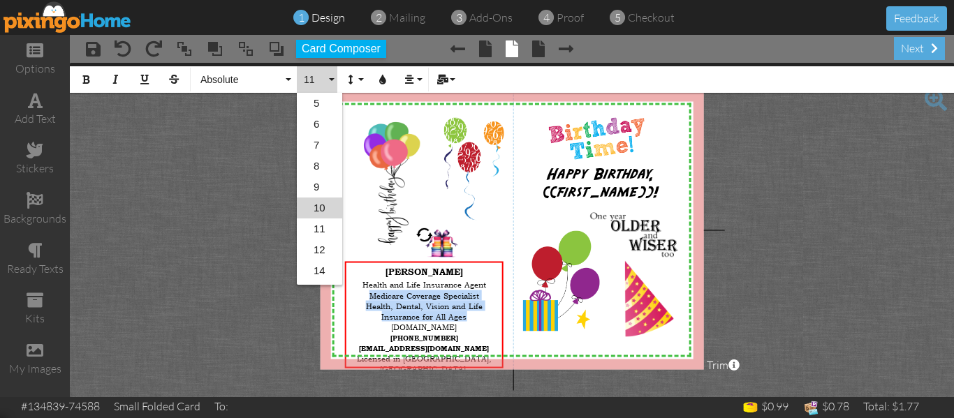
click at [325, 209] on link "10" at bounding box center [319, 208] width 45 height 21
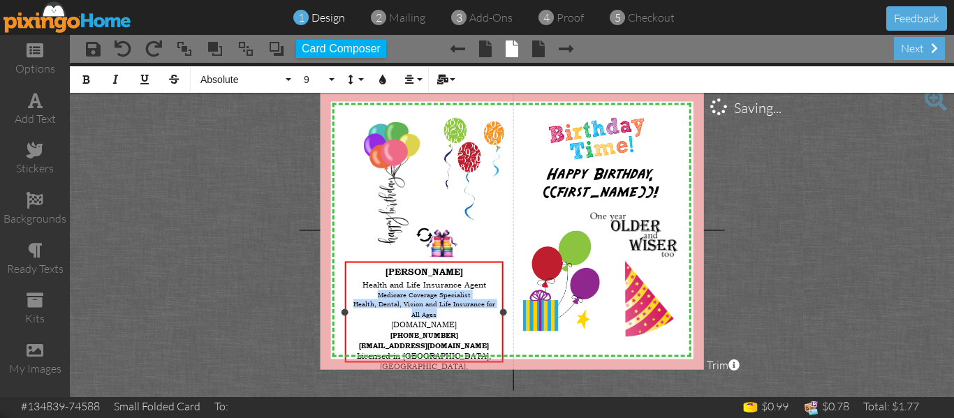
click at [446, 309] on div "​ Health and Life Insurance Agent Medicare Coverage Specialist Health, Dental, …" at bounding box center [424, 350] width 152 height 146
click at [490, 298] on span "Medicare Coverage Specialist Health, Dental, Vision and Life Insurance for All …" at bounding box center [424, 304] width 142 height 29
click at [423, 296] on span "Medicare Coverage Specialist Health, Dental, Vision and Life Insurance All Ages" at bounding box center [424, 304] width 142 height 29
click at [432, 344] on span "[DOMAIN_NAME] [PHONE_NUMBER] [EMAIL_ADDRESS][DOMAIN_NAME] Licensed in [GEOGRAPH…" at bounding box center [424, 370] width 135 height 105
click at [432, 350] on div "​ Health and Life Insurance Agent Medicare Coverage Specialist Health, Dental, …" at bounding box center [424, 350] width 152 height 146
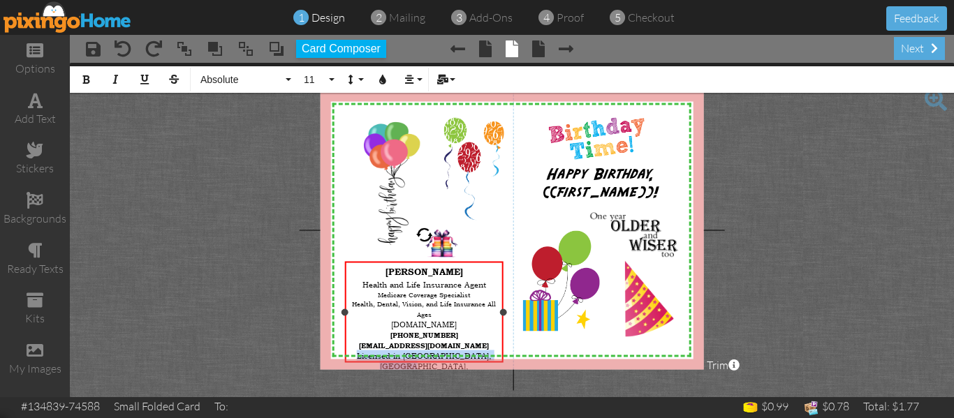
drag, startPoint x: 431, startPoint y: 353, endPoint x: 353, endPoint y: 346, distance: 78.5
click at [353, 346] on div "​ Health and Life Insurance Agent Medicare Coverage Specialist Health, Dental, …" at bounding box center [424, 350] width 152 height 146
click at [308, 75] on span "11" at bounding box center [314, 80] width 24 height 12
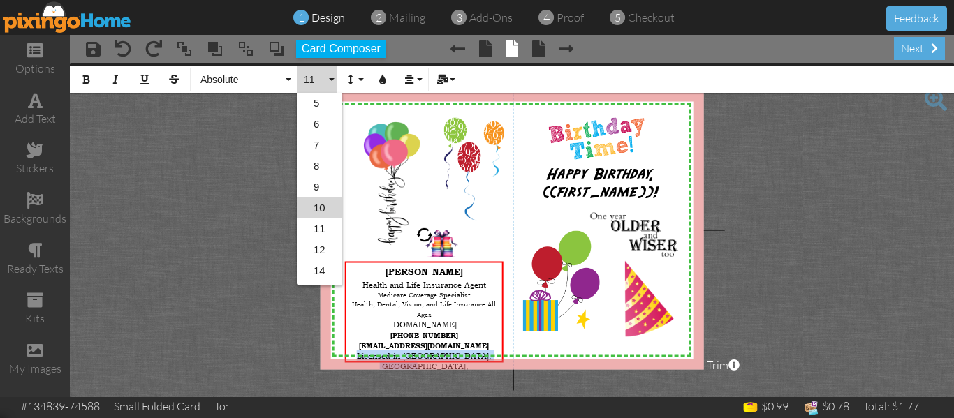
click at [321, 199] on link "10" at bounding box center [319, 208] width 45 height 21
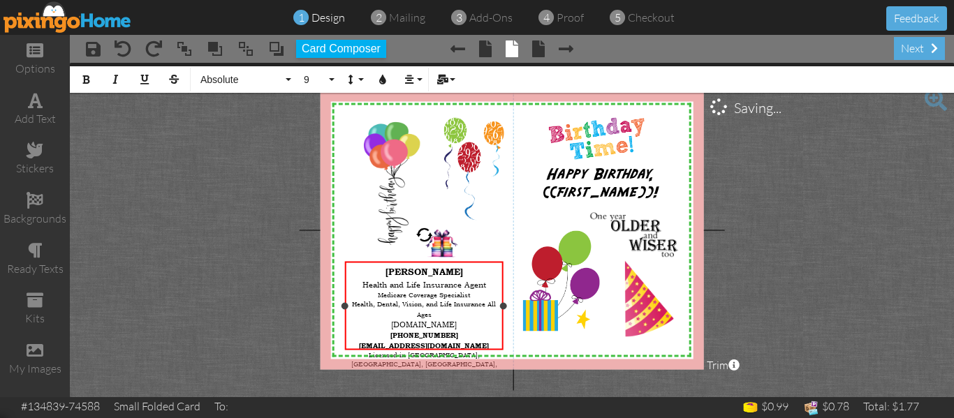
click at [406, 307] on div "​ Health and Life Insurance Agent Medicare Coverage Specialist Health, Dental, …" at bounding box center [424, 331] width 152 height 109
click at [480, 338] on div "​ Health and Life Insurance Agent Medicare Coverage Specialist Health, Dental, …" at bounding box center [424, 331] width 152 height 109
click at [434, 307] on div "​ Health and Life Insurance Agent Medicare Coverage Specialist Health, Dental, …" at bounding box center [424, 336] width 152 height 118
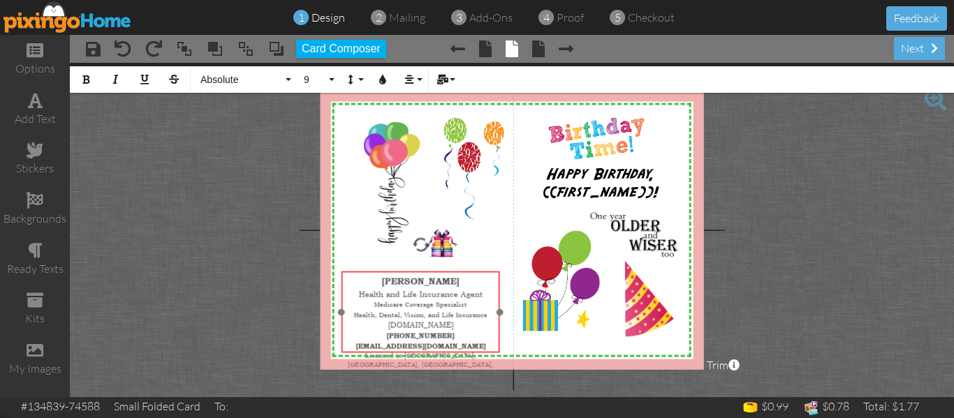
drag, startPoint x: 348, startPoint y: 263, endPoint x: 345, endPoint y: 273, distance: 10.4
click at [345, 273] on div "[PERSON_NAME] ​ Health and Life Insurance Agent Medicare Coverage Specialist He…" at bounding box center [421, 335] width 159 height 128
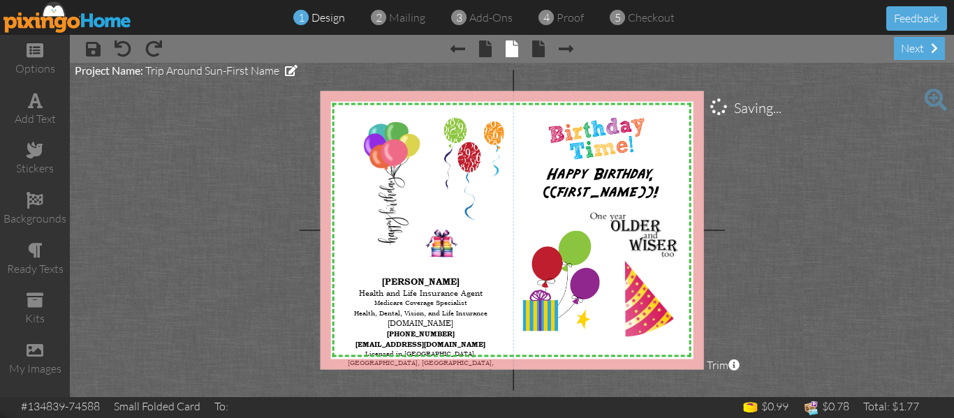
click at [858, 226] on project-studio-wrapper "X X X X X X X X X X X X X X X X X X X X X X X X X X X X X X X X X X X X X X X X…" at bounding box center [512, 230] width 884 height 335
click at [406, 22] on span "mailing" at bounding box center [407, 17] width 36 height 14
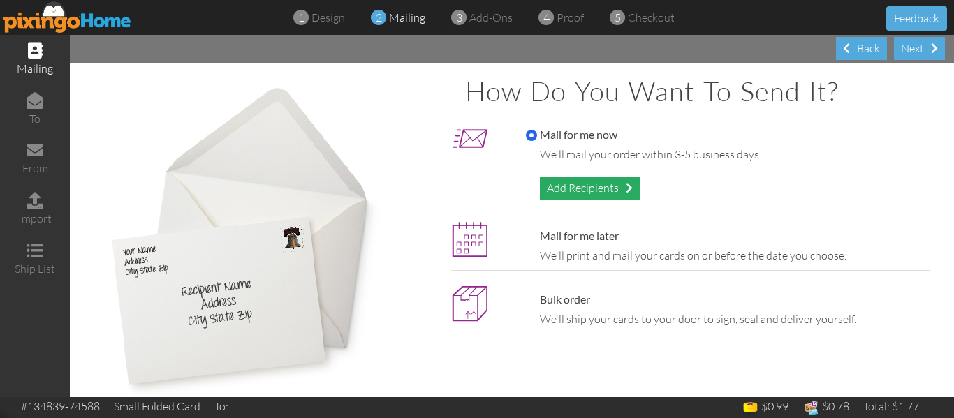
click at [585, 182] on div "Add Recipients" at bounding box center [590, 188] width 100 height 23
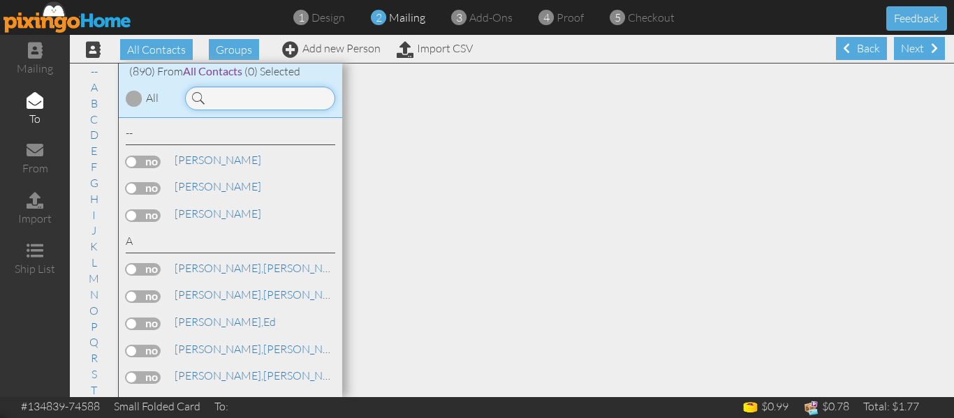
click at [249, 105] on input at bounding box center [260, 99] width 150 height 24
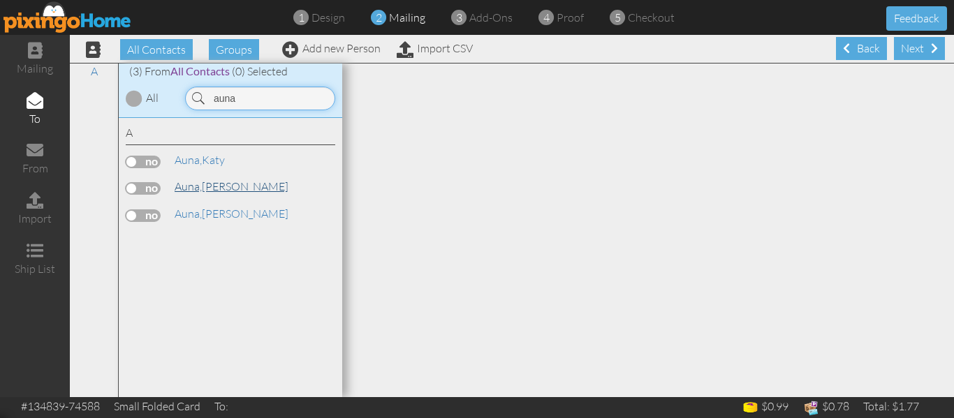
type input "auna"
click at [215, 188] on link "[PERSON_NAME]" at bounding box center [231, 186] width 117 height 17
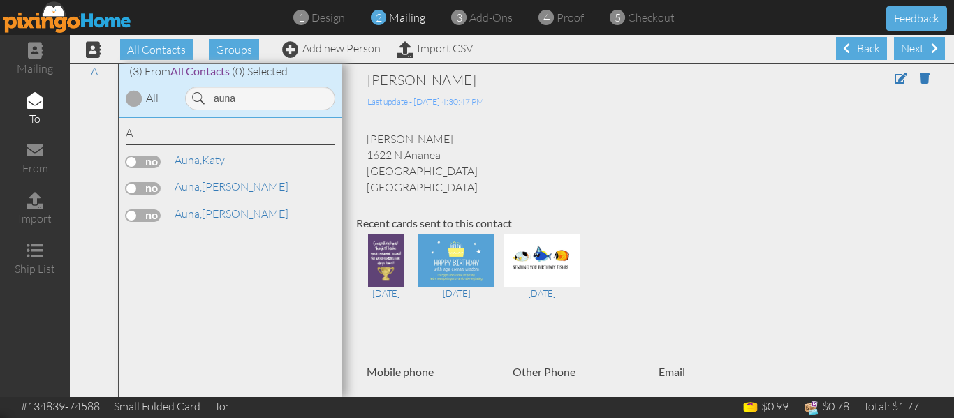
click at [133, 186] on label at bounding box center [143, 188] width 35 height 13
click at [0, 0] on input "checkbox" at bounding box center [0, 0] width 0 height 0
click at [572, 15] on span "proof" at bounding box center [570, 17] width 27 height 14
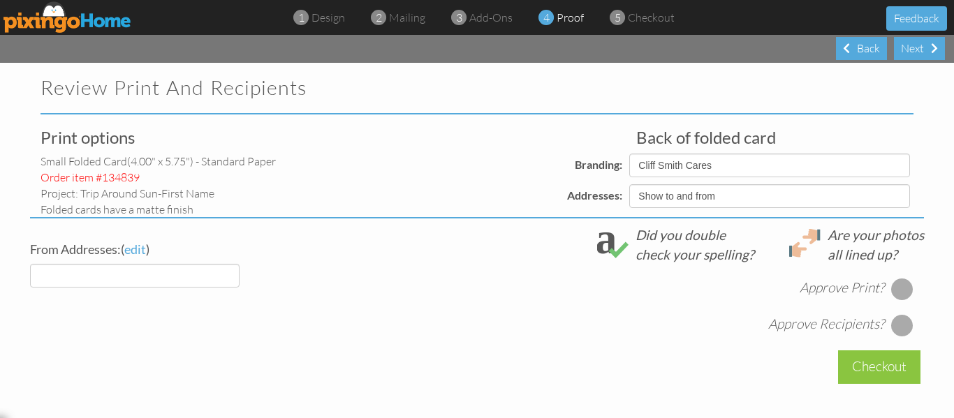
select select "object:36114"
select select "object:36117"
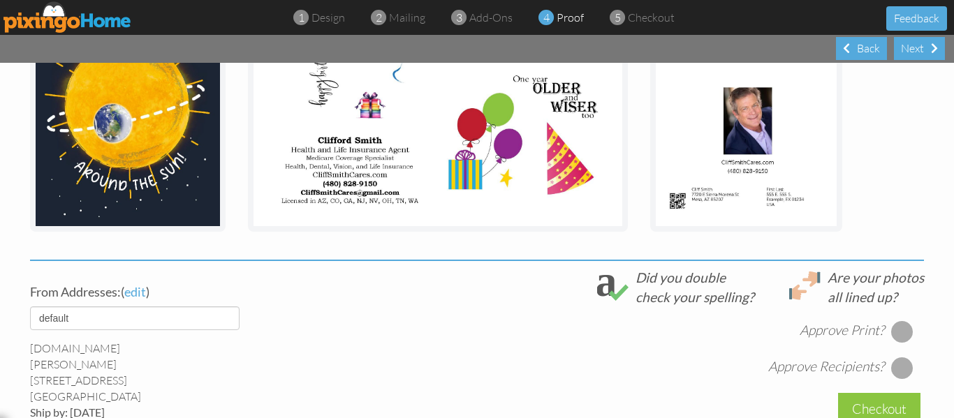
scroll to position [534, 0]
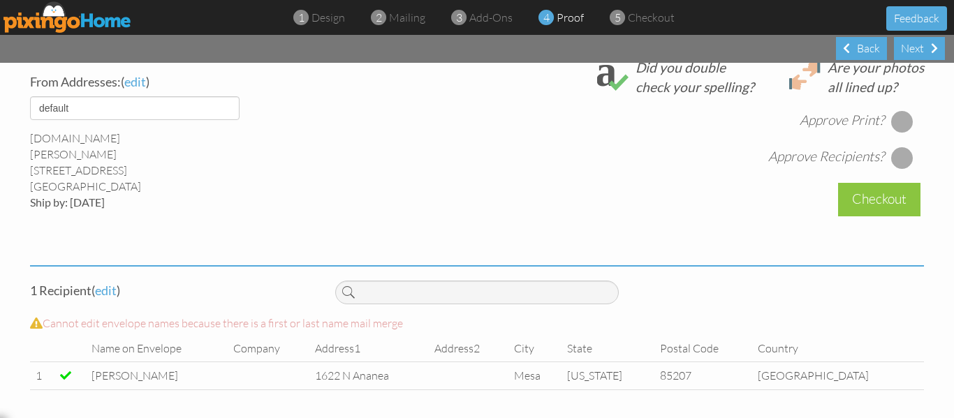
click at [891, 120] on div at bounding box center [902, 121] width 22 height 22
click at [896, 158] on div at bounding box center [902, 158] width 22 height 22
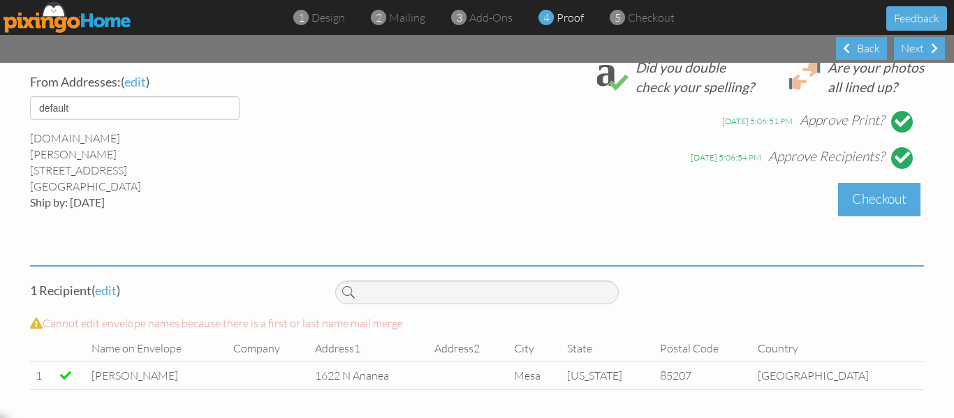
click at [877, 200] on div "Checkout" at bounding box center [879, 199] width 82 height 33
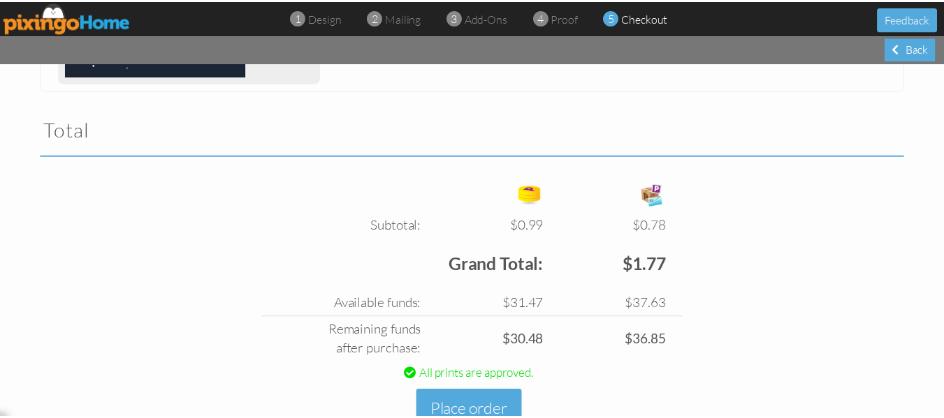
scroll to position [483, 0]
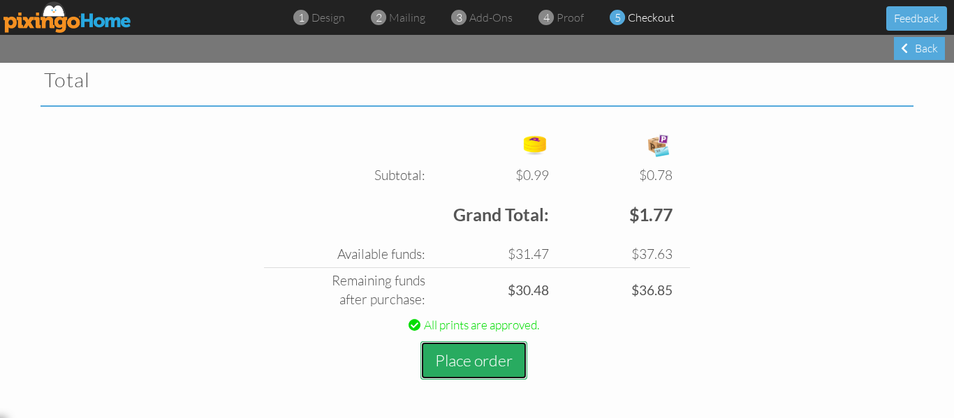
click at [460, 359] on button "Place order" at bounding box center [473, 361] width 107 height 38
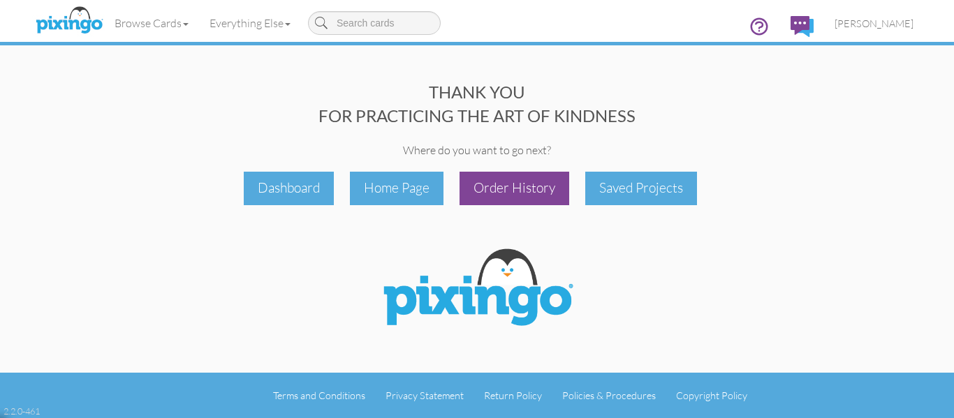
click at [516, 195] on div "Order History" at bounding box center [515, 188] width 110 height 33
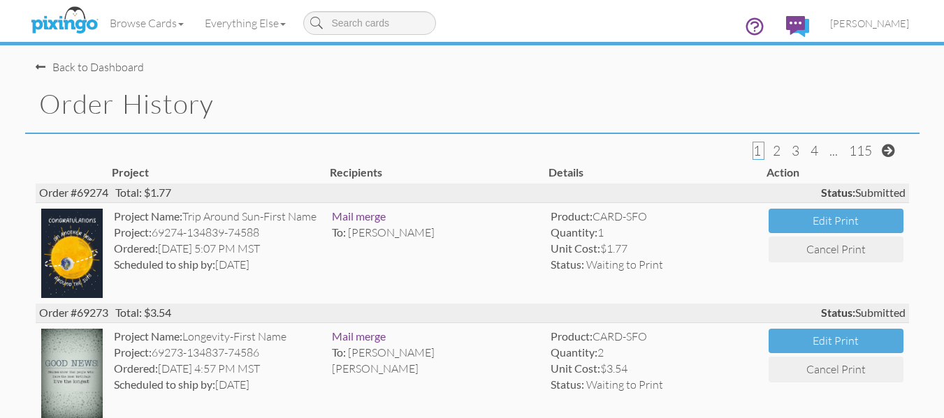
click at [106, 66] on div "Back to Dashboard" at bounding box center [90, 67] width 108 height 16
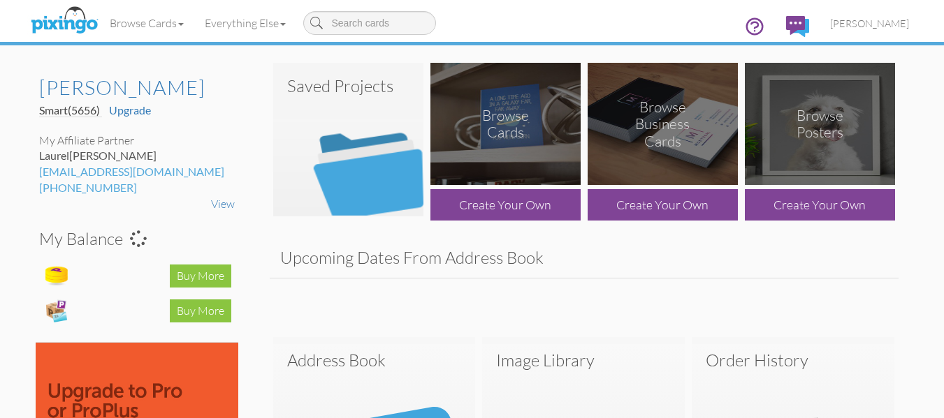
click at [383, 110] on img at bounding box center [348, 140] width 150 height 154
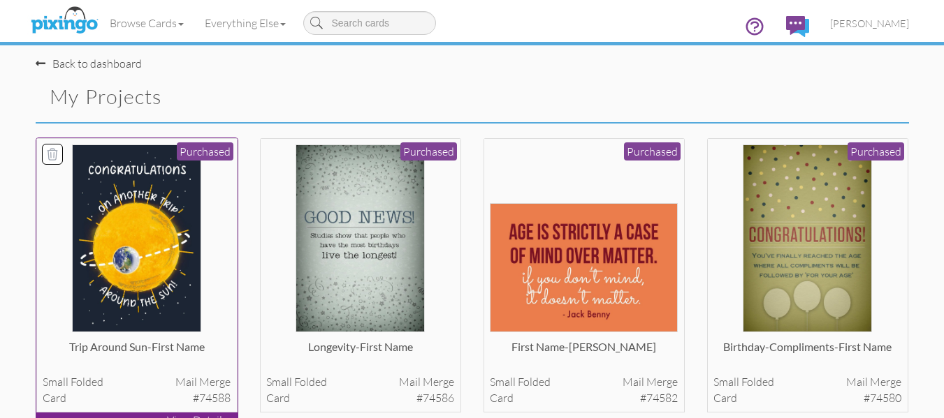
click at [154, 270] on img at bounding box center [136, 239] width 129 height 188
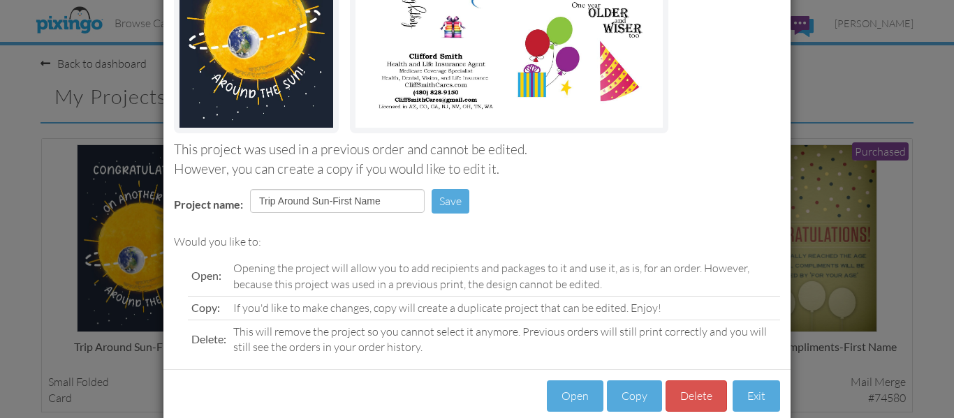
scroll to position [235, 0]
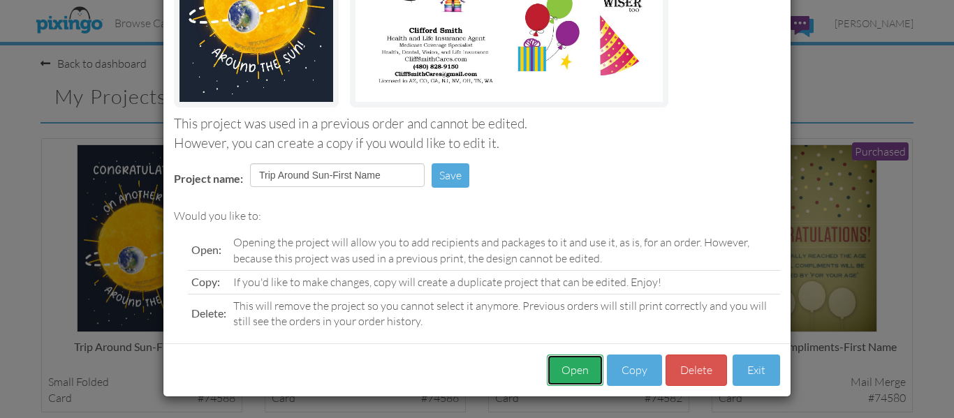
click at [587, 360] on button "Open" at bounding box center [575, 370] width 57 height 31
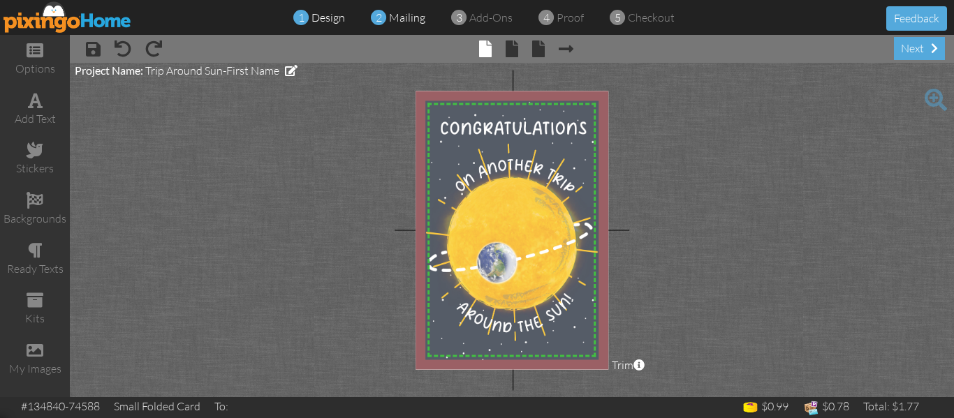
click at [403, 15] on span "mailing" at bounding box center [407, 17] width 36 height 14
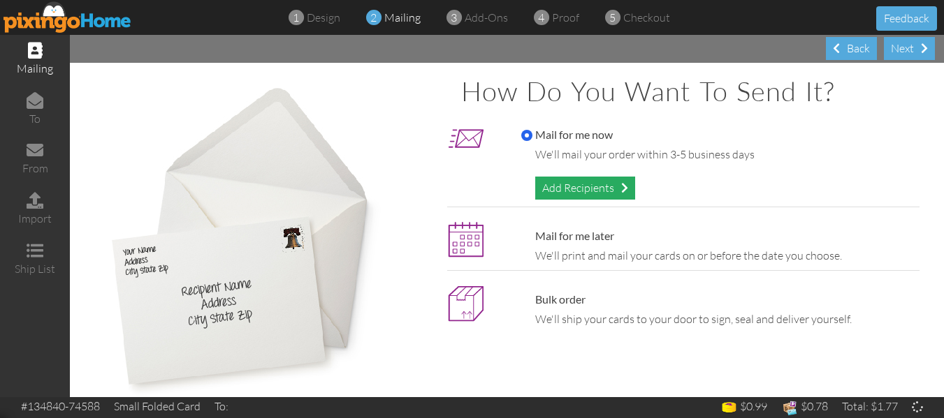
click at [592, 191] on div "Add Recipients" at bounding box center [585, 188] width 100 height 23
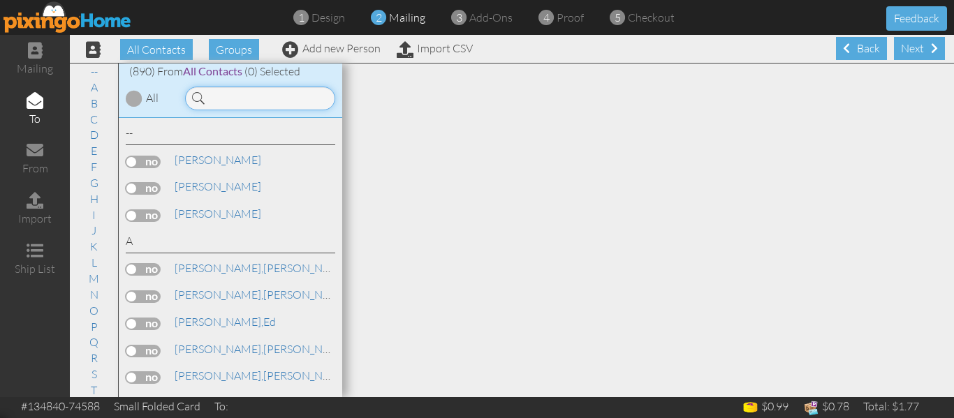
click at [254, 105] on input at bounding box center [260, 99] width 150 height 24
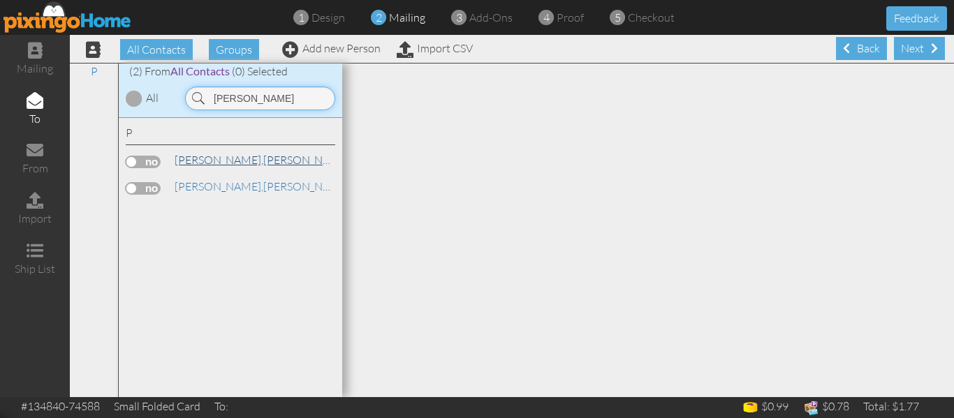
type input "[PERSON_NAME]"
click at [226, 155] on link "[PERSON_NAME]" at bounding box center [262, 160] width 178 height 17
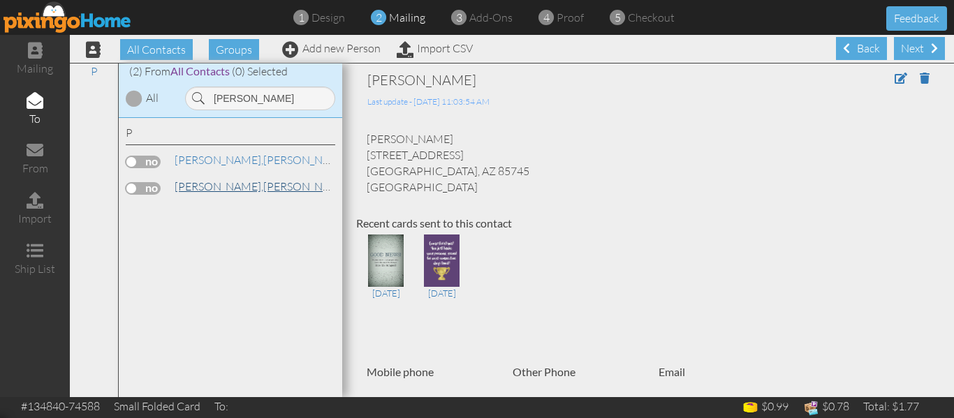
click at [207, 179] on link "[PERSON_NAME]" at bounding box center [262, 186] width 178 height 17
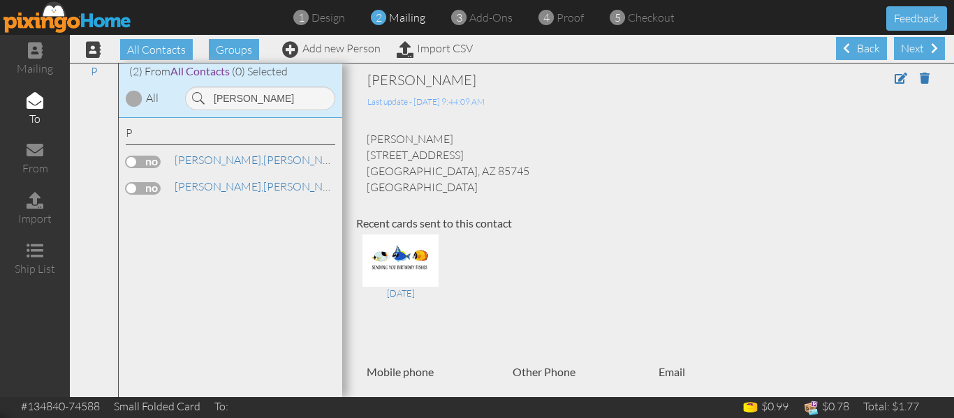
click at [135, 186] on label at bounding box center [143, 188] width 35 height 13
click at [0, 0] on input "checkbox" at bounding box center [0, 0] width 0 height 0
click at [565, 13] on span "proof" at bounding box center [570, 17] width 27 height 14
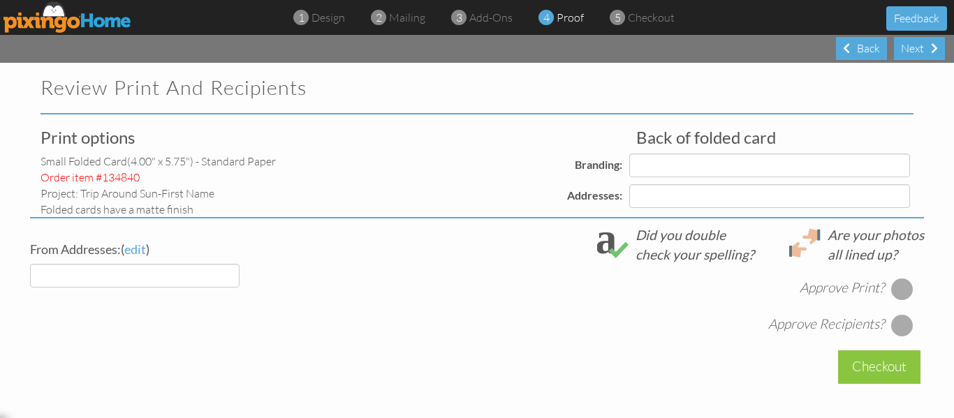
select select "object:39653"
select select "object:39657"
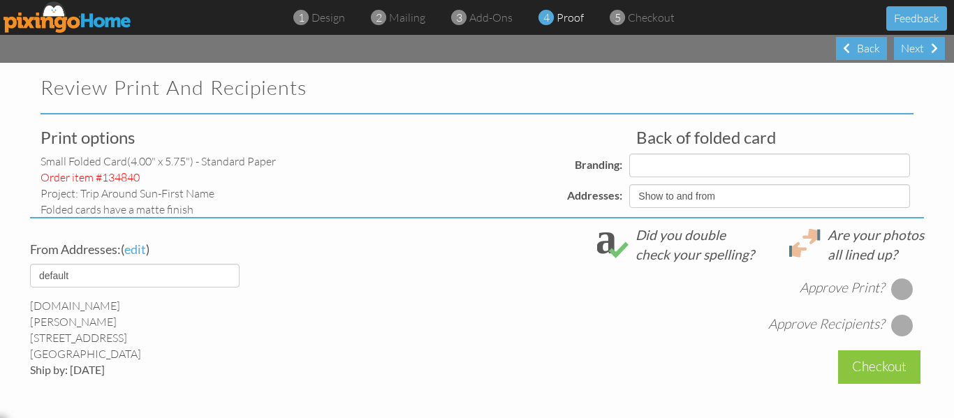
select select "object:39659"
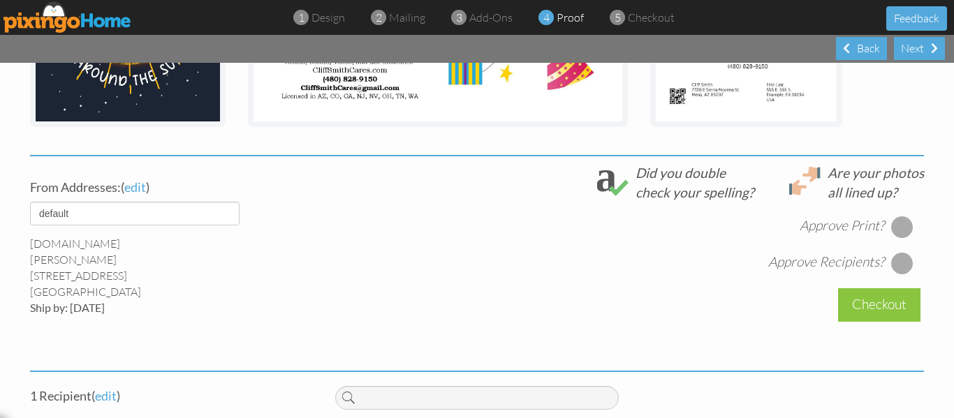
scroll to position [534, 0]
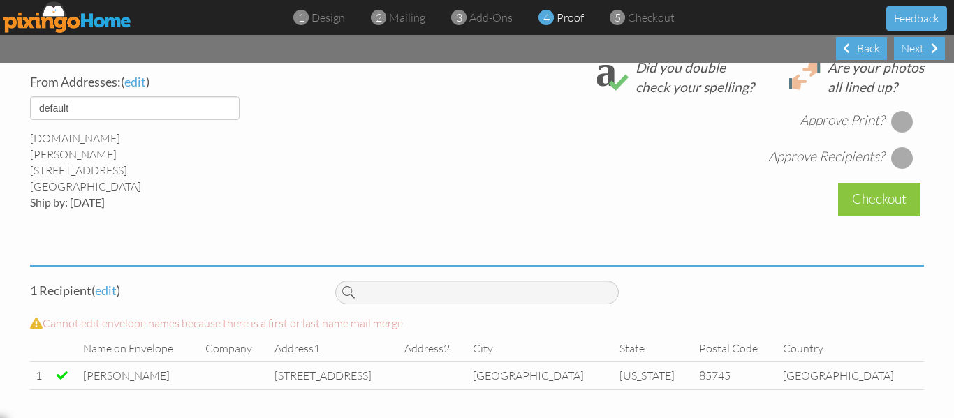
click at [895, 122] on div at bounding box center [902, 121] width 22 height 22
click at [895, 155] on div at bounding box center [902, 158] width 22 height 22
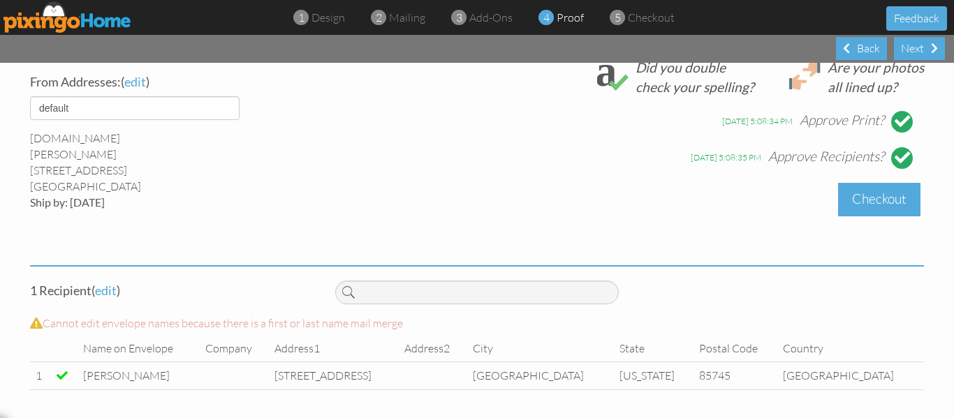
click at [876, 189] on div "Checkout" at bounding box center [879, 199] width 82 height 33
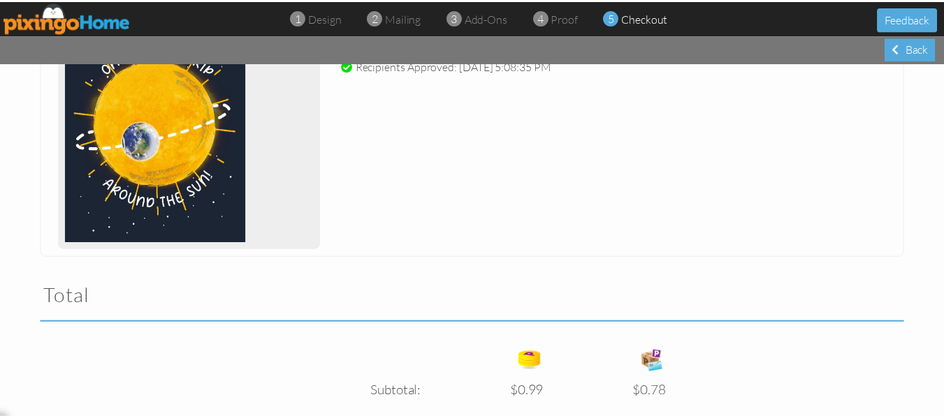
scroll to position [483, 0]
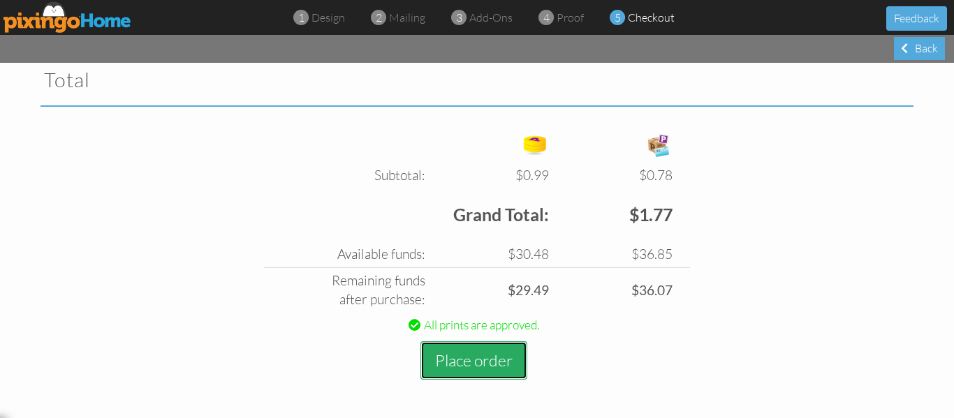
click at [477, 355] on button "Place order" at bounding box center [473, 361] width 107 height 38
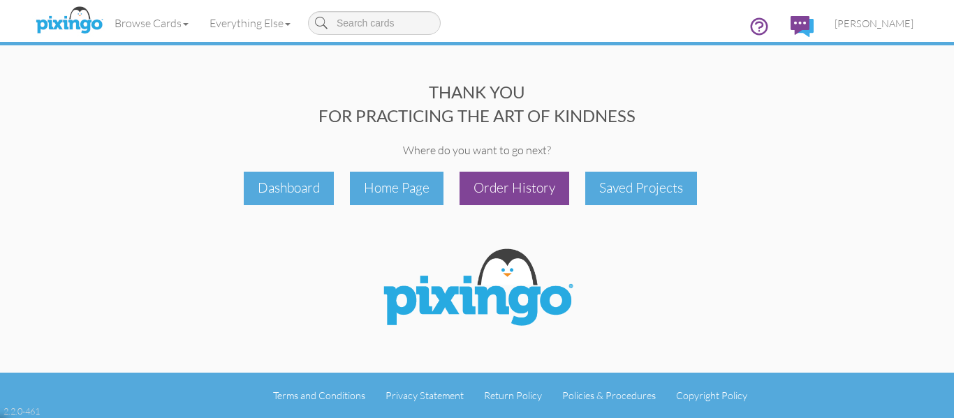
click at [545, 189] on div "Order History" at bounding box center [515, 188] width 110 height 33
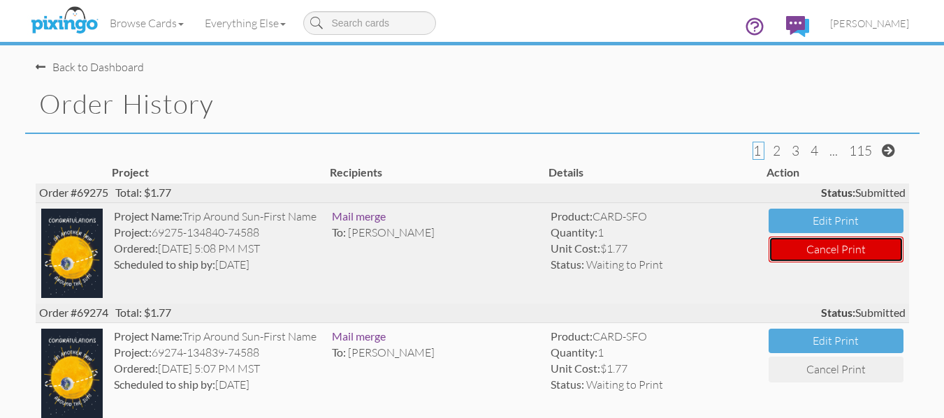
click at [828, 255] on button "Cancel Print" at bounding box center [835, 250] width 134 height 26
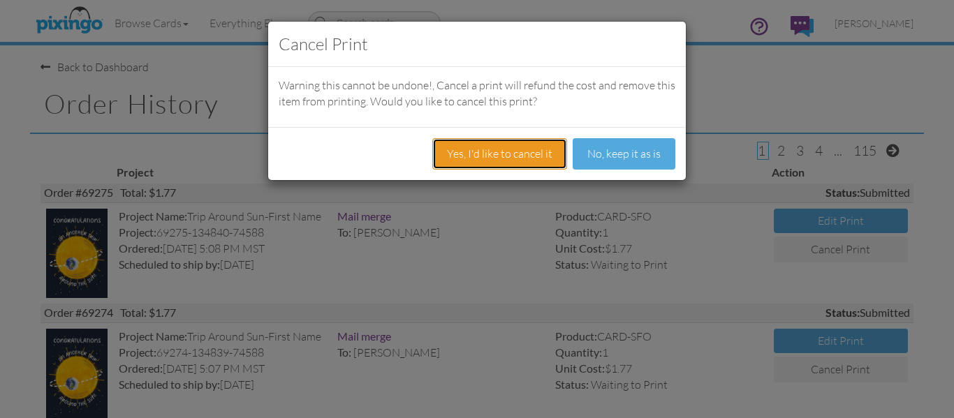
click at [526, 158] on button "Yes, I'd like to cancel it" at bounding box center [499, 153] width 135 height 31
